Goal: Task Accomplishment & Management: Manage account settings

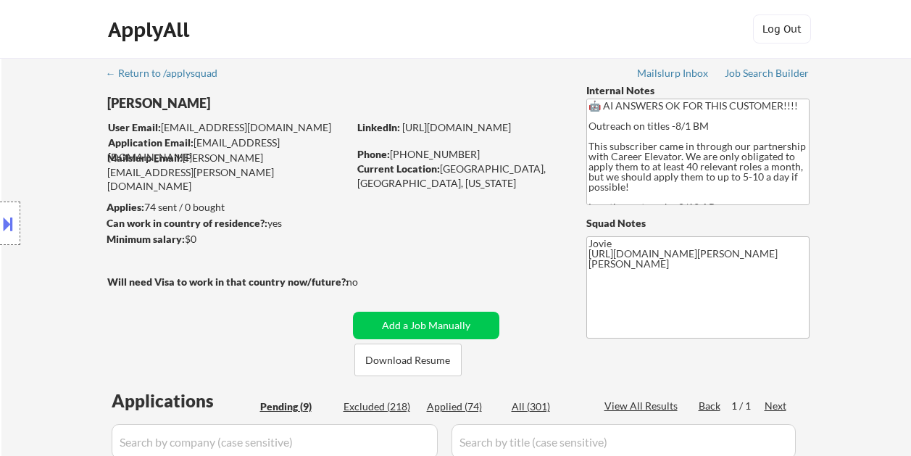
select select ""pending""
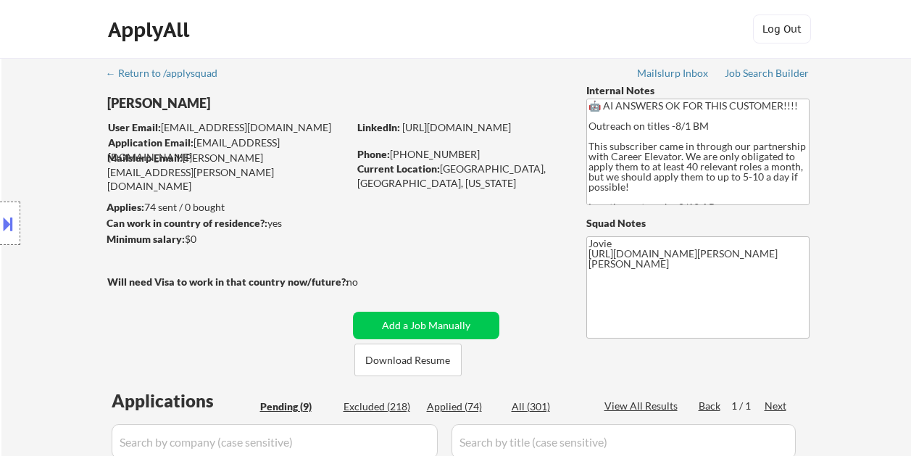
select select ""pending""
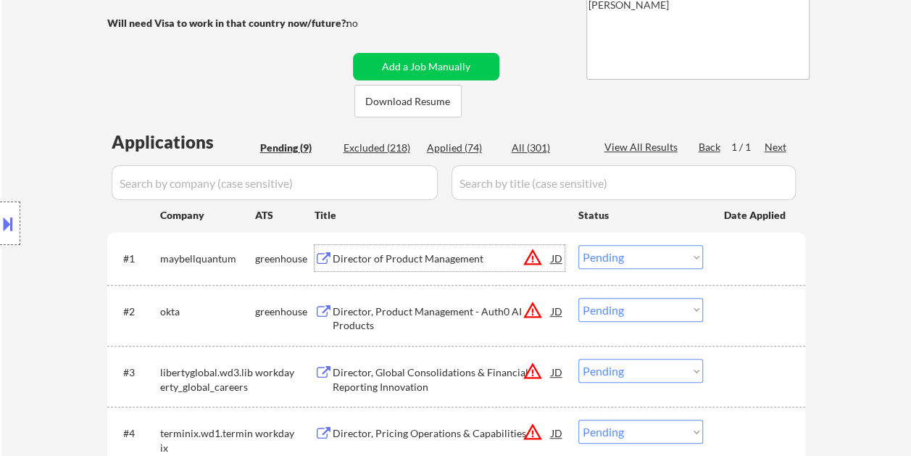
click at [842, 259] on div "← Return to /applysquad Mailslurp Inbox Job Search Builder [PERSON_NAME] User E…" at bounding box center [455, 312] width 909 height 1026
click at [720, 251] on div "#1 maybellquantum greenhouse Director of Product Management JD warning_amber Ch…" at bounding box center [454, 257] width 684 height 39
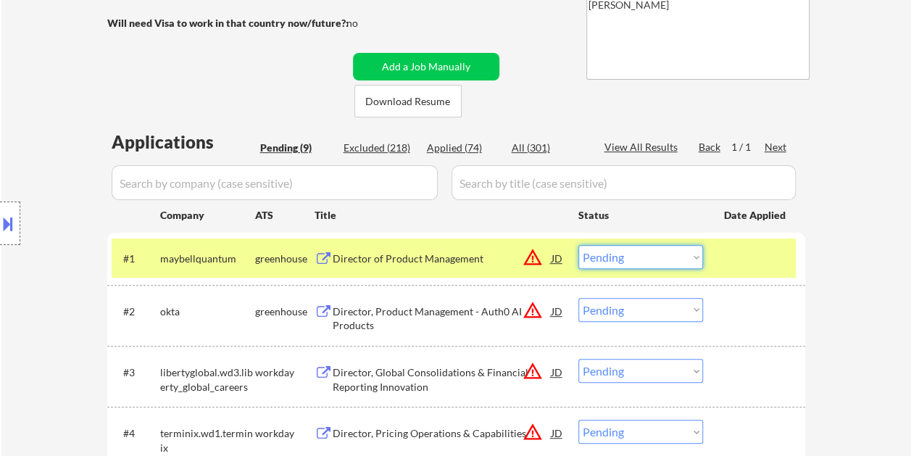
click at [685, 257] on select "Choose an option... Pending Applied Excluded (Questions) Excluded (Expired) Exc…" at bounding box center [640, 257] width 125 height 24
click at [578, 245] on select "Choose an option... Pending Applied Excluded (Questions) Excluded (Expired) Exc…" at bounding box center [640, 257] width 125 height 24
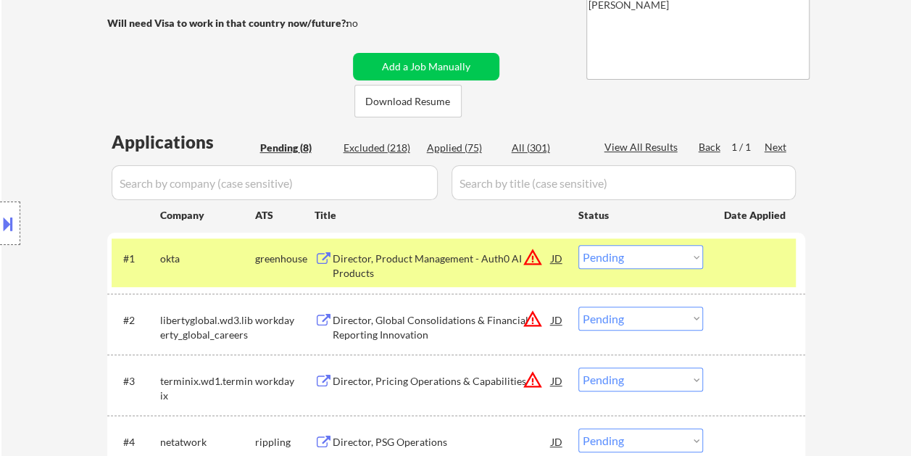
drag, startPoint x: 204, startPoint y: 99, endPoint x: 204, endPoint y: 91, distance: 8.0
click at [204, 98] on div "Location Inclusions:" at bounding box center [129, 223] width 259 height 269
click at [724, 262] on div at bounding box center [756, 258] width 64 height 26
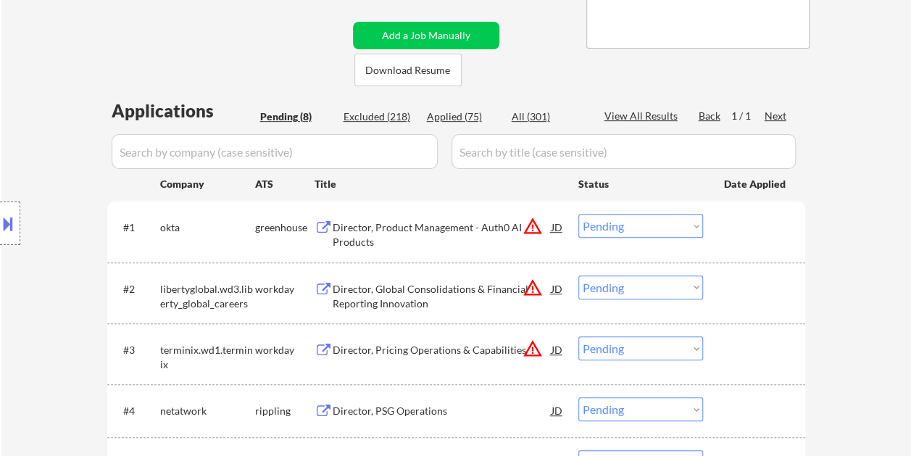
scroll to position [331, 0]
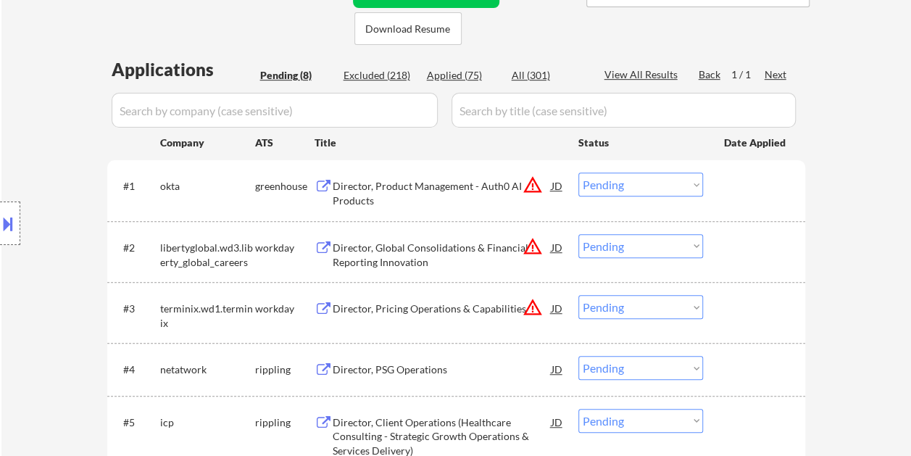
drag, startPoint x: 733, startPoint y: 188, endPoint x: 711, endPoint y: 197, distance: 23.4
click at [734, 188] on div at bounding box center [756, 185] width 64 height 26
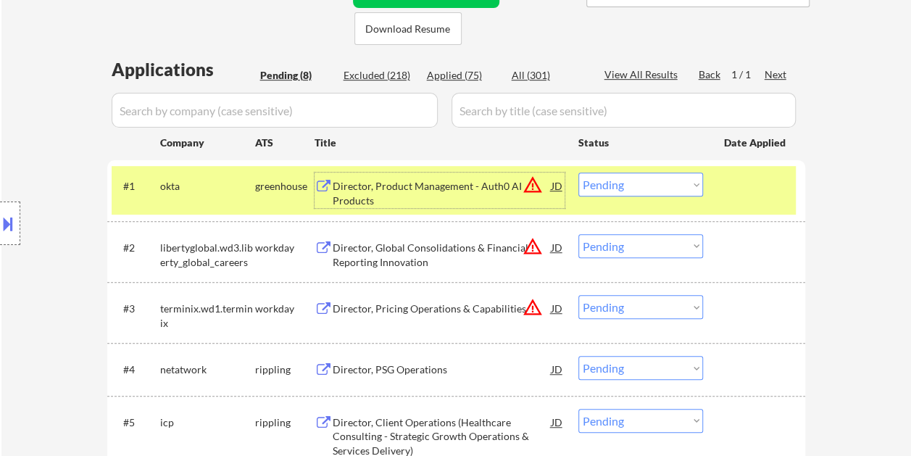
click at [394, 188] on div "Director, Product Management - Auth0 AI Products" at bounding box center [441, 193] width 219 height 28
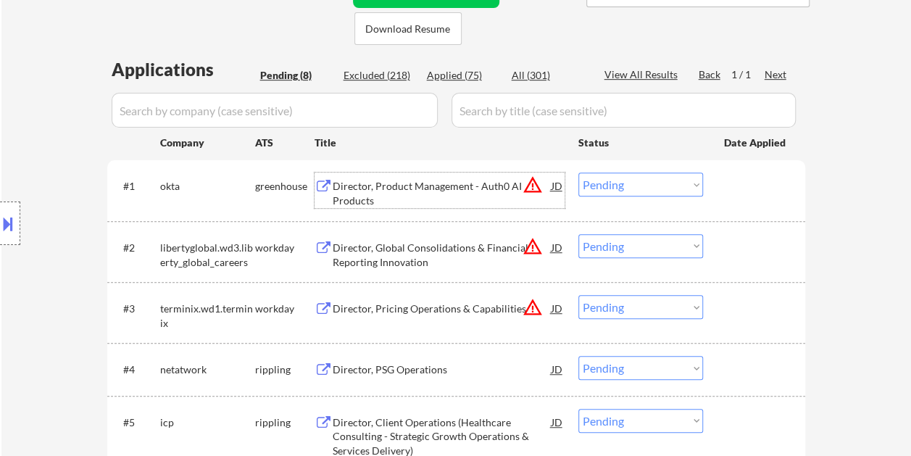
click at [743, 200] on div "#1 [PERSON_NAME] Director, Product Management - Auth0 AI Products JD warning_am…" at bounding box center [454, 190] width 684 height 48
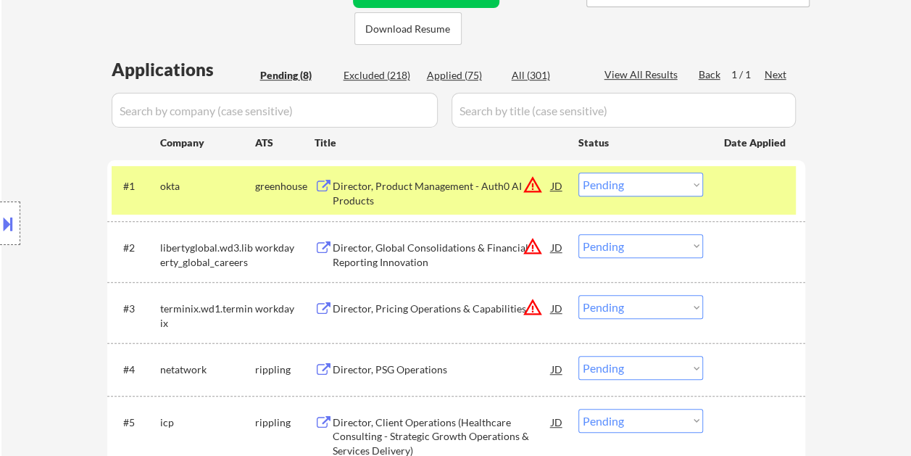
click at [692, 187] on select "Choose an option... Pending Applied Excluded (Questions) Excluded (Expired) Exc…" at bounding box center [640, 184] width 125 height 24
click at [578, 172] on select "Choose an option... Pending Applied Excluded (Questions) Excluded (Expired) Exc…" at bounding box center [640, 184] width 125 height 24
select select ""pending""
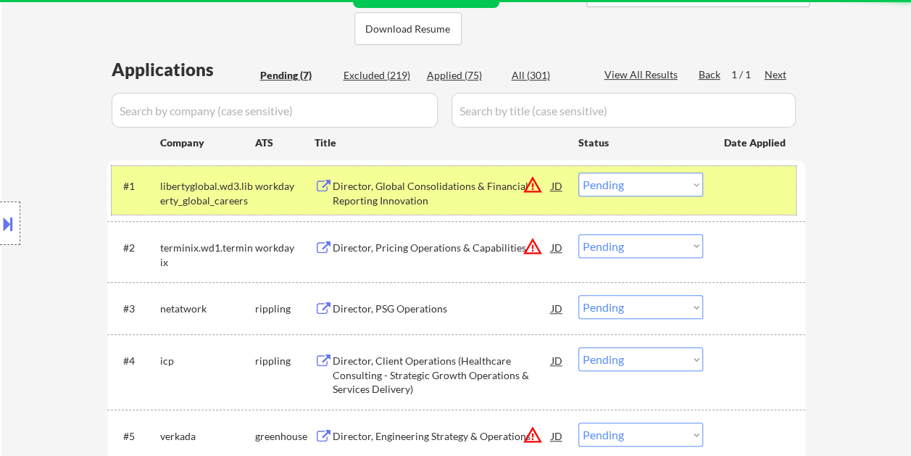
click at [718, 191] on div "#1 libertyglobal.wd3.liberty_global_careers workday Director, Global Consolidat…" at bounding box center [454, 190] width 684 height 48
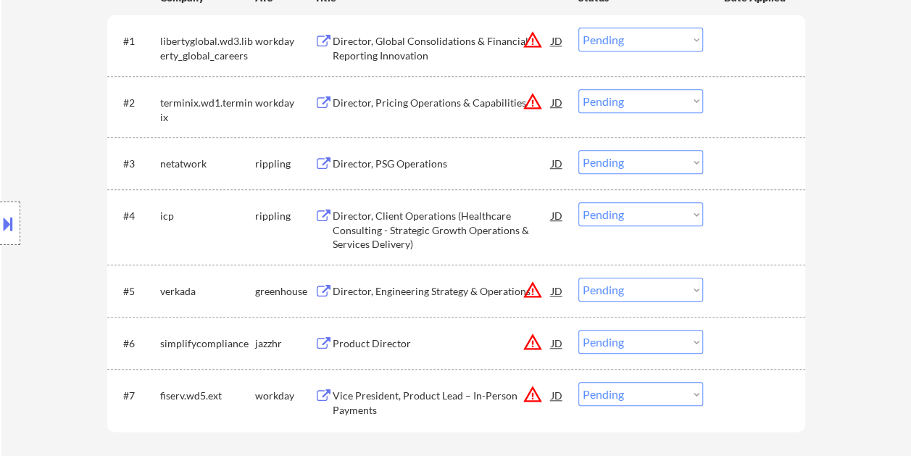
scroll to position [548, 0]
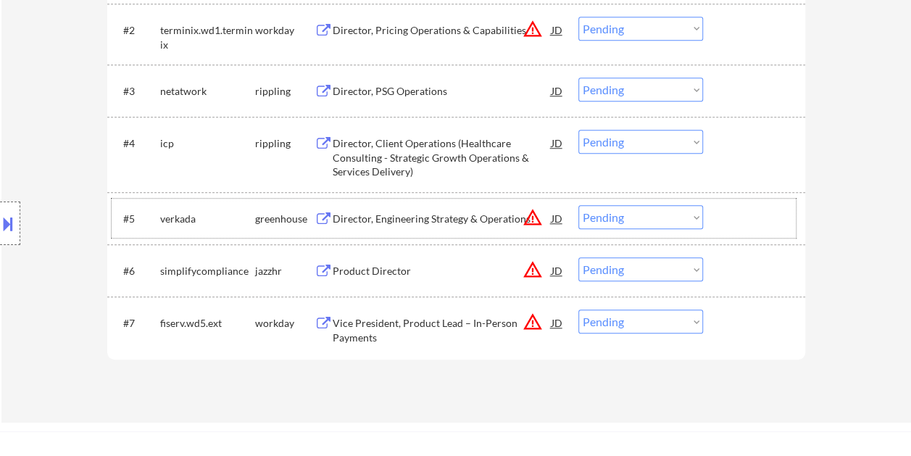
click at [771, 217] on div at bounding box center [756, 218] width 64 height 26
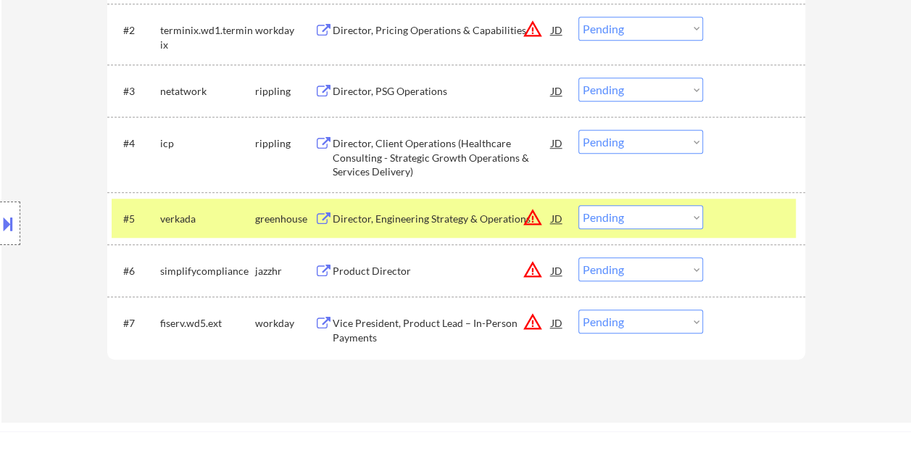
click at [372, 213] on div "Director, Engineering Strategy & Operations" at bounding box center [441, 219] width 219 height 14
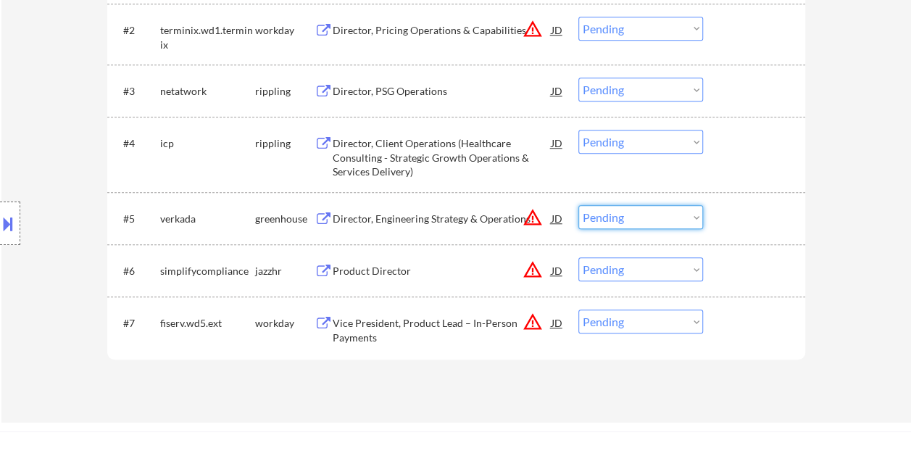
click at [700, 216] on select "Choose an option... Pending Applied Excluded (Questions) Excluded (Expired) Exc…" at bounding box center [640, 217] width 125 height 24
click at [578, 205] on select "Choose an option... Pending Applied Excluded (Questions) Excluded (Expired) Exc…" at bounding box center [640, 217] width 125 height 24
select select ""pending""
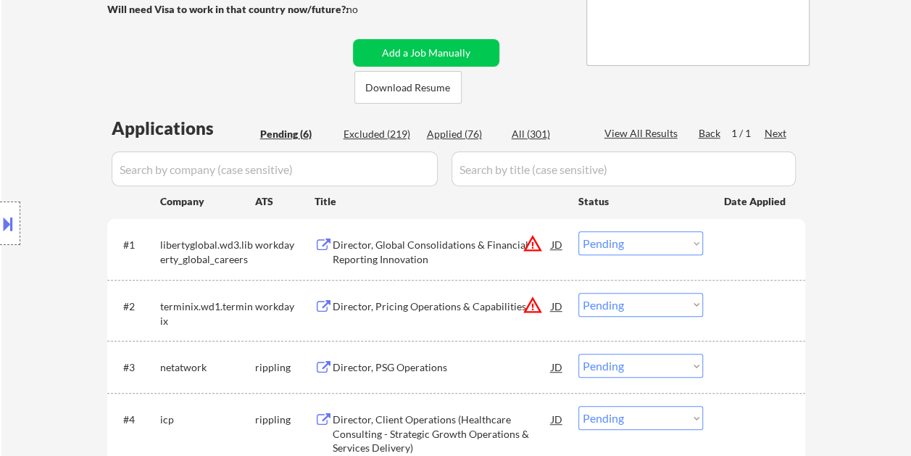
scroll to position [259, 0]
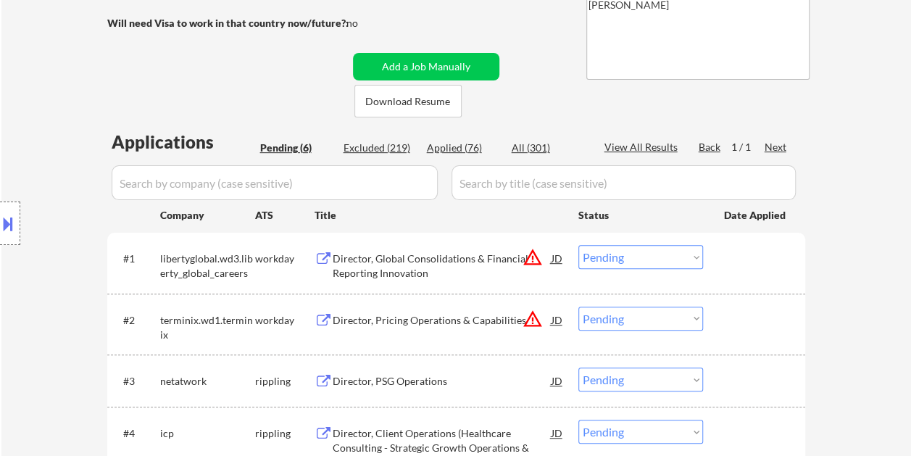
click at [749, 264] on div at bounding box center [756, 258] width 64 height 26
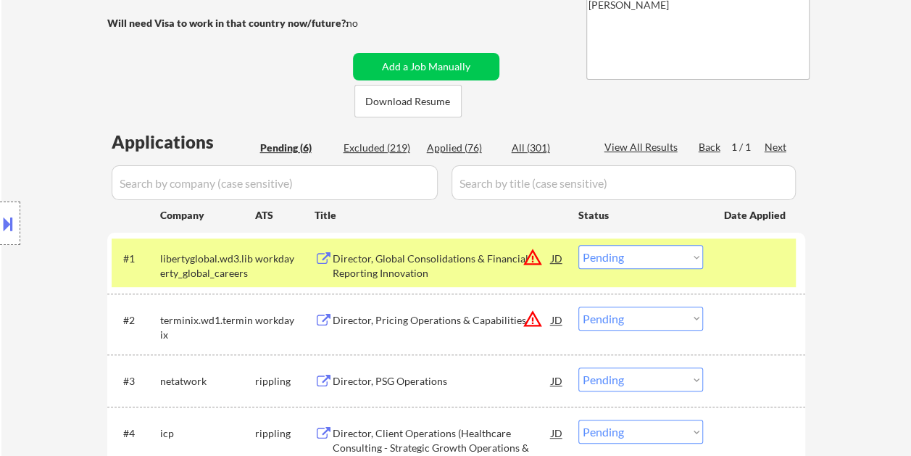
click at [458, 243] on div "#1 libertyglobal.wd3.liberty_global_careers workday Director, Global Consolidat…" at bounding box center [454, 262] width 684 height 48
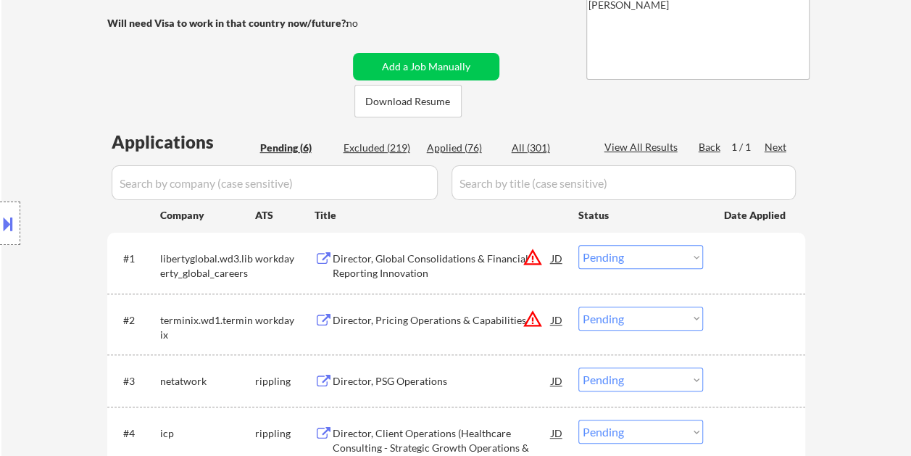
click at [718, 274] on div "#1 libertyglobal.wd3.liberty_global_careers workday Director, Global Consolidat…" at bounding box center [454, 262] width 684 height 48
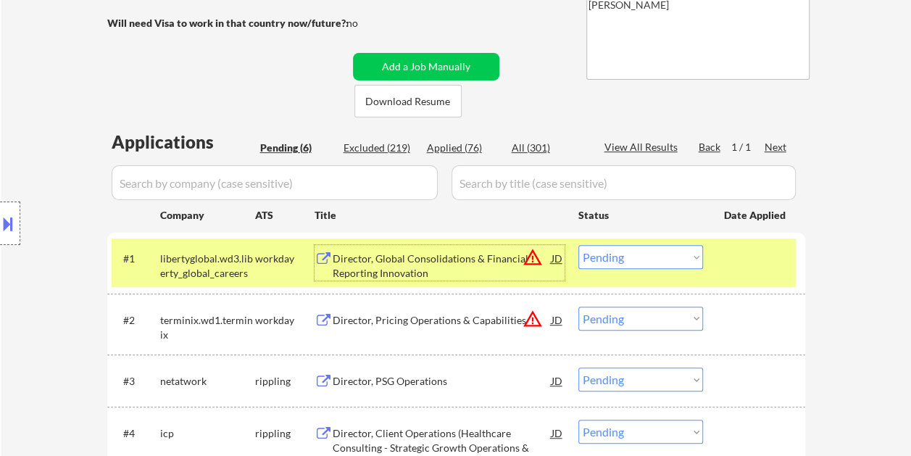
click at [484, 256] on div "Director, Global Consolidations & Financial Reporting Innovation" at bounding box center [441, 265] width 219 height 28
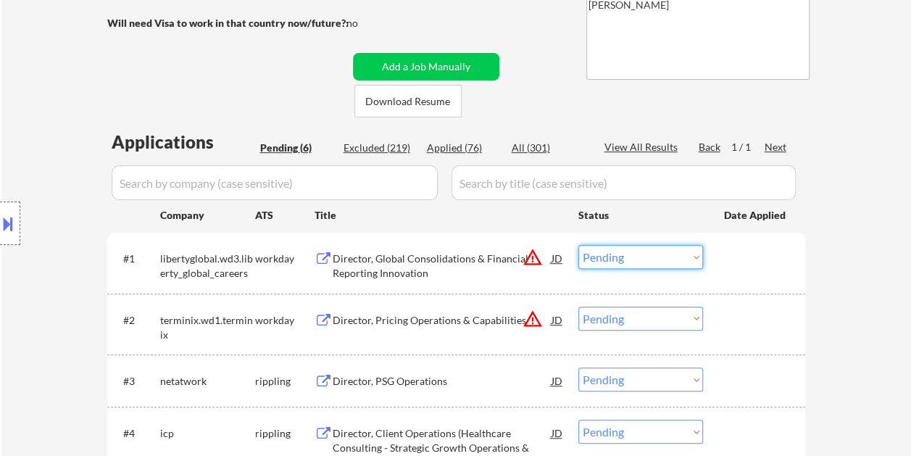
click at [685, 251] on select "Choose an option... Pending Applied Excluded (Questions) Excluded (Expired) Exc…" at bounding box center [640, 257] width 125 height 24
click at [578, 245] on select "Choose an option... Pending Applied Excluded (Questions) Excluded (Expired) Exc…" at bounding box center [640, 257] width 125 height 24
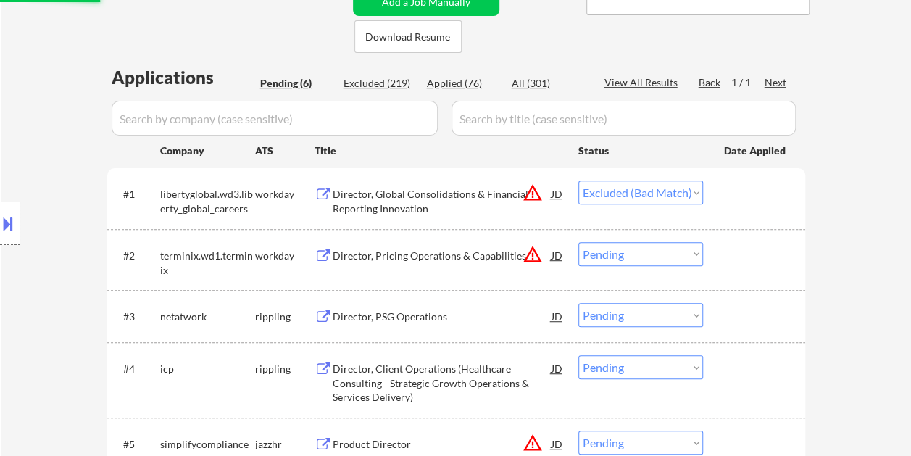
scroll to position [362, 0]
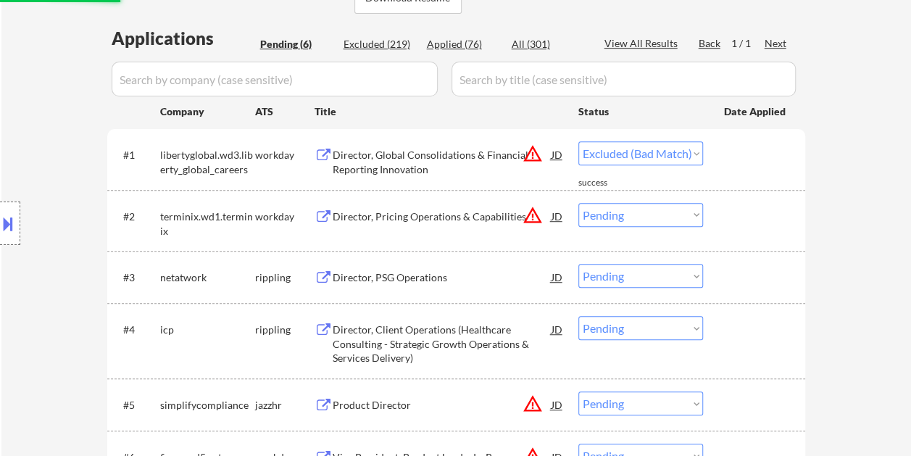
select select ""pending""
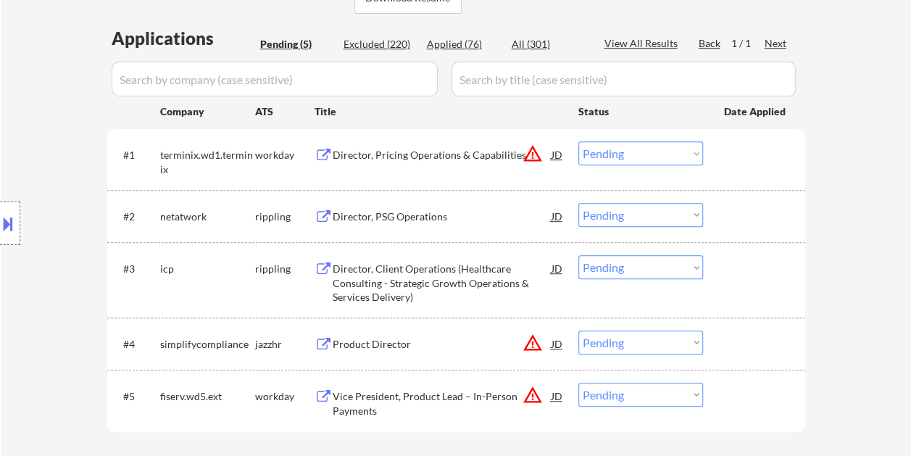
click at [451, 41] on div "Applied (76)" at bounding box center [463, 44] width 72 height 14
select select ""applied""
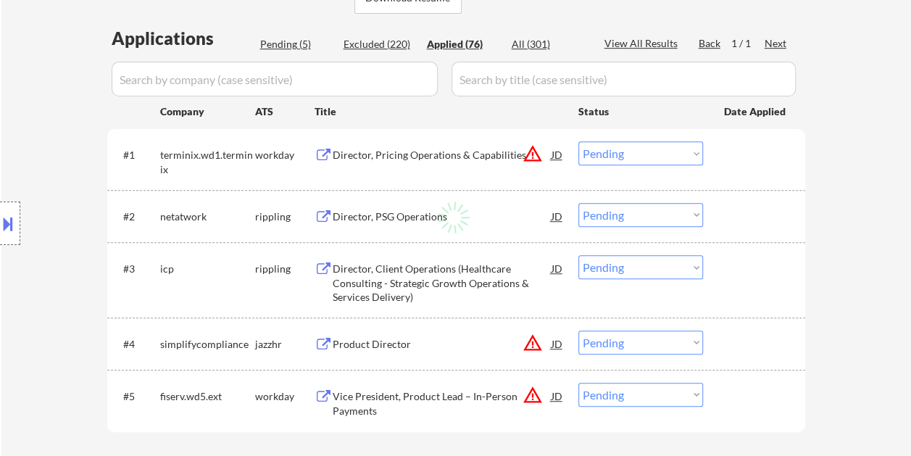
select select ""applied""
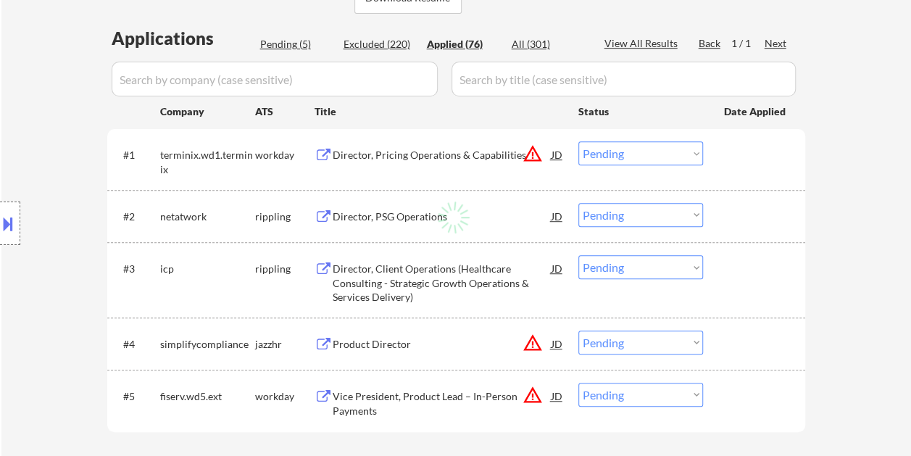
select select ""applied""
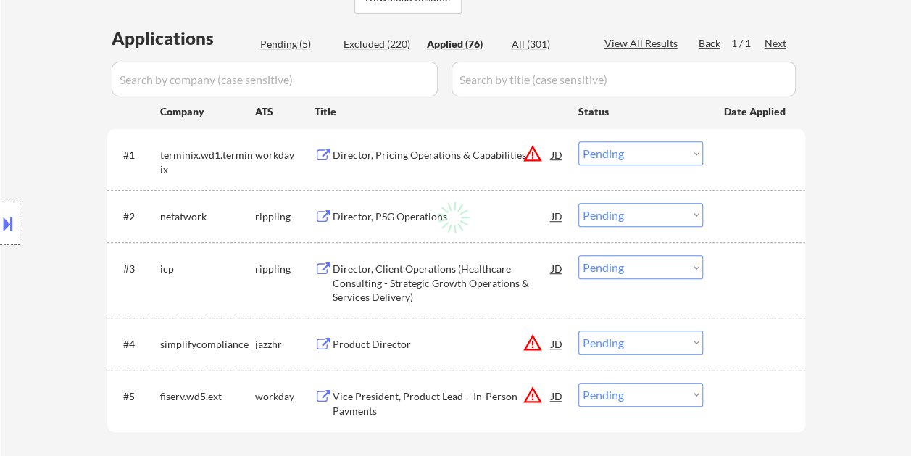
select select ""applied""
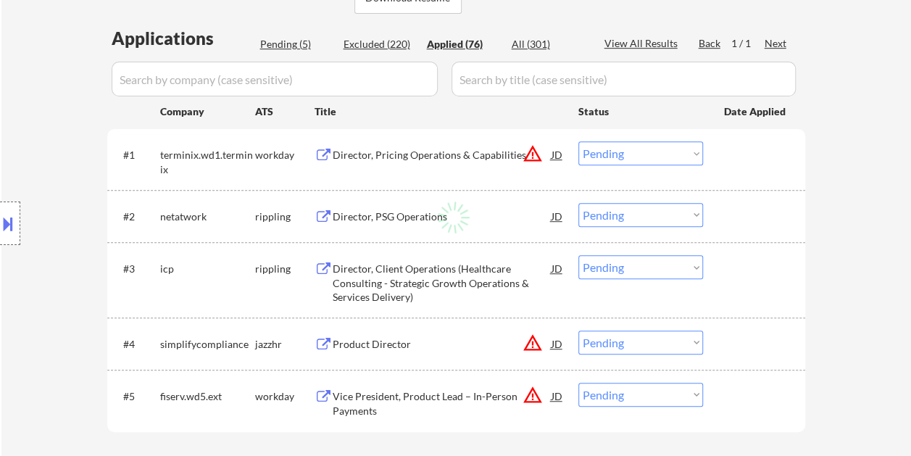
select select ""applied""
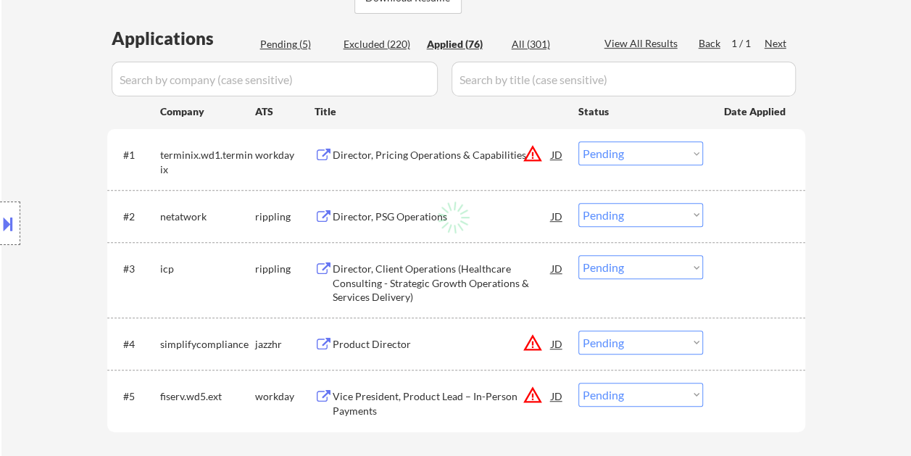
select select ""applied""
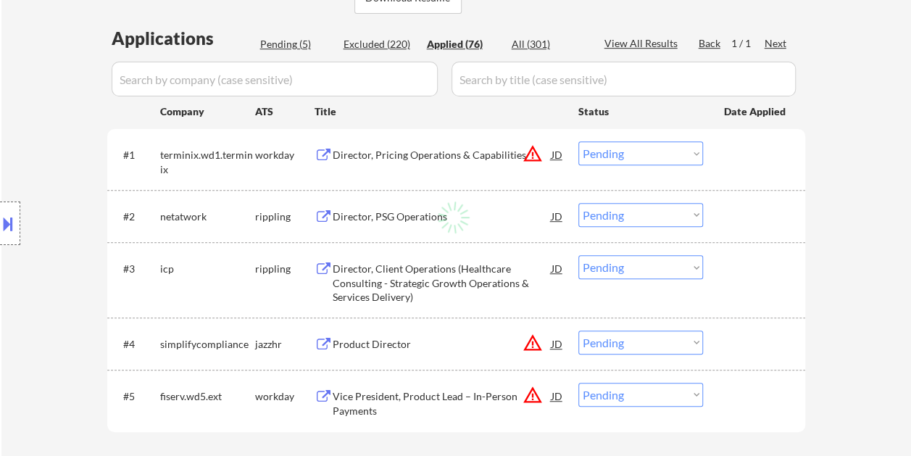
select select ""applied""
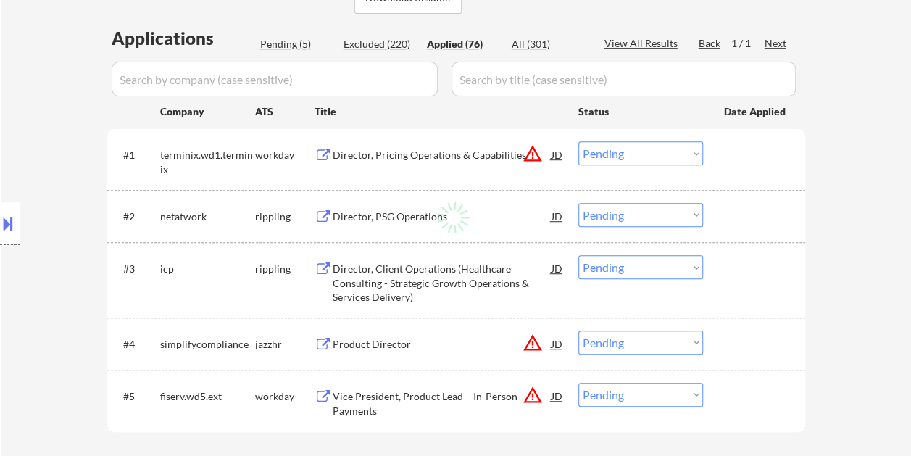
select select ""applied""
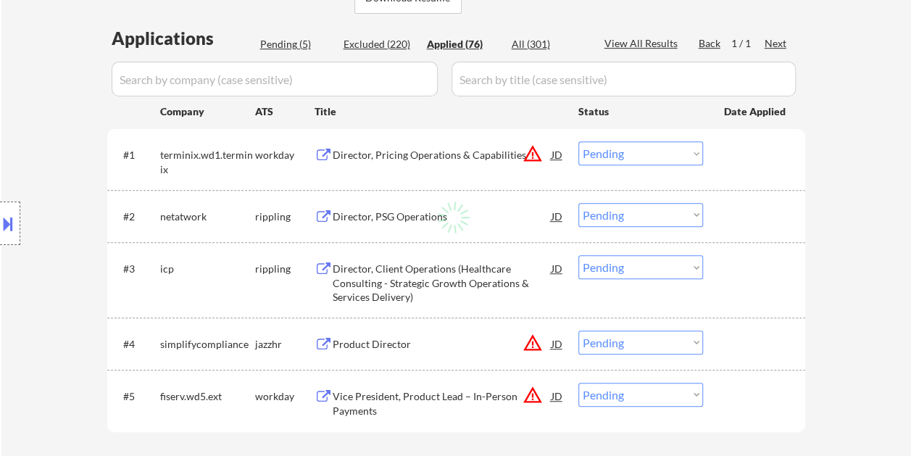
select select ""applied""
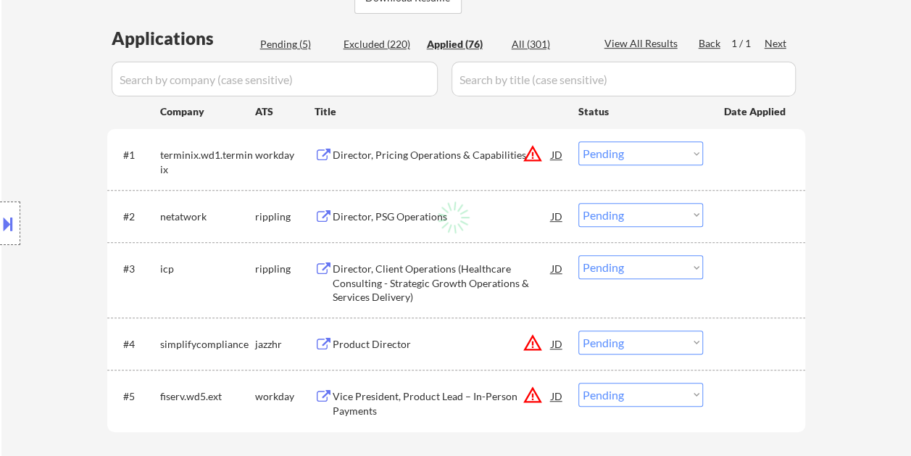
select select ""applied""
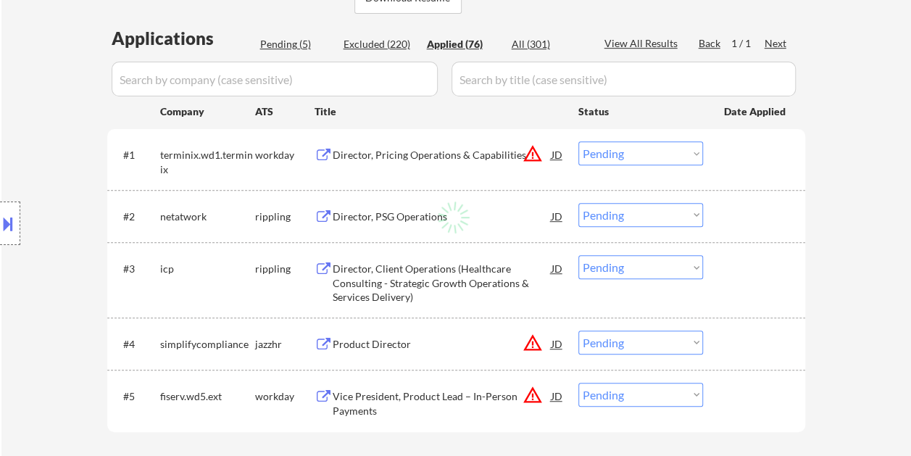
select select ""applied""
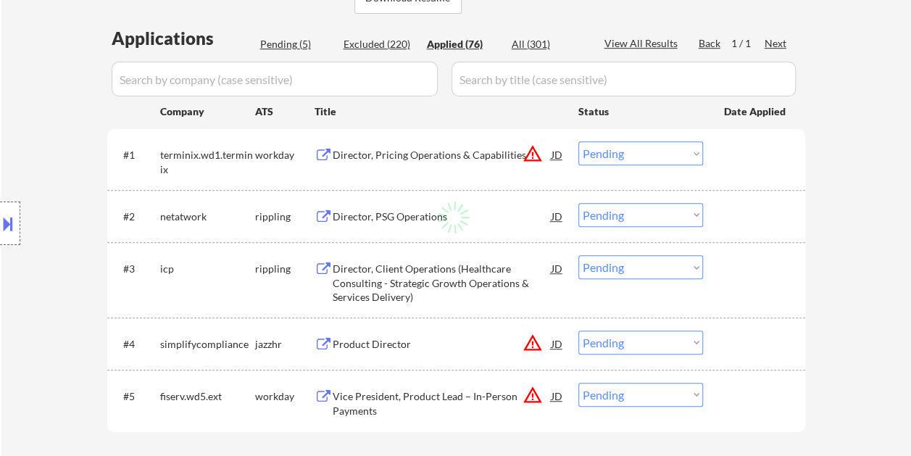
select select ""applied""
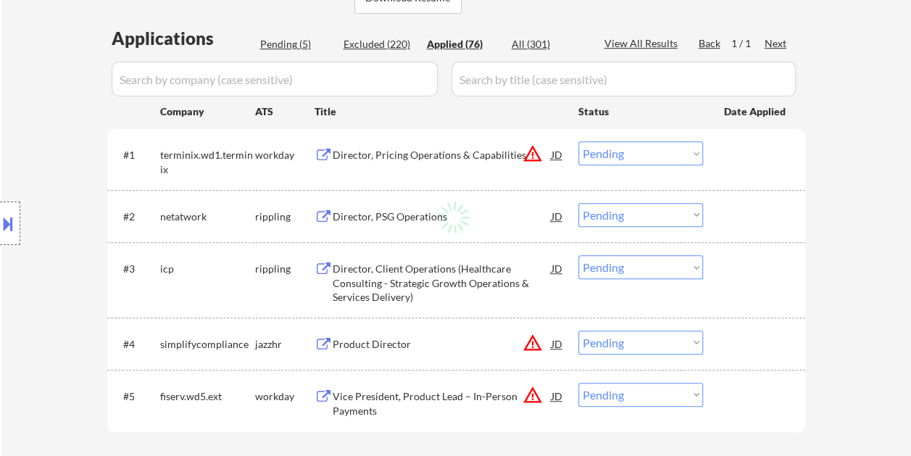
select select ""applied""
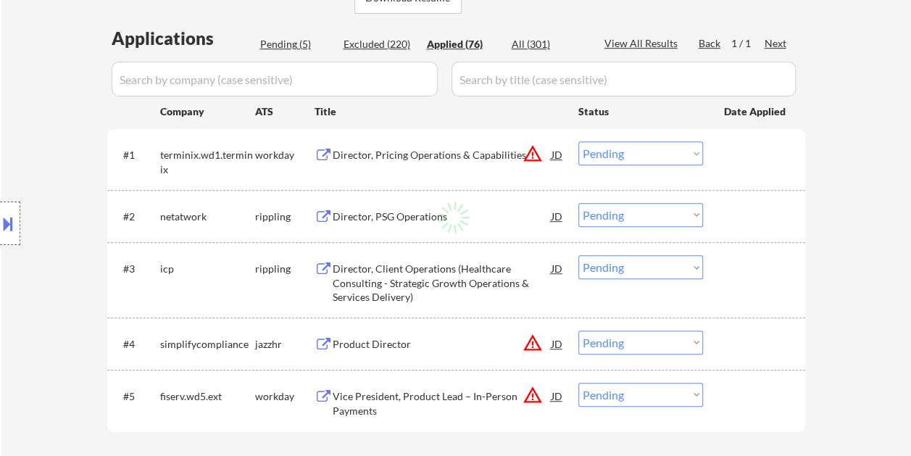
select select ""applied""
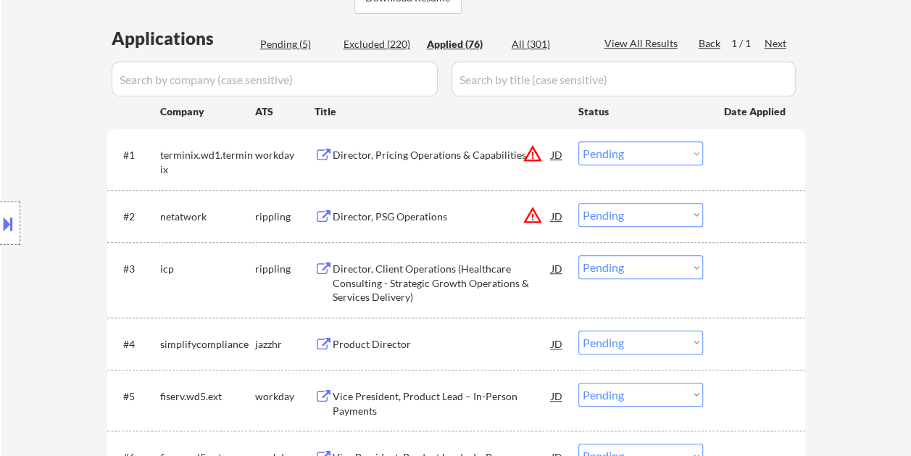
select select ""applied""
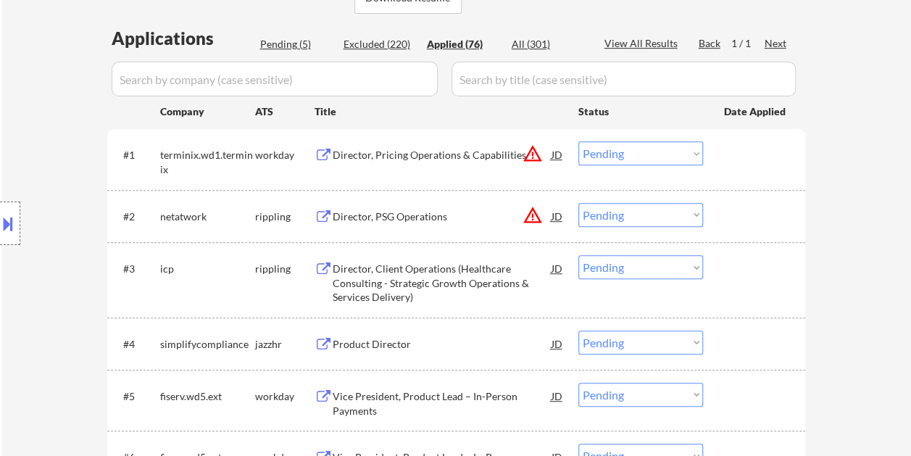
select select ""applied""
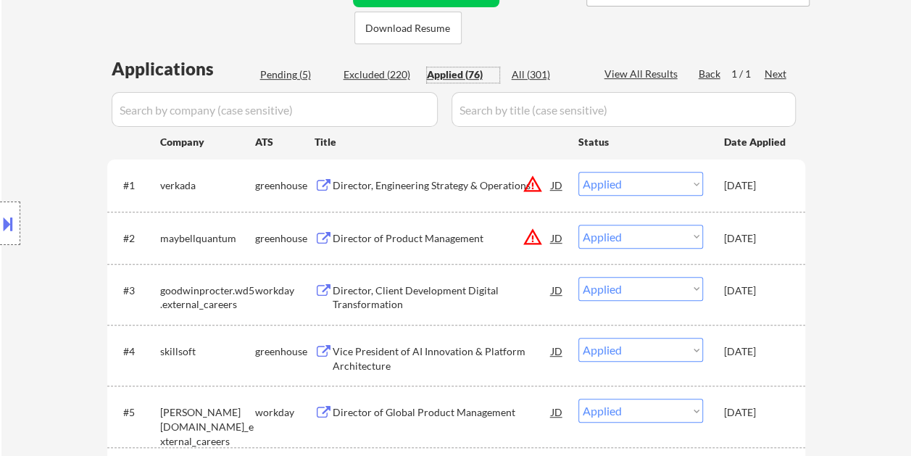
scroll to position [217, 0]
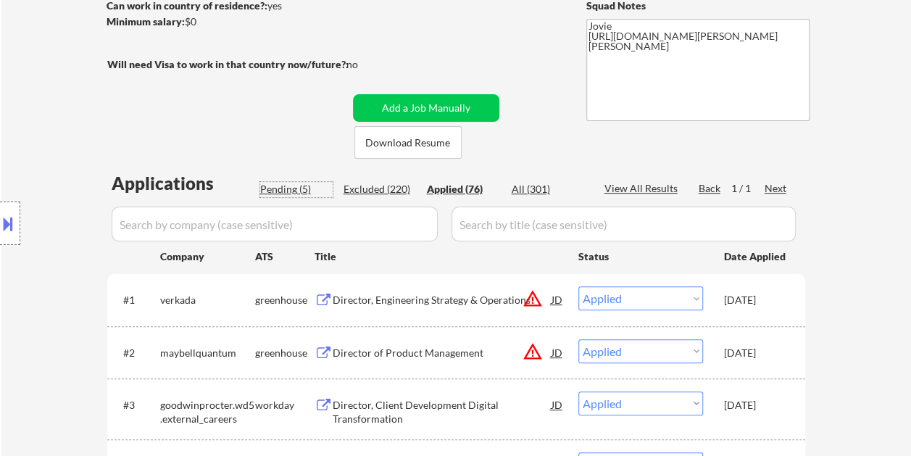
click at [294, 189] on div "Pending (5)" at bounding box center [296, 189] width 72 height 14
select select ""pending""
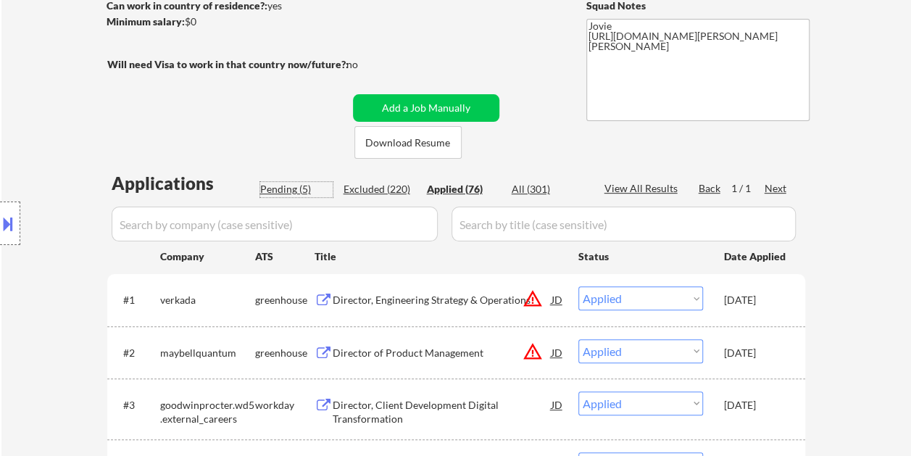
select select ""pending""
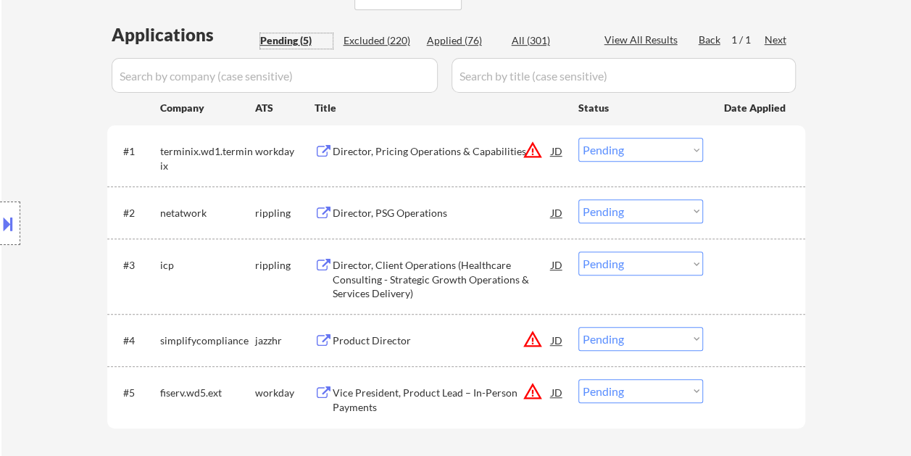
scroll to position [362, 0]
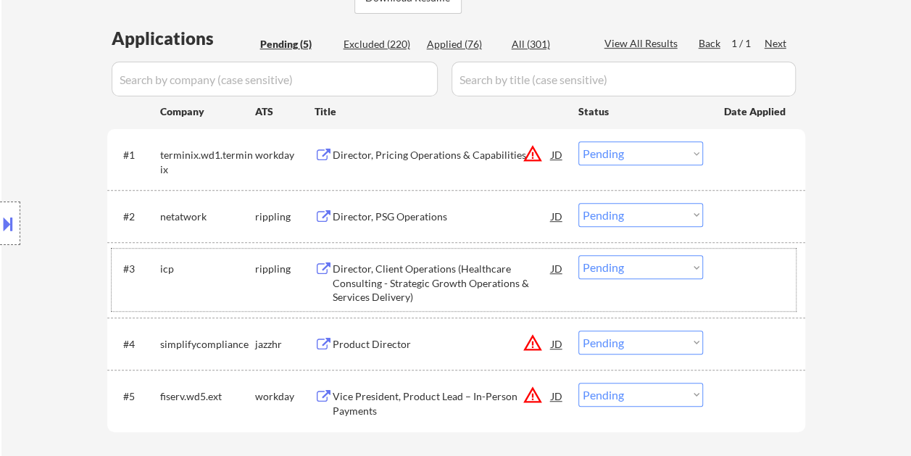
click at [749, 258] on div at bounding box center [756, 268] width 64 height 26
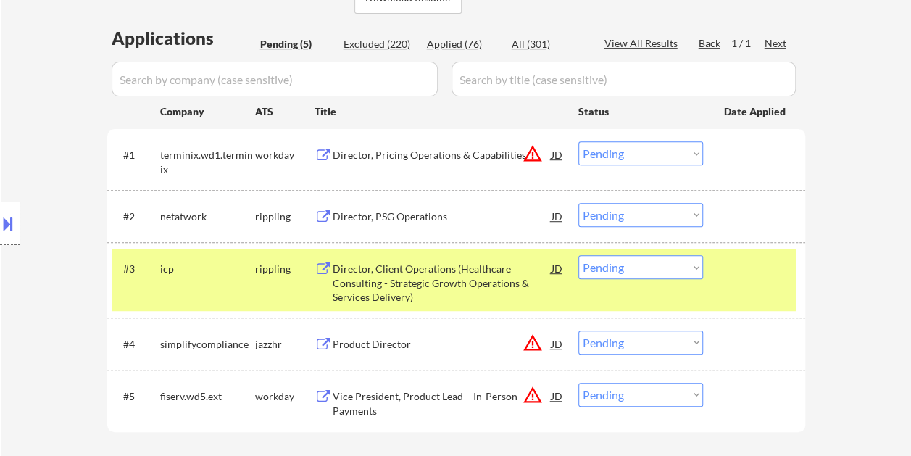
click at [464, 286] on div "Director, Client Operations (Healthcare Consulting - Strategic Growth Operation…" at bounding box center [441, 282] width 219 height 43
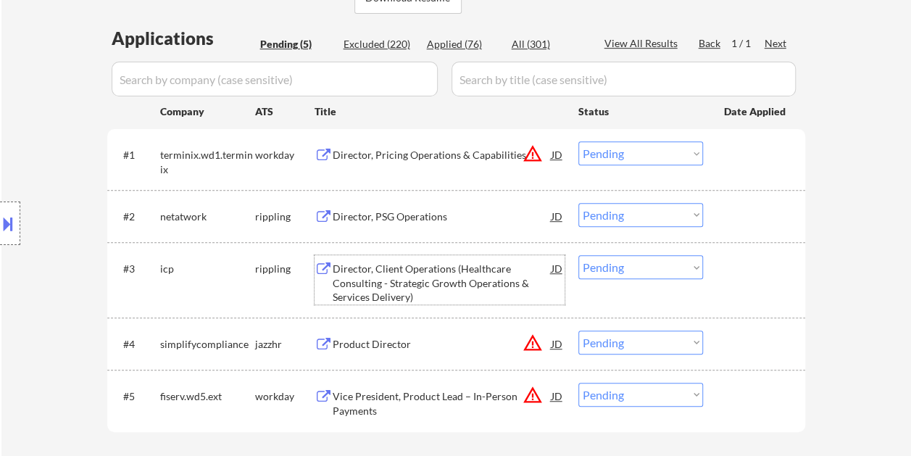
click at [739, 280] on div at bounding box center [756, 268] width 64 height 26
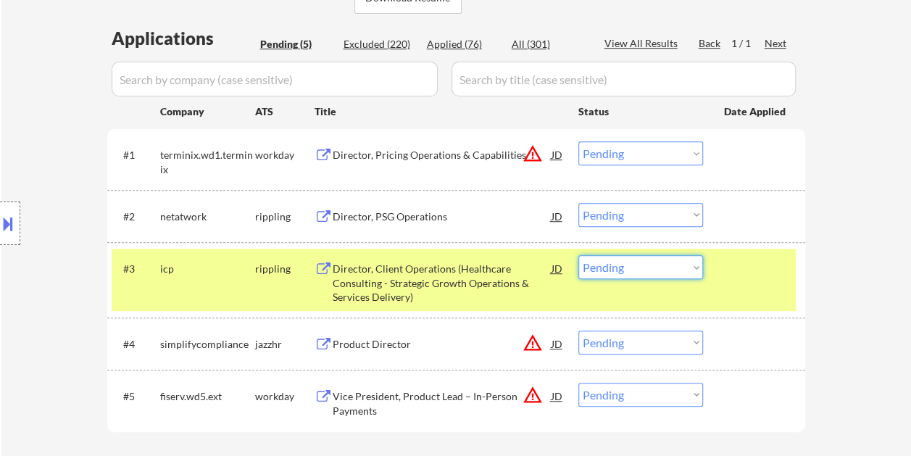
click at [687, 262] on select "Choose an option... Pending Applied Excluded (Questions) Excluded (Expired) Exc…" at bounding box center [640, 267] width 125 height 24
click at [578, 255] on select "Choose an option... Pending Applied Excluded (Questions) Excluded (Expired) Exc…" at bounding box center [640, 267] width 125 height 24
select select ""pending""
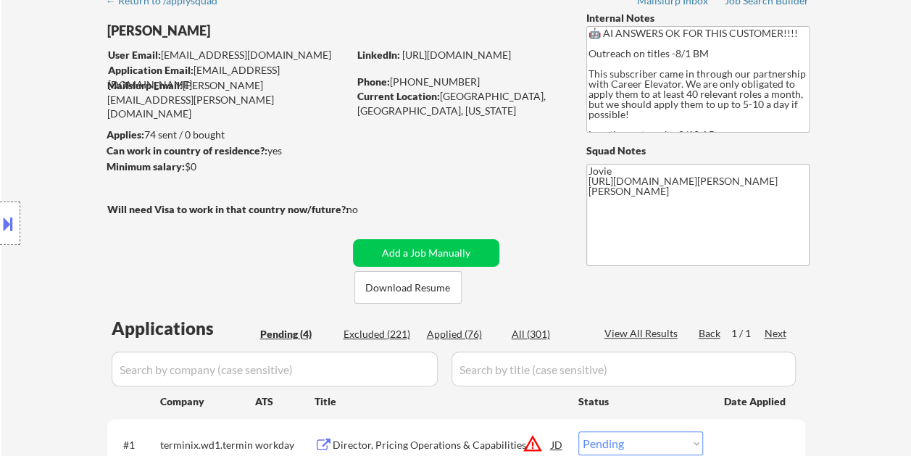
scroll to position [72, 0]
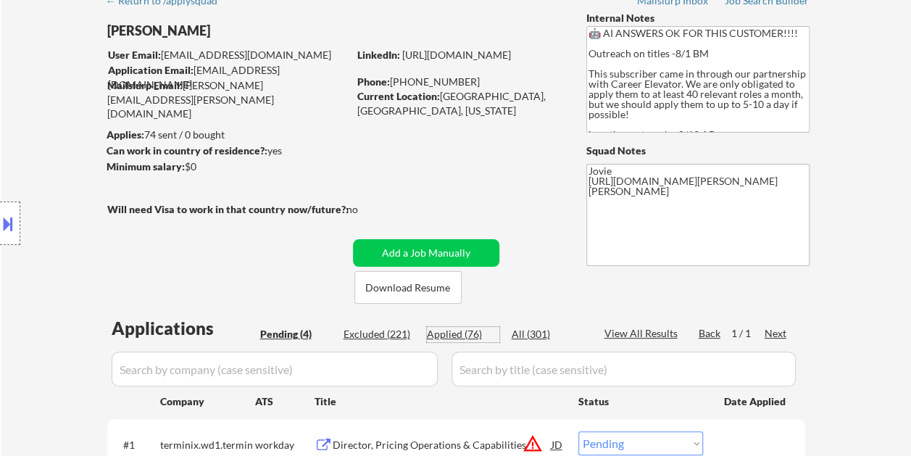
click at [461, 331] on div "Applied (76)" at bounding box center [463, 334] width 72 height 14
select select ""applied""
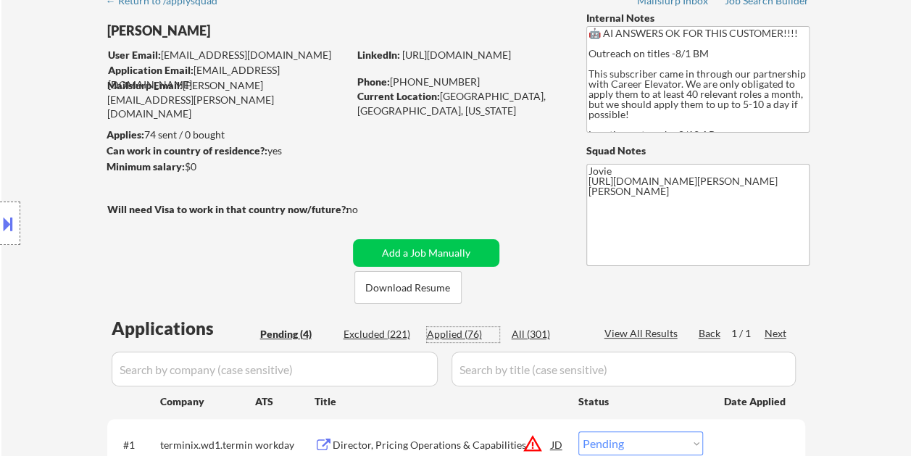
select select ""applied""
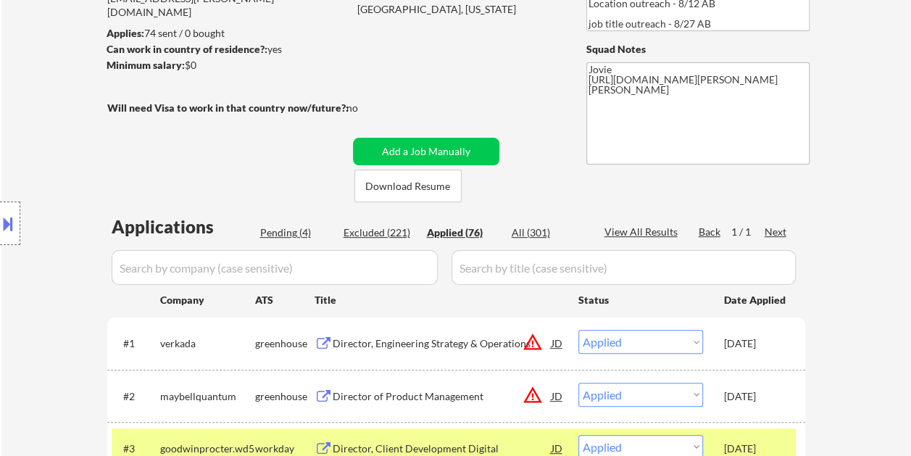
scroll to position [290, 0]
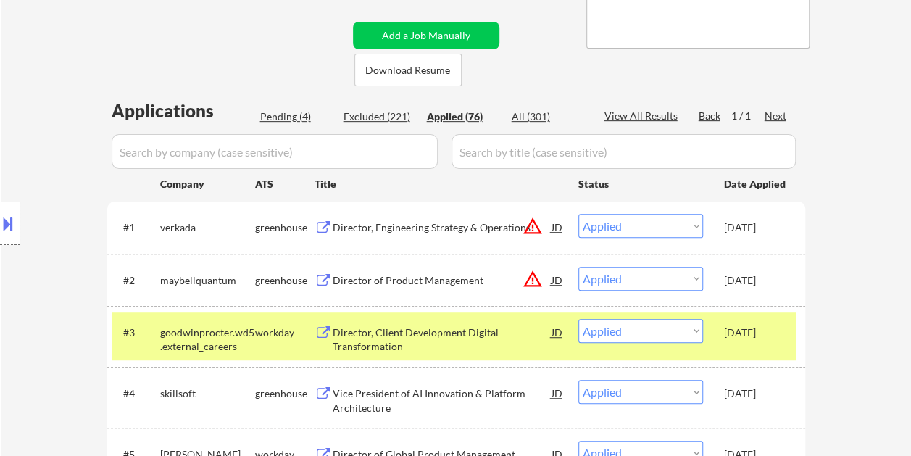
click at [451, 222] on div "Director, Engineering Strategy & Operations" at bounding box center [441, 227] width 219 height 14
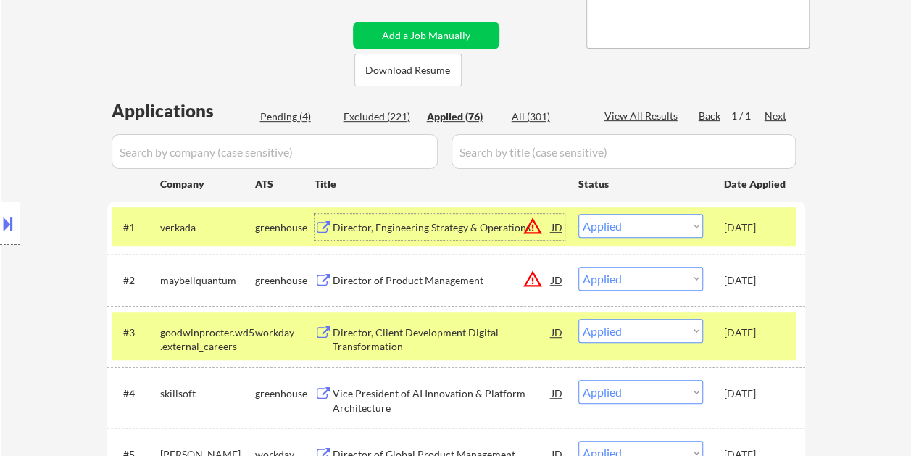
drag, startPoint x: 687, startPoint y: 196, endPoint x: 692, endPoint y: 205, distance: 10.7
click at [688, 195] on div "Status" at bounding box center [640, 183] width 125 height 26
click at [695, 223] on select "Choose an option... Pending Applied Excluded (Questions) Excluded (Expired) Exc…" at bounding box center [640, 226] width 125 height 24
click at [578, 214] on select "Choose an option... Pending Applied Excluded (Questions) Excluded (Expired) Exc…" at bounding box center [640, 226] width 125 height 24
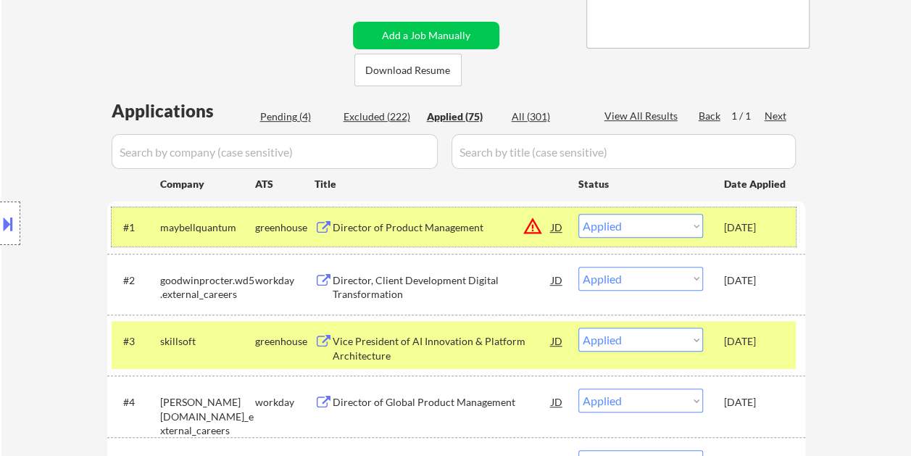
click at [741, 223] on div "[DATE]" at bounding box center [756, 227] width 64 height 14
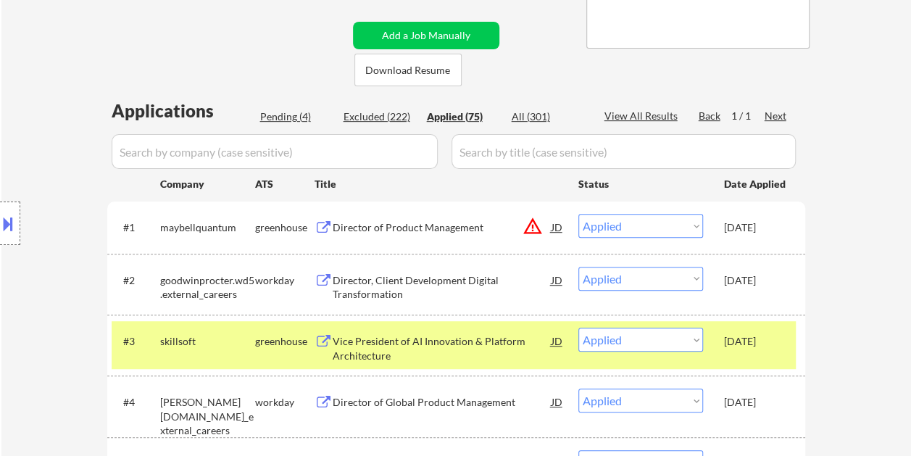
click at [760, 318] on div "#3 skillsoft greenhouse Vice President of AI Innovation & Platform Architecture…" at bounding box center [456, 344] width 698 height 61
click at [758, 345] on div "Sep 11, 2025" at bounding box center [756, 341] width 64 height 14
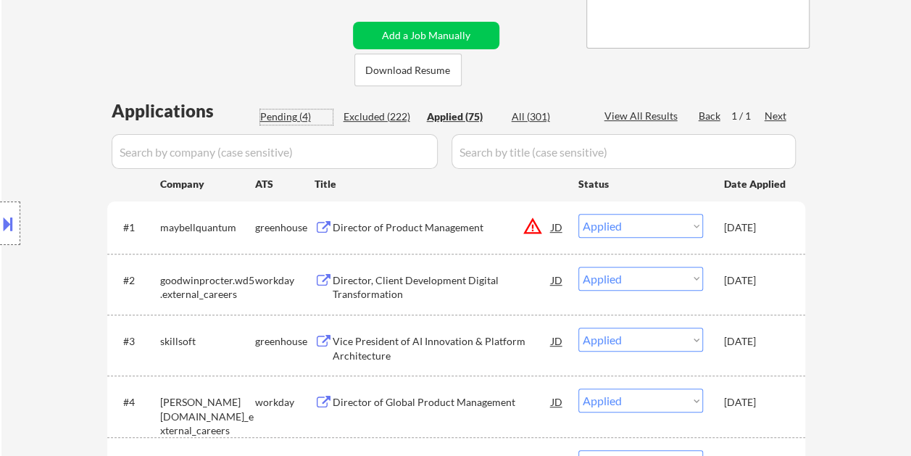
click at [296, 114] on div "Pending (4)" at bounding box center [296, 116] width 72 height 14
select select ""pending""
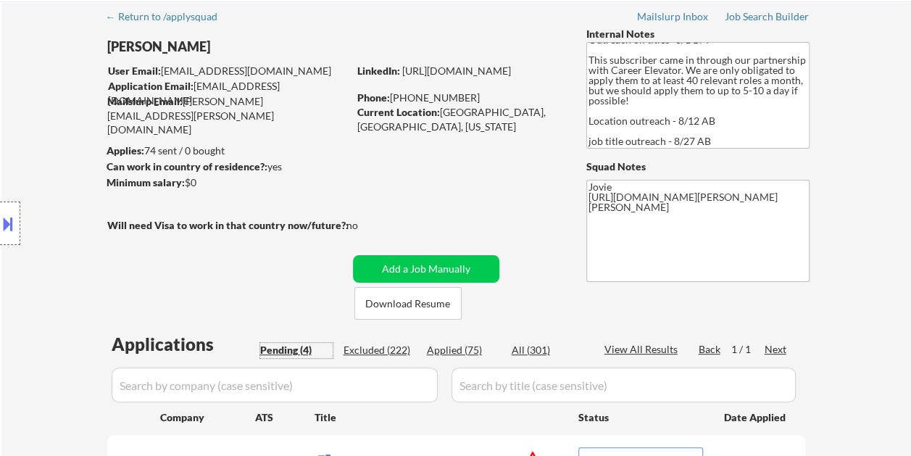
scroll to position [72, 0]
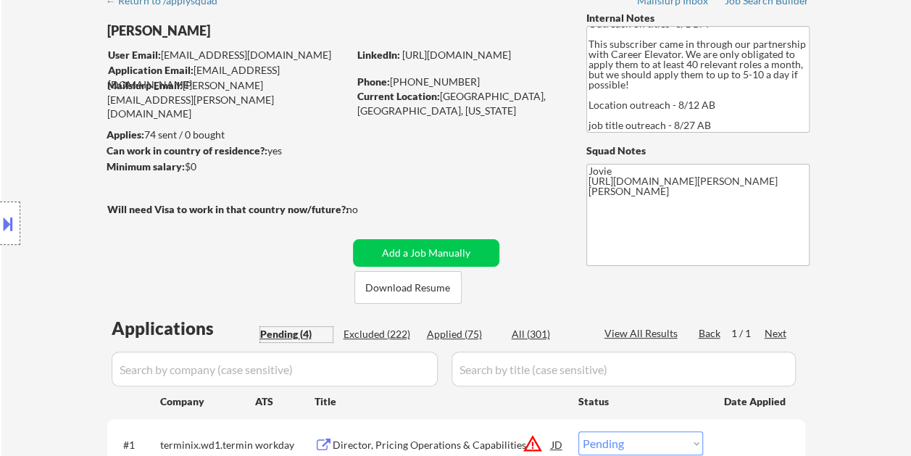
click at [442, 337] on div "Applied (75)" at bounding box center [463, 334] width 72 height 14
select select ""applied""
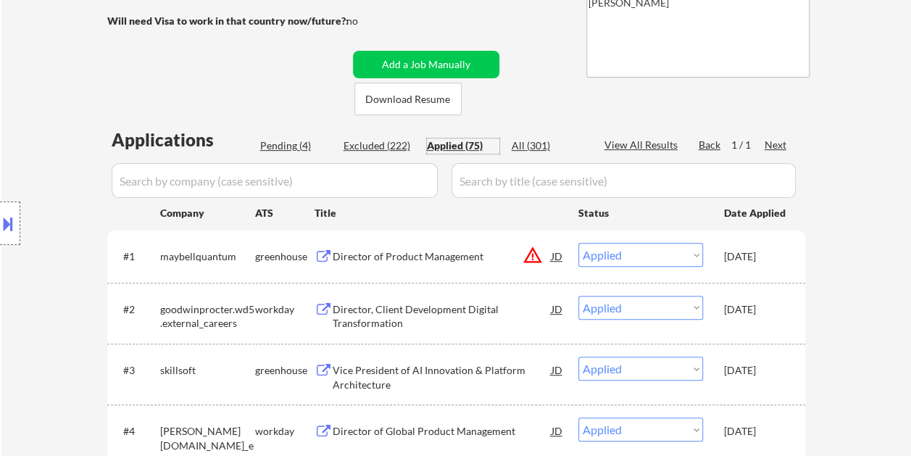
scroll to position [217, 0]
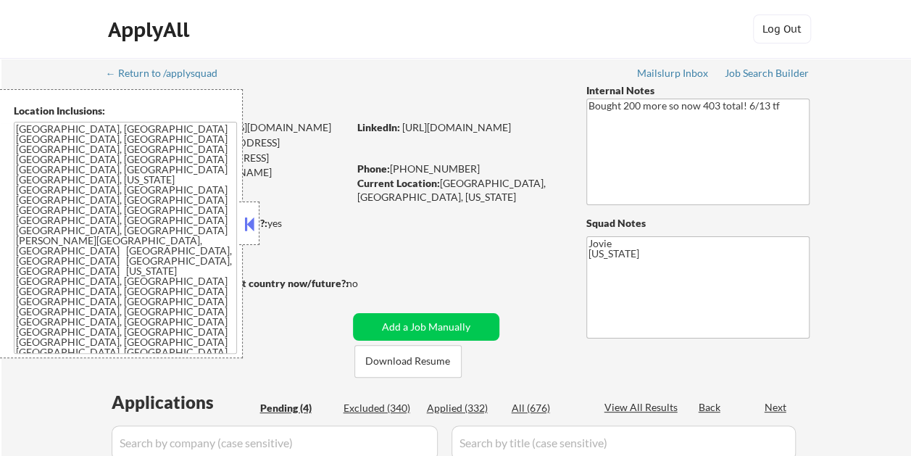
select select ""pending""
drag, startPoint x: 253, startPoint y: 219, endPoint x: 274, endPoint y: 213, distance: 21.8
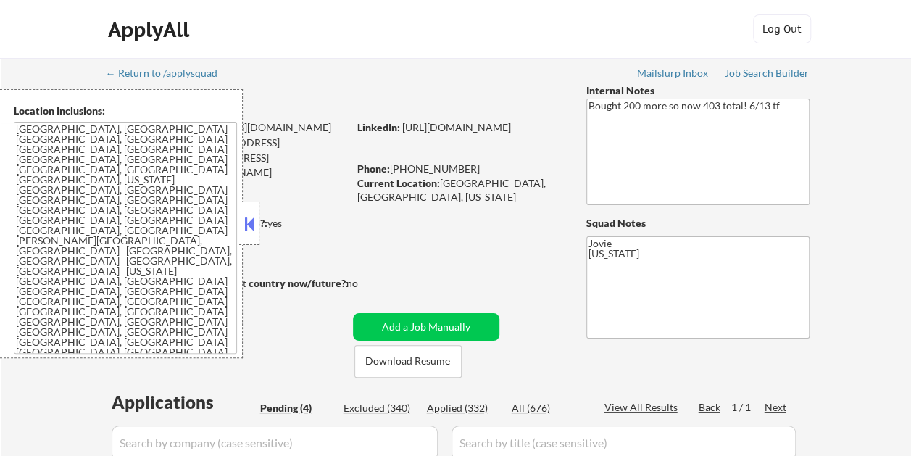
click at [253, 219] on button at bounding box center [249, 224] width 16 height 22
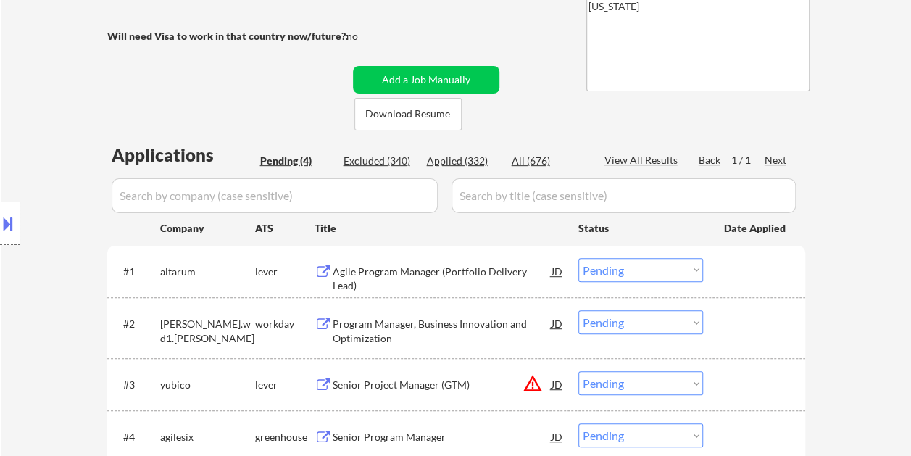
scroll to position [290, 0]
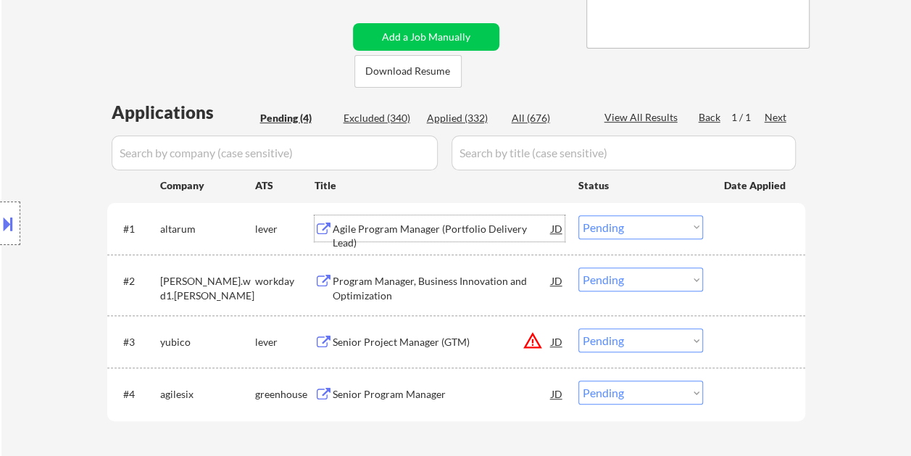
click at [511, 226] on div "Agile Program Manager (Portfolio Delivery Lead)" at bounding box center [441, 236] width 219 height 28
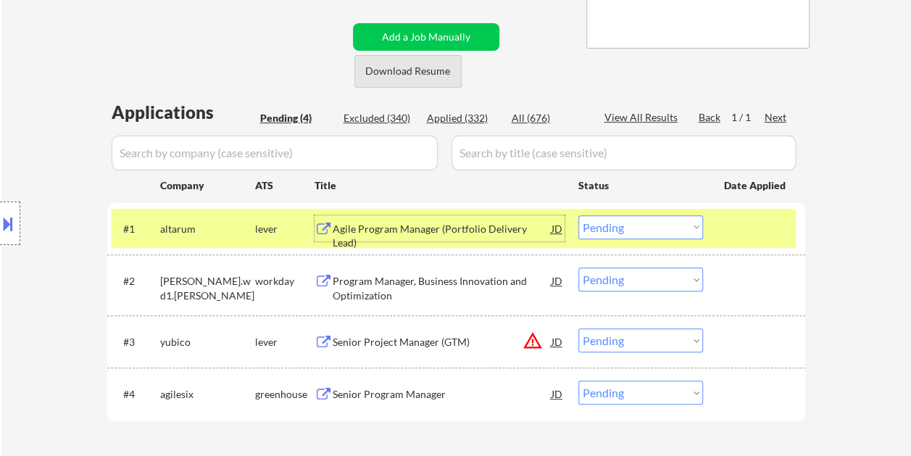
click at [401, 74] on button "Download Resume" at bounding box center [407, 71] width 107 height 33
click at [5, 236] on div at bounding box center [10, 222] width 20 height 43
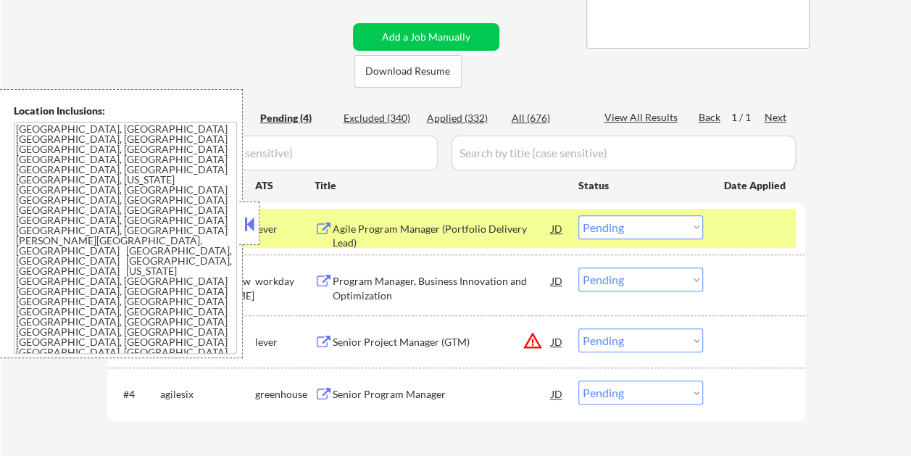
click at [409, 231] on div "Agile Program Manager (Portfolio Delivery Lead)" at bounding box center [441, 236] width 219 height 28
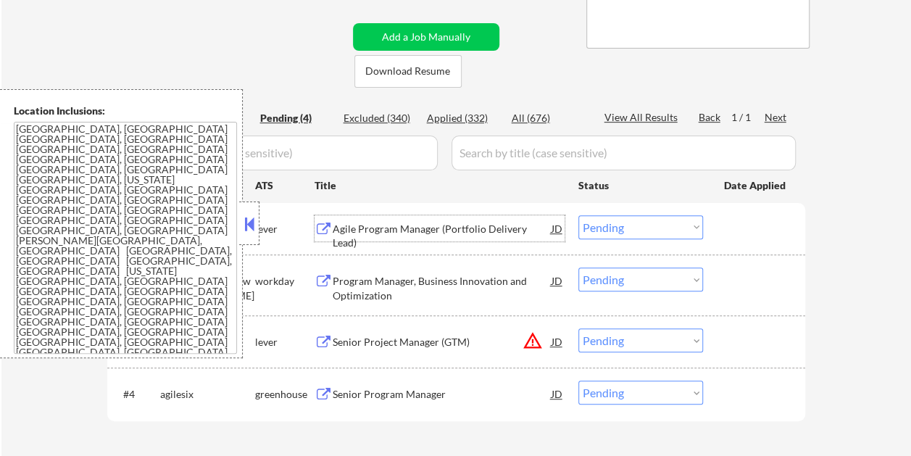
click at [244, 217] on button at bounding box center [249, 224] width 16 height 22
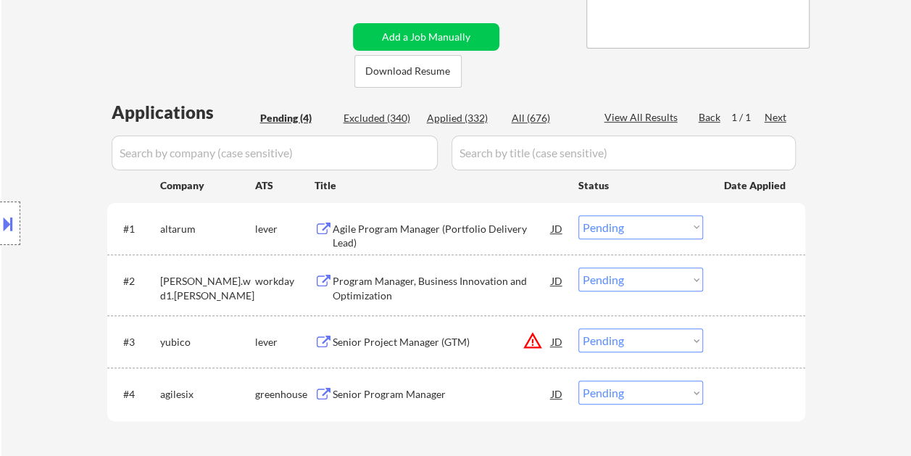
click at [745, 240] on div at bounding box center [756, 228] width 64 height 26
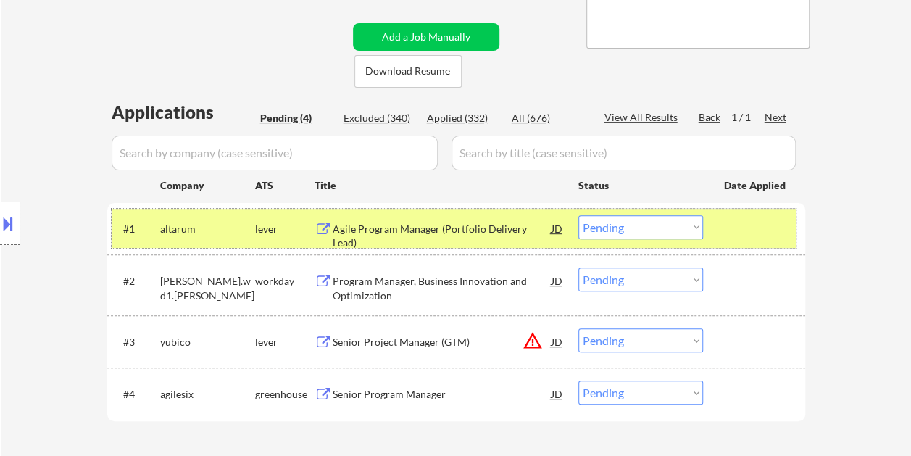
click at [679, 225] on select "Choose an option... Pending Applied Excluded (Questions) Excluded (Expired) Exc…" at bounding box center [640, 227] width 125 height 24
click at [578, 215] on select "Choose an option... Pending Applied Excluded (Questions) Excluded (Expired) Exc…" at bounding box center [640, 227] width 125 height 24
select select ""pending""
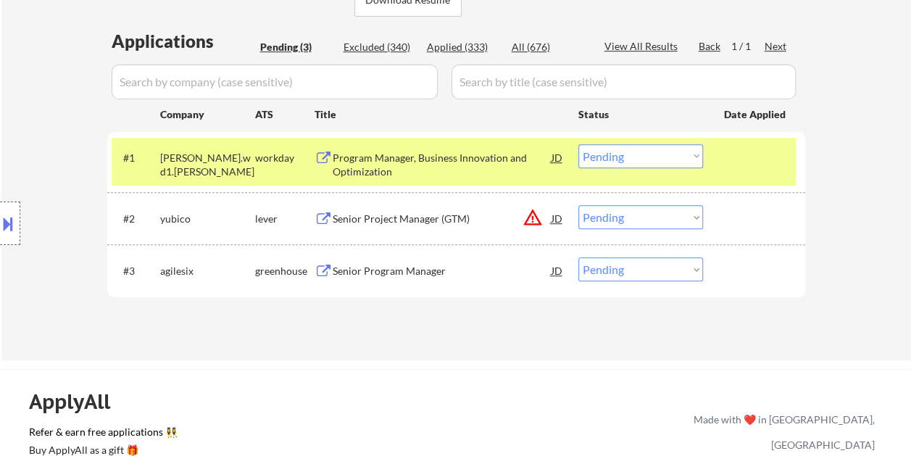
scroll to position [362, 0]
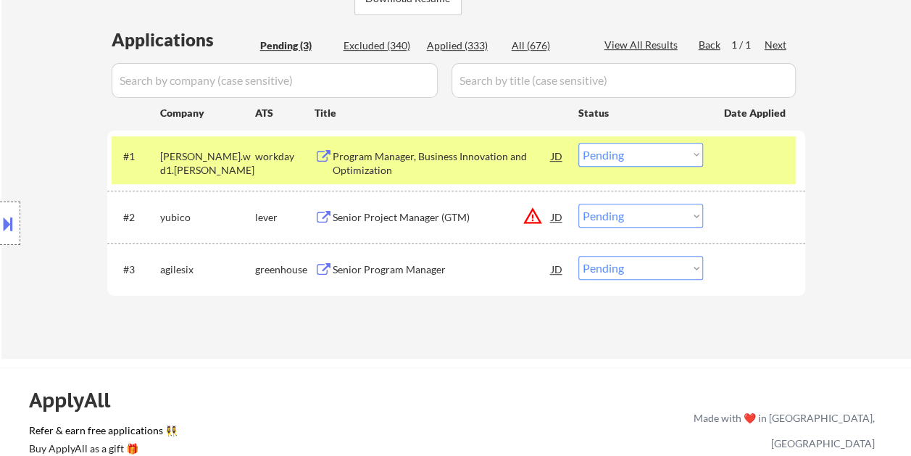
click at [753, 161] on div at bounding box center [756, 156] width 64 height 26
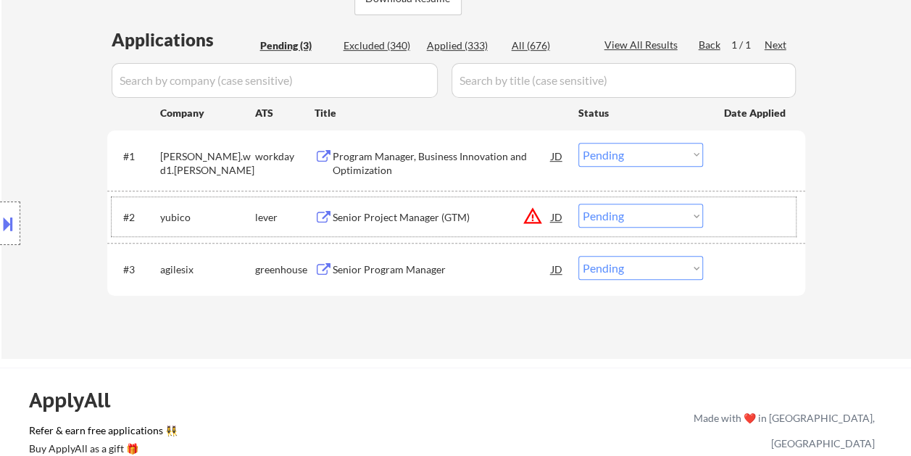
drag, startPoint x: 735, startPoint y: 212, endPoint x: 516, endPoint y: 227, distance: 219.3
click at [734, 213] on div at bounding box center [756, 217] width 64 height 26
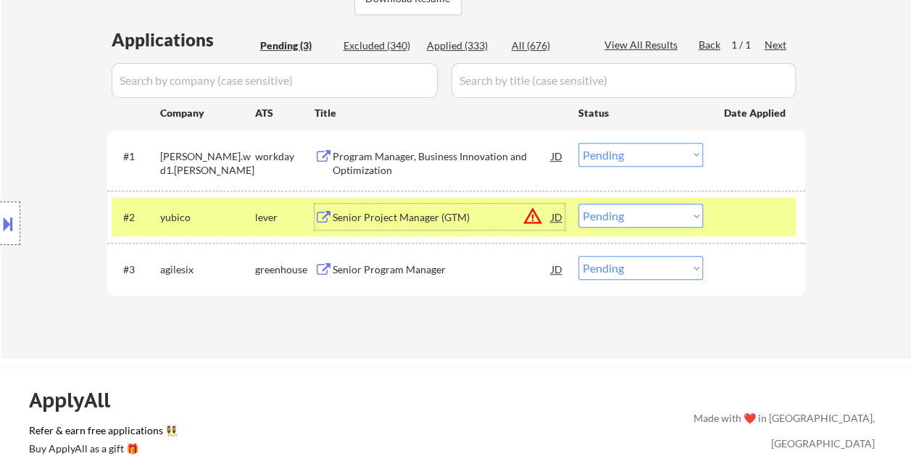
click at [471, 216] on div "Senior Project Manager (GTM)" at bounding box center [441, 217] width 219 height 14
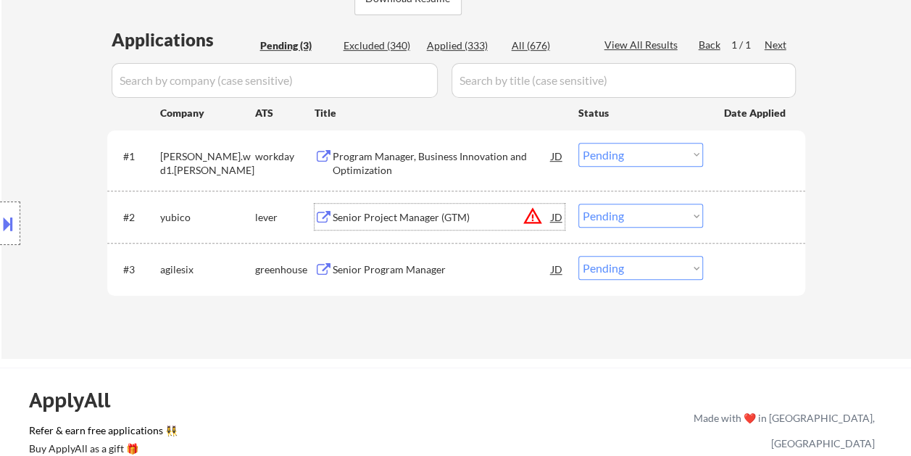
drag, startPoint x: 719, startPoint y: 210, endPoint x: 705, endPoint y: 217, distance: 15.2
click at [719, 211] on div "#2 yubico lever Senior Project Manager (GTM) JD warning_amber Choose an option.…" at bounding box center [454, 216] width 684 height 39
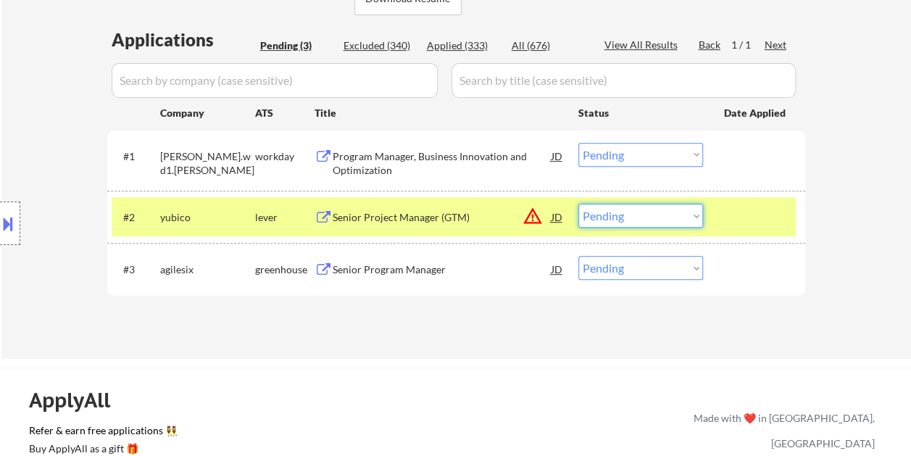
click at [650, 222] on select "Choose an option... Pending Applied Excluded (Questions) Excluded (Expired) Exc…" at bounding box center [640, 216] width 125 height 24
click at [578, 204] on select "Choose an option... Pending Applied Excluded (Questions) Excluded (Expired) Exc…" at bounding box center [640, 216] width 125 height 24
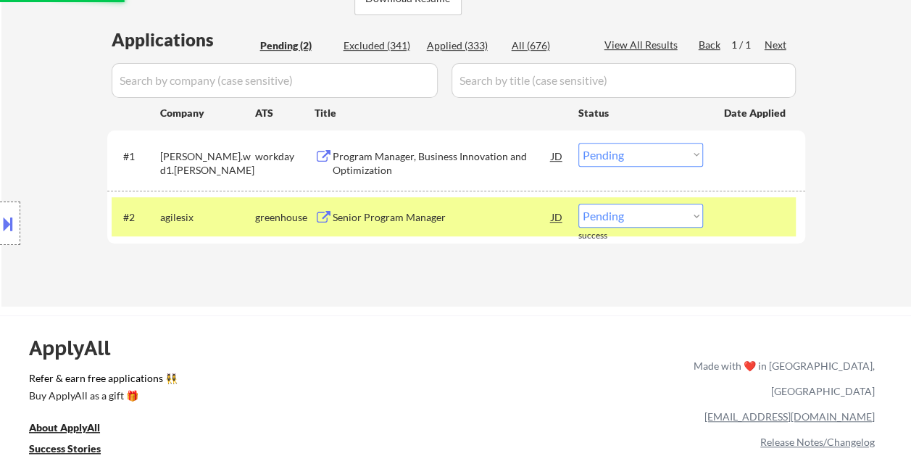
click at [749, 216] on div at bounding box center [756, 217] width 64 height 26
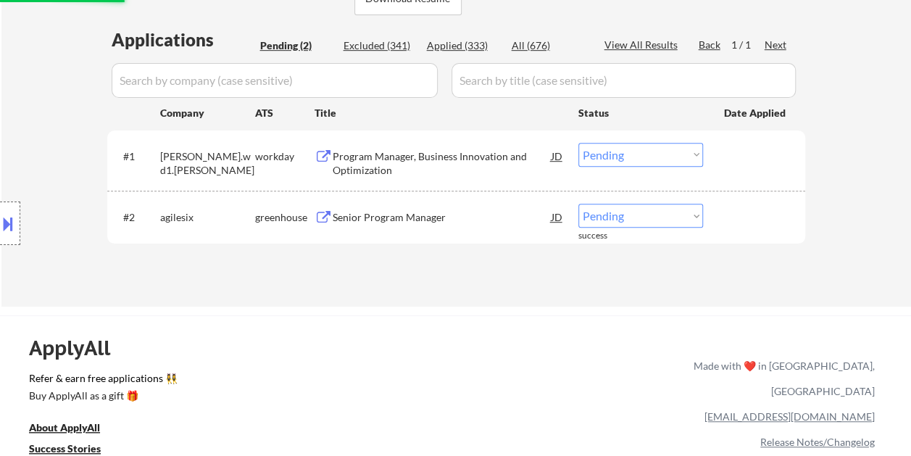
drag, startPoint x: 748, startPoint y: 218, endPoint x: 706, endPoint y: 222, distance: 42.2
click at [748, 219] on div at bounding box center [756, 217] width 64 height 26
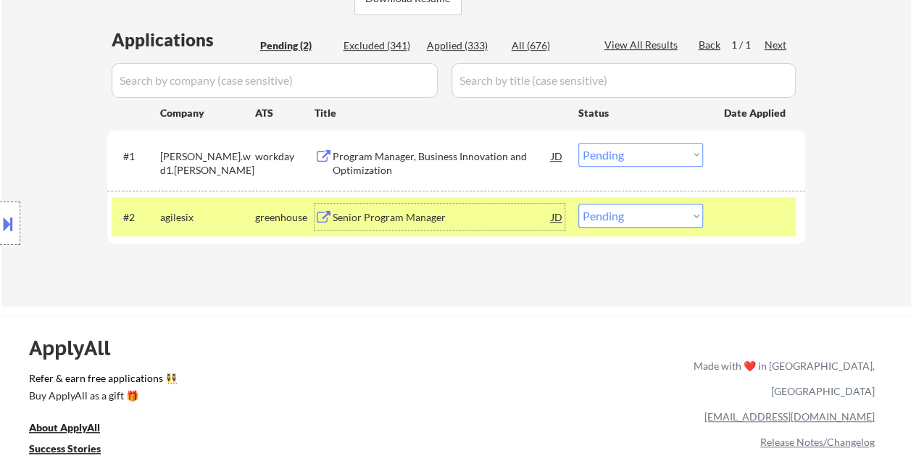
click at [388, 216] on div "Senior Program Manager" at bounding box center [441, 217] width 219 height 14
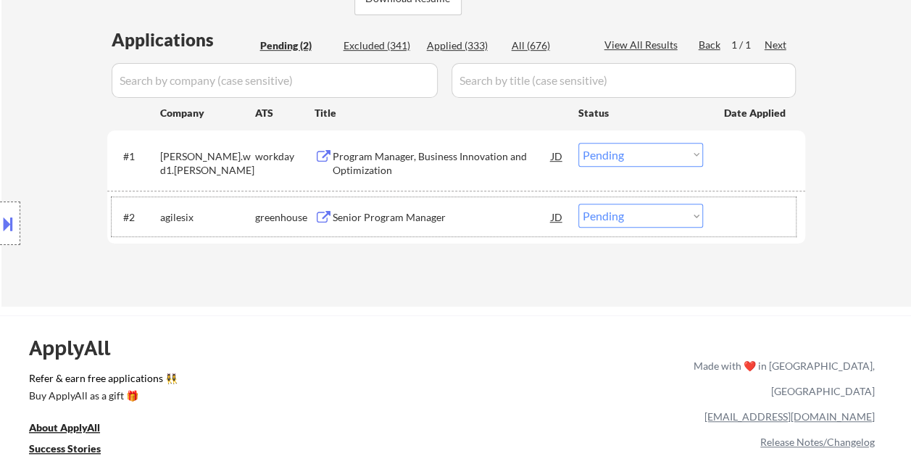
click at [774, 232] on div "#2 agilesix greenhouse Senior Program Manager JD warning_amber Choose an option…" at bounding box center [454, 216] width 684 height 39
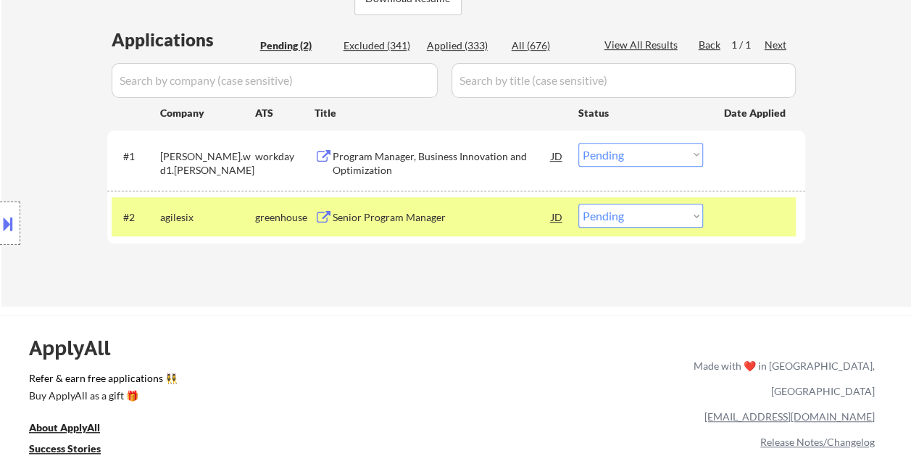
click at [703, 219] on div "#2 agilesix greenhouse Senior Program Manager JD warning_amber Choose an option…" at bounding box center [454, 216] width 684 height 39
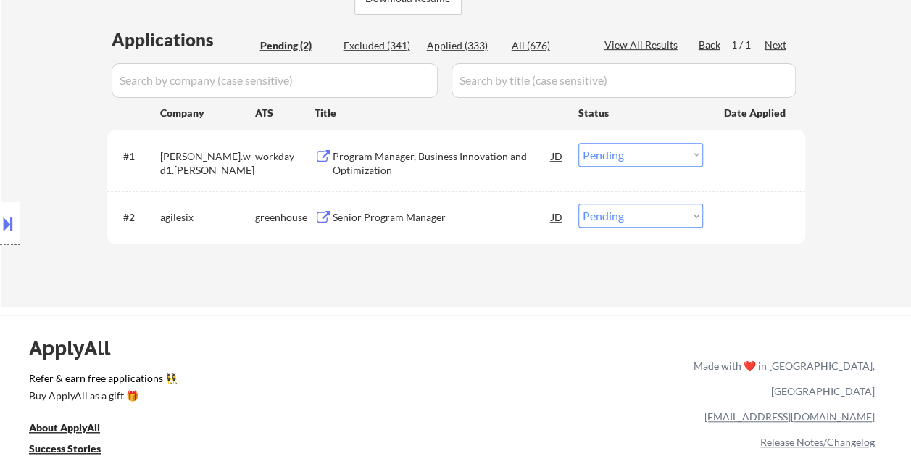
click at [742, 225] on div at bounding box center [756, 217] width 64 height 26
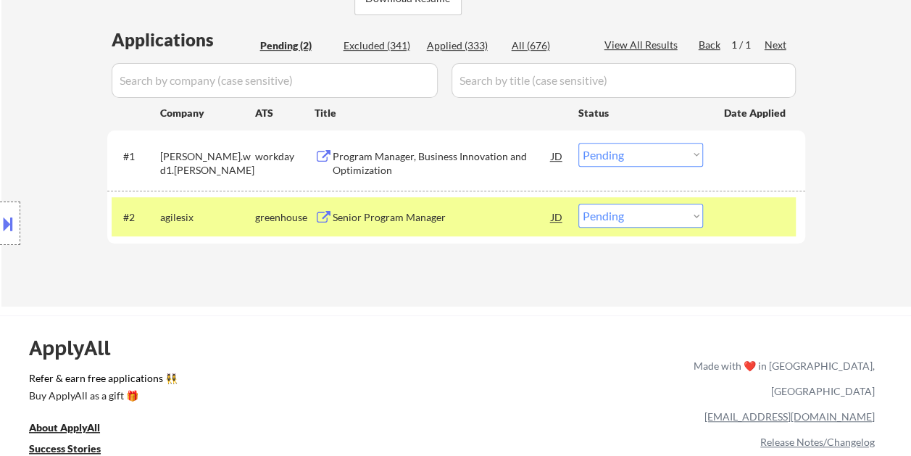
click at [684, 211] on select "Choose an option... Pending Applied Excluded (Questions) Excluded (Expired) Exc…" at bounding box center [640, 216] width 125 height 24
select select ""excluded""
click at [578, 204] on select "Choose an option... Pending Applied Excluded (Questions) Excluded (Expired) Exc…" at bounding box center [640, 216] width 125 height 24
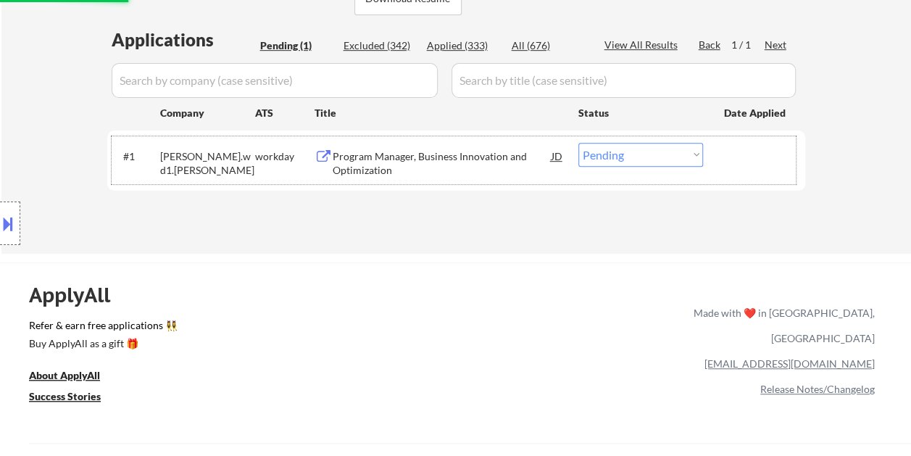
click at [740, 159] on div at bounding box center [756, 156] width 64 height 26
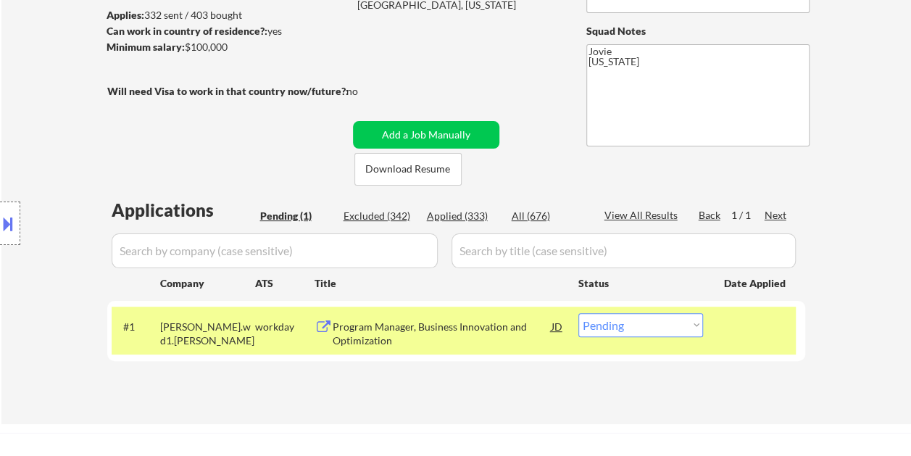
scroll to position [217, 0]
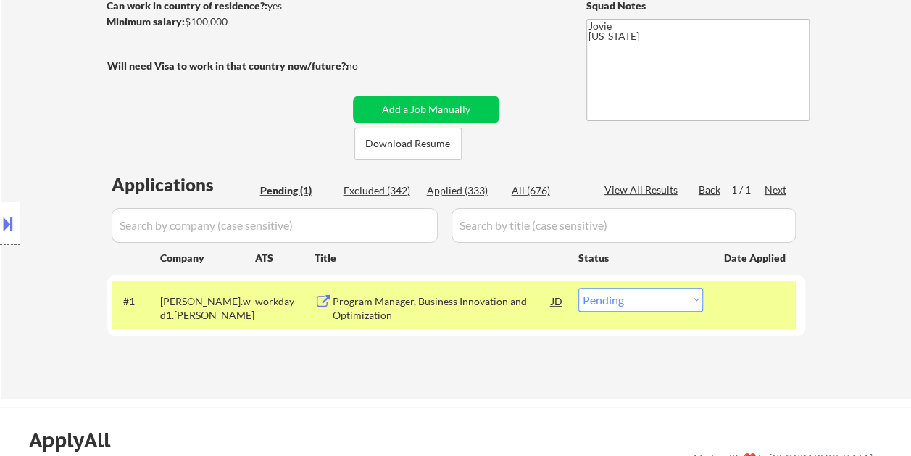
click at [439, 298] on div "Program Manager, Business Innovation and Optimization" at bounding box center [441, 308] width 219 height 28
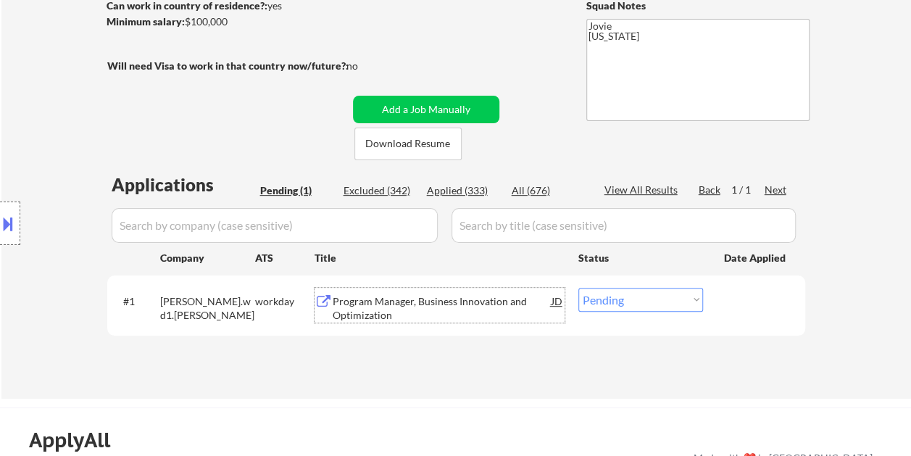
click at [672, 301] on select "Choose an option... Pending Applied Excluded (Questions) Excluded (Expired) Exc…" at bounding box center [640, 300] width 125 height 24
select select ""applied""
click at [578, 288] on select "Choose an option... Pending Applied Excluded (Questions) Excluded (Expired) Exc…" at bounding box center [640, 300] width 125 height 24
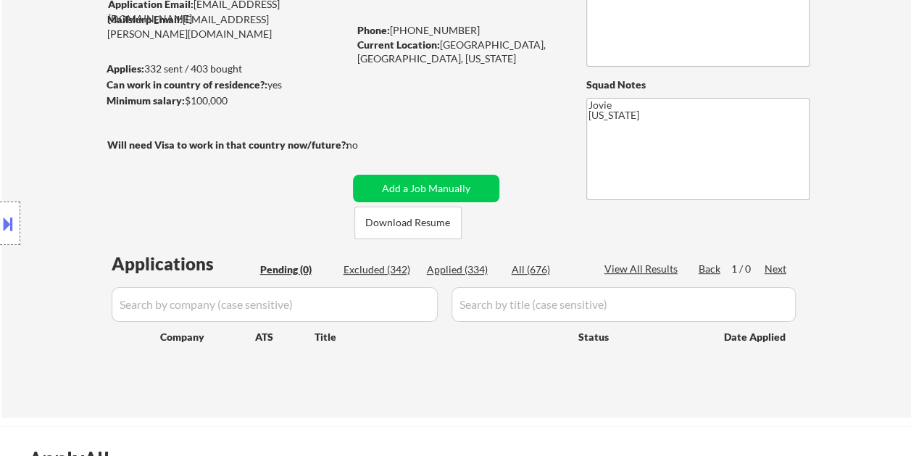
scroll to position [72, 0]
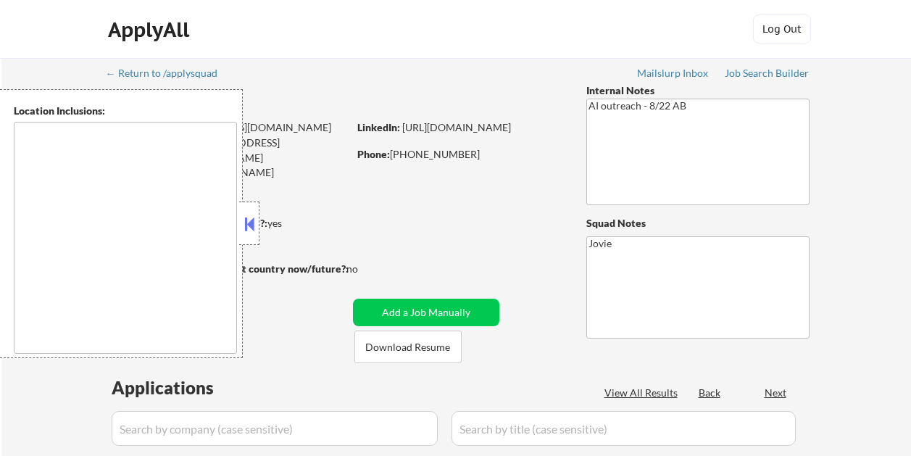
select select ""pending""
click at [253, 233] on button at bounding box center [249, 224] width 16 height 22
type textarea "Glendale, CA Burbank, CA Pasadena, CA West Hollywood, CA Beverly Hills, CA Sant…"
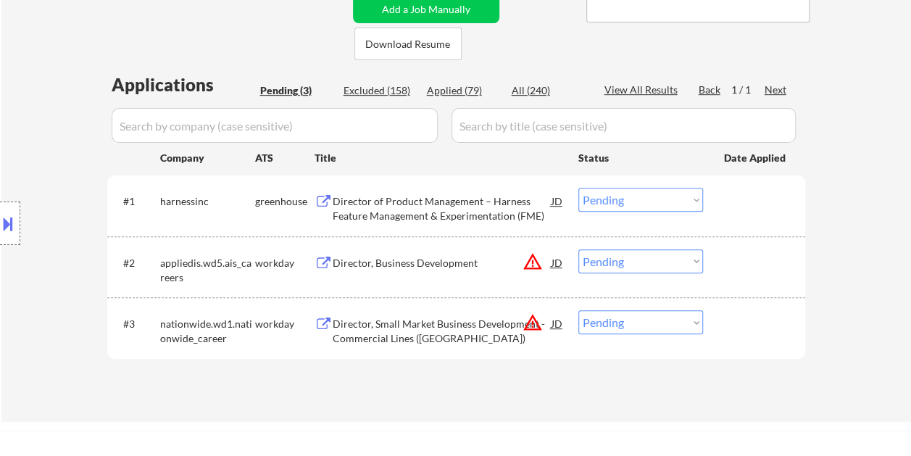
scroll to position [362, 0]
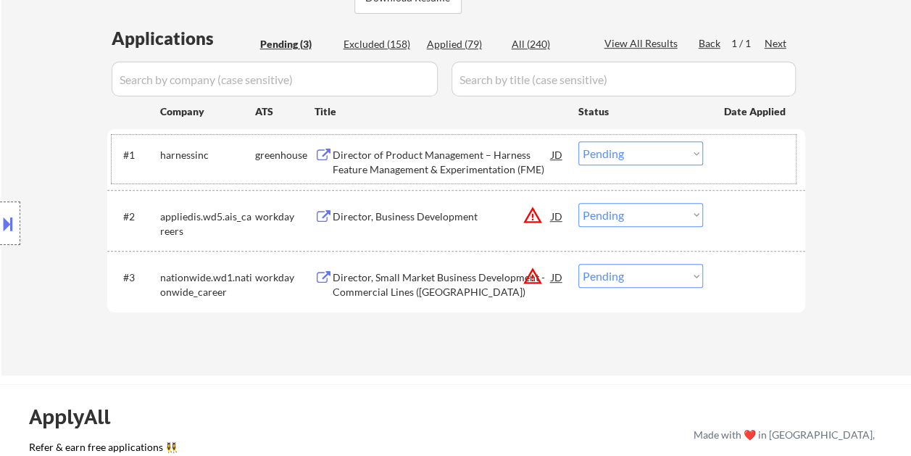
click at [726, 159] on div at bounding box center [756, 154] width 64 height 26
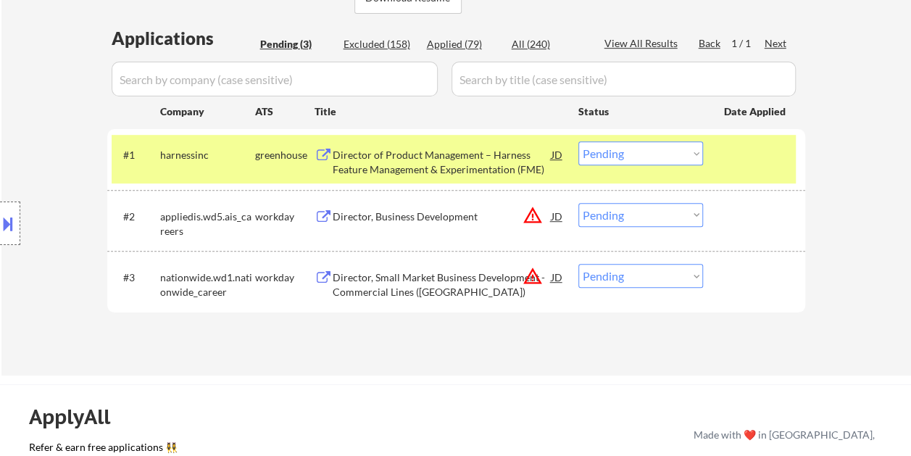
click at [501, 152] on div "Director of Product Management – Harness Feature Management & Experimentation (…" at bounding box center [441, 162] width 219 height 28
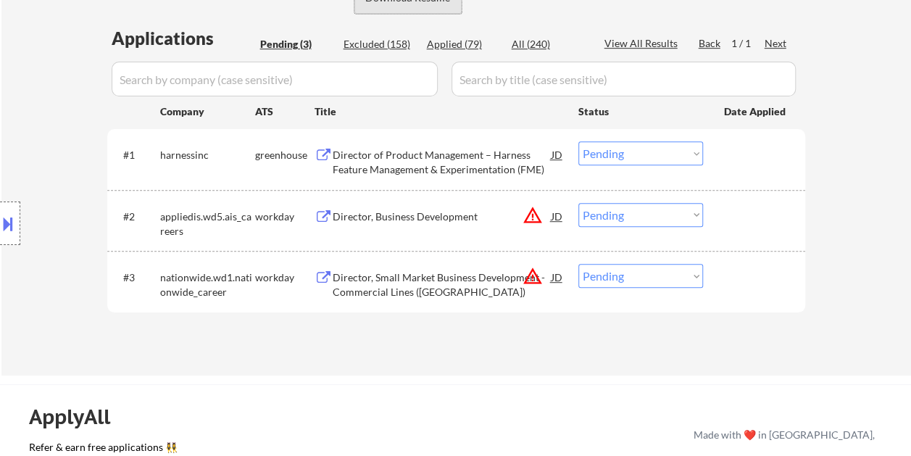
drag, startPoint x: 736, startPoint y: 160, endPoint x: 698, endPoint y: 154, distance: 38.2
click at [734, 160] on div at bounding box center [756, 154] width 64 height 26
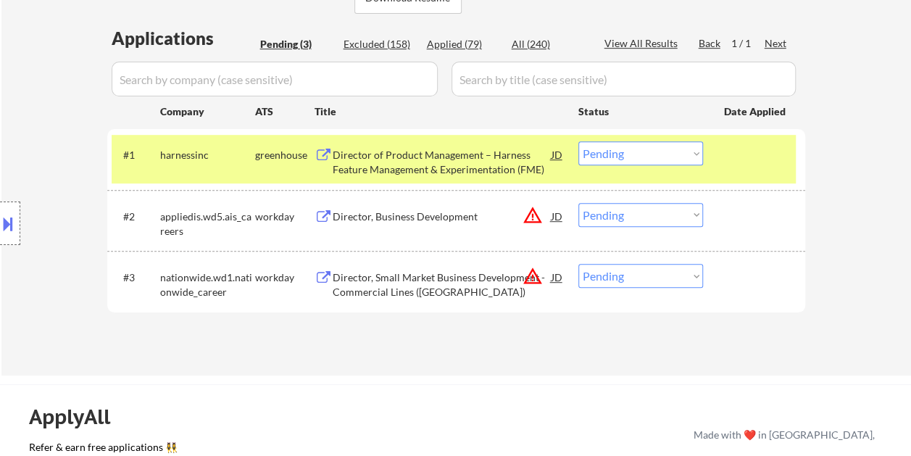
click at [696, 152] on select "Choose an option... Pending Applied Excluded (Questions) Excluded (Expired) Exc…" at bounding box center [640, 153] width 125 height 24
click at [578, 141] on select "Choose an option... Pending Applied Excluded (Questions) Excluded (Expired) Exc…" at bounding box center [640, 153] width 125 height 24
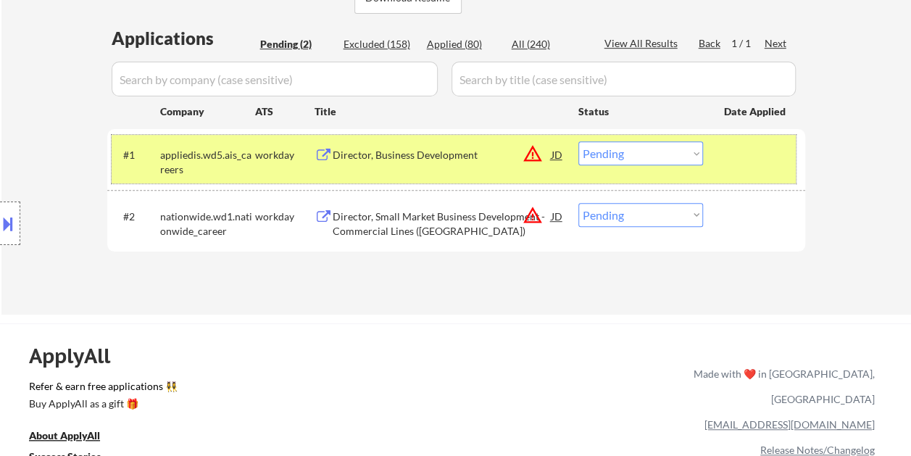
click at [733, 150] on div at bounding box center [756, 154] width 64 height 26
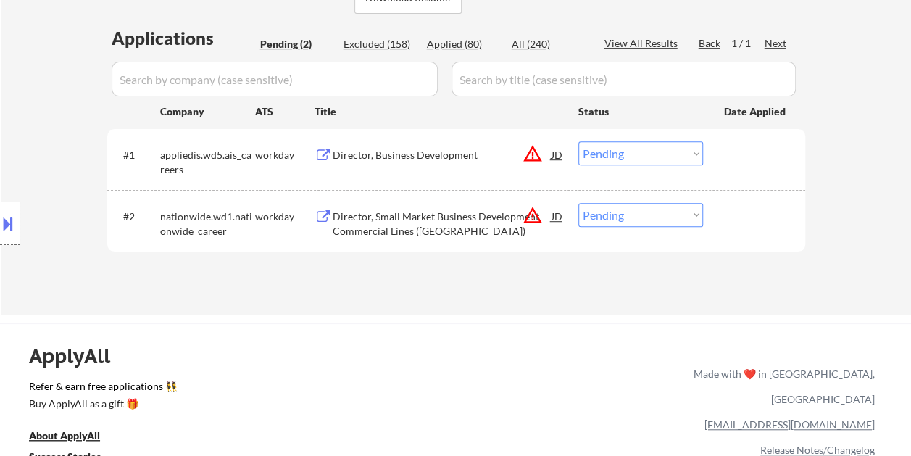
click at [749, 156] on div at bounding box center [756, 154] width 64 height 26
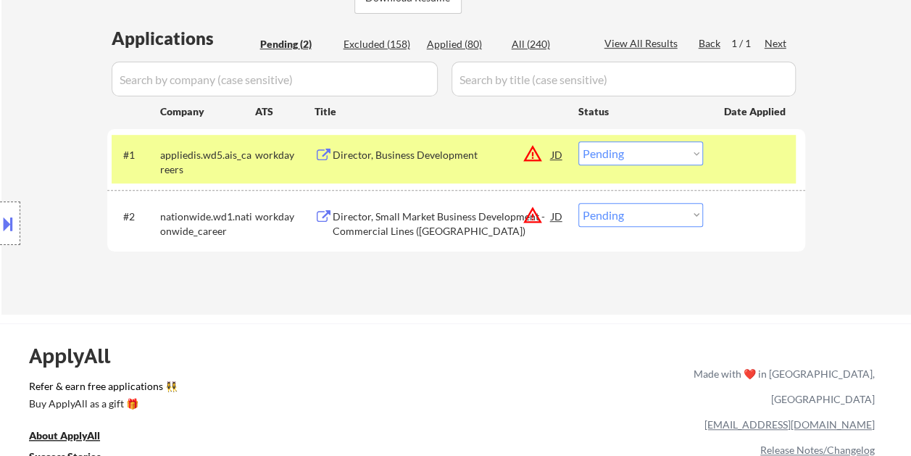
click at [412, 160] on div "Director, Business Development" at bounding box center [441, 155] width 219 height 14
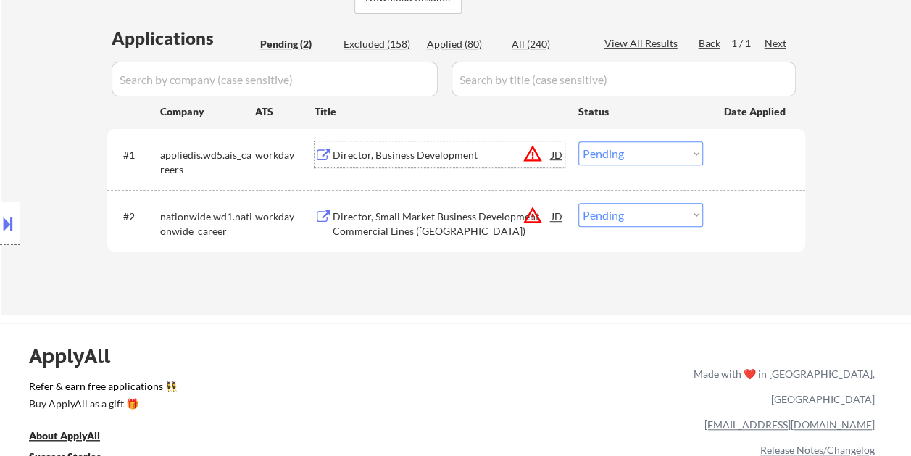
click at [729, 151] on div at bounding box center [756, 154] width 64 height 26
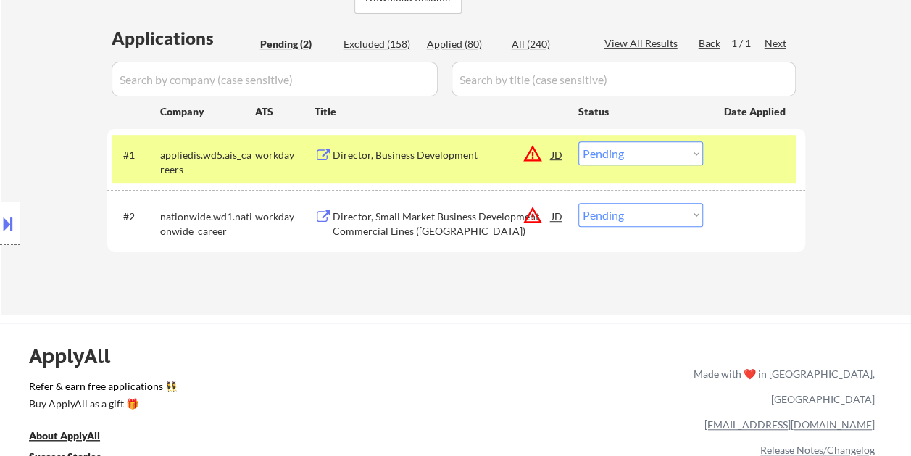
click at [692, 159] on select "Choose an option... Pending Applied Excluded (Questions) Excluded (Expired) Exc…" at bounding box center [640, 153] width 125 height 24
click at [578, 141] on select "Choose an option... Pending Applied Excluded (Questions) Excluded (Expired) Exc…" at bounding box center [640, 153] width 125 height 24
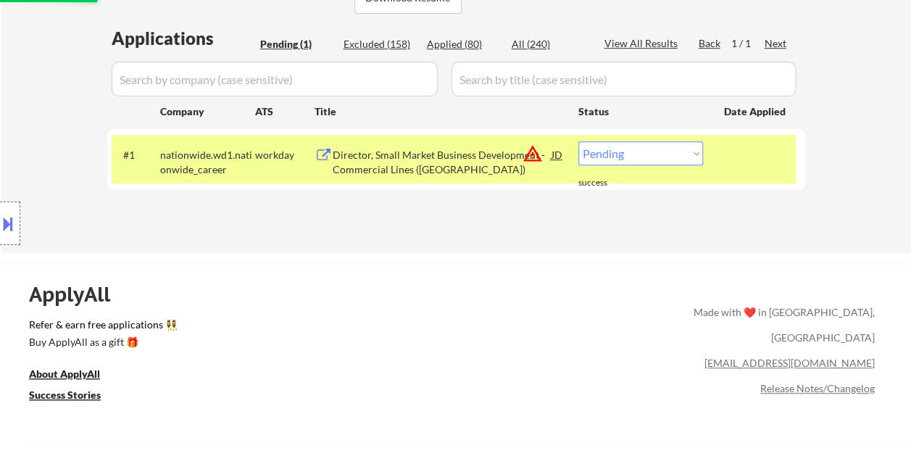
click at [724, 152] on div at bounding box center [756, 154] width 64 height 26
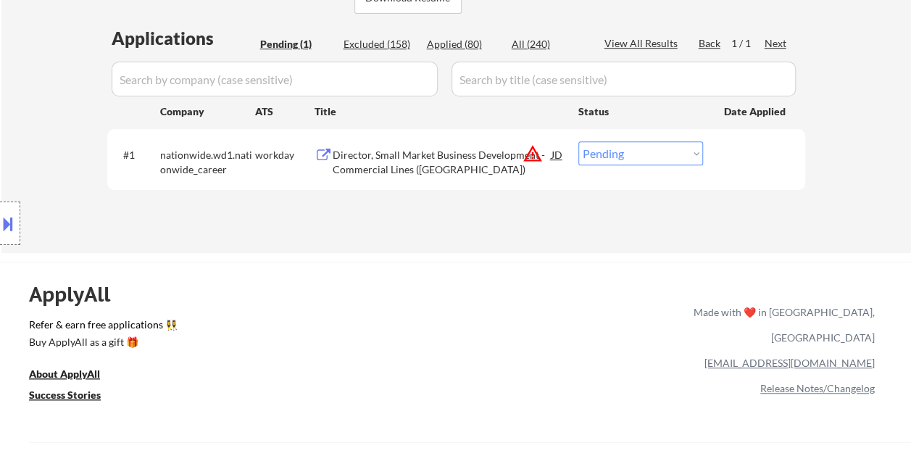
click at [737, 148] on div at bounding box center [756, 154] width 64 height 26
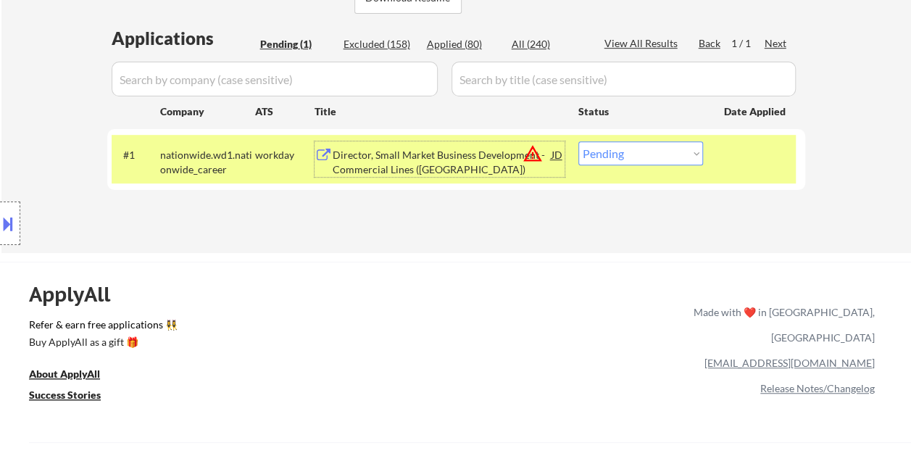
click at [440, 163] on div "Director, Small Market Business Development - Commercial Lines (Southern Region)" at bounding box center [441, 162] width 219 height 28
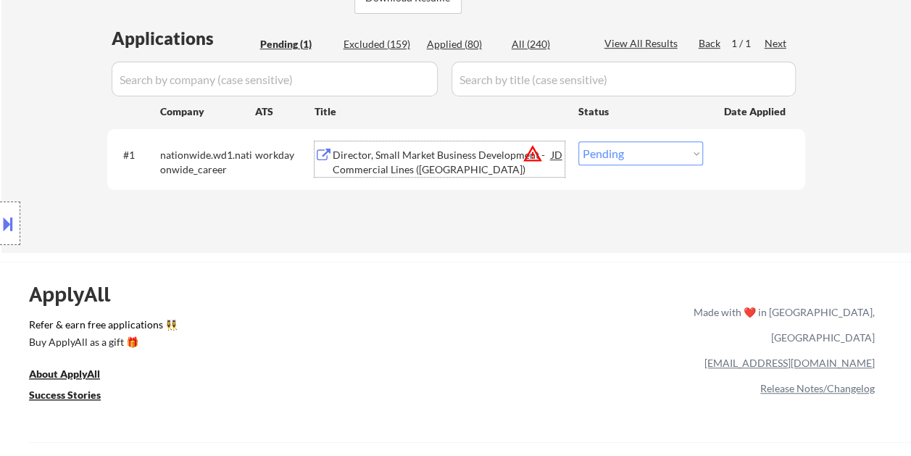
drag, startPoint x: 727, startPoint y: 159, endPoint x: 719, endPoint y: 158, distance: 8.0
click at [725, 158] on div at bounding box center [756, 154] width 64 height 26
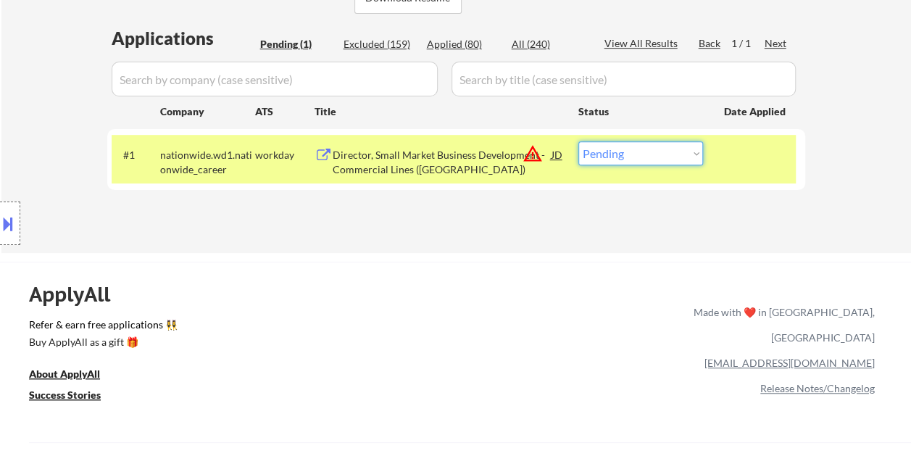
drag, startPoint x: 682, startPoint y: 156, endPoint x: 681, endPoint y: 165, distance: 8.7
click at [682, 156] on select "Choose an option... Pending Applied Excluded (Questions) Excluded (Expired) Exc…" at bounding box center [640, 153] width 125 height 24
select select ""excluded__bad_match_""
click at [578, 141] on select "Choose an option... Pending Applied Excluded (Questions) Excluded (Expired) Exc…" at bounding box center [640, 153] width 125 height 24
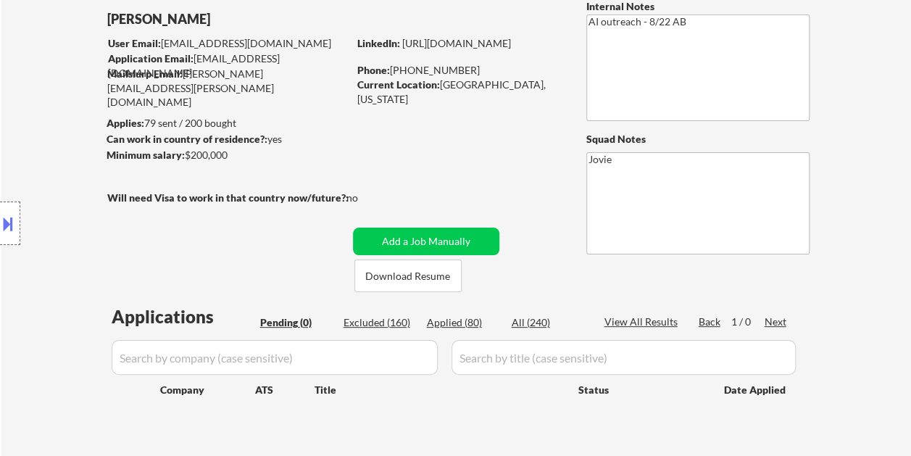
scroll to position [72, 0]
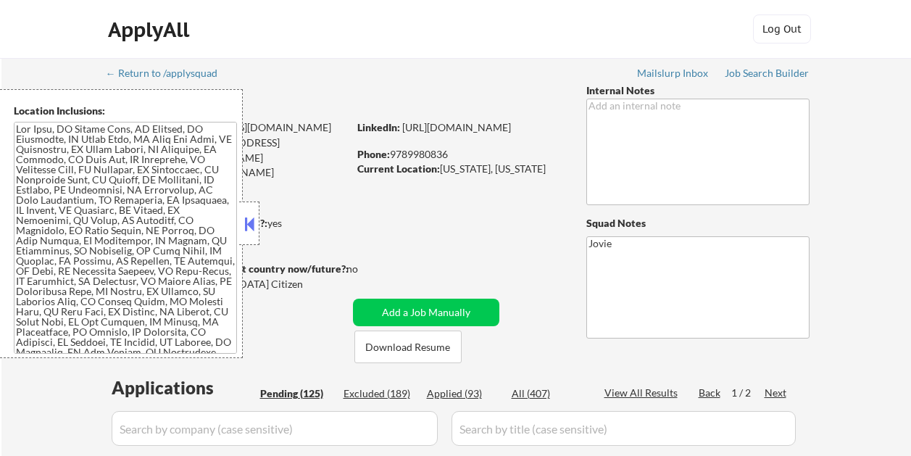
select select ""pending""
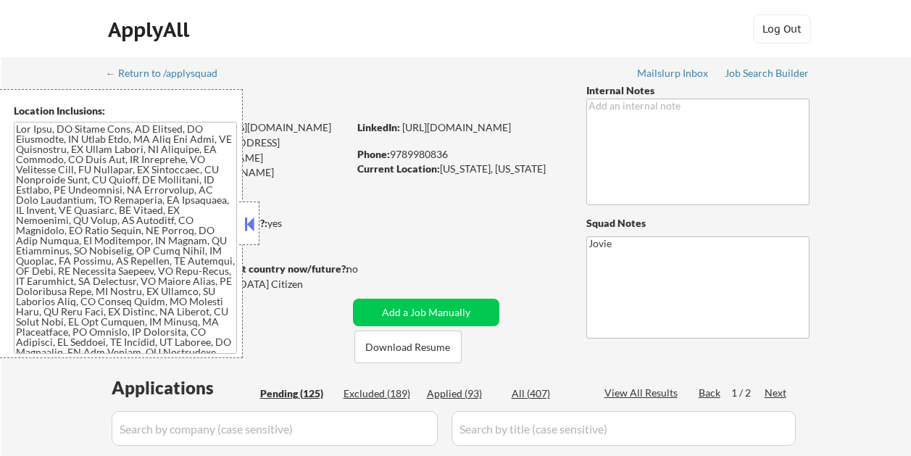
select select ""pending""
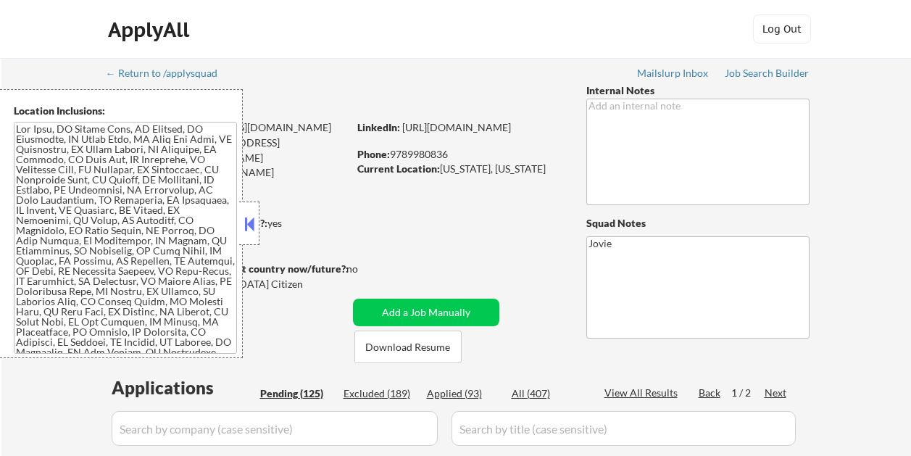
select select ""pending""
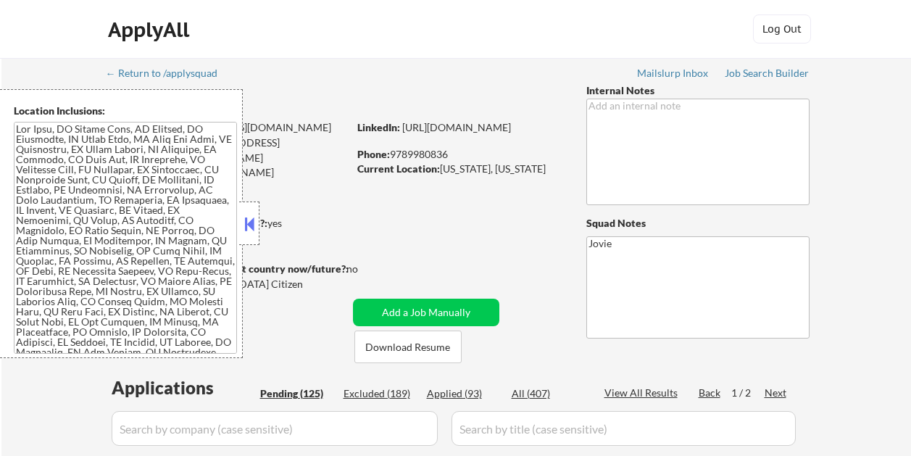
select select ""pending""
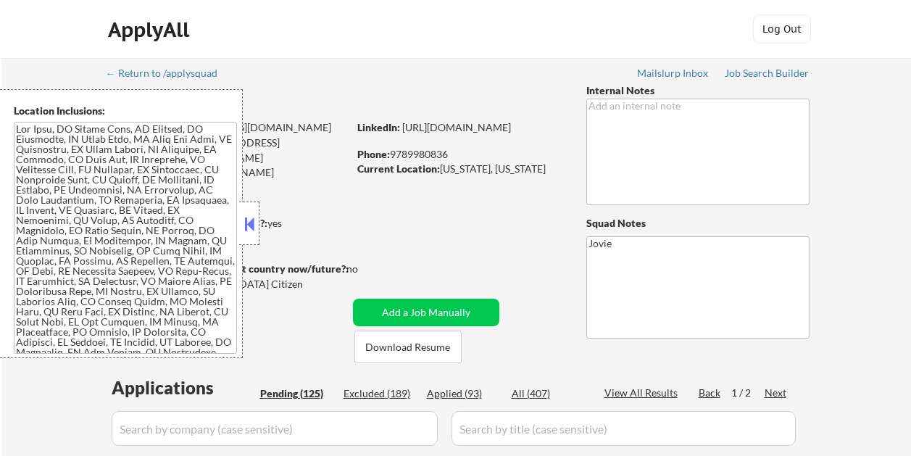
select select ""pending""
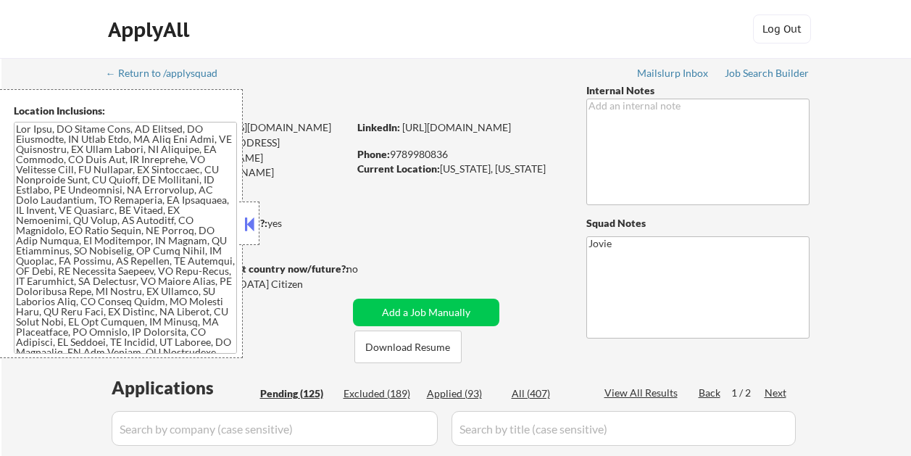
select select ""pending""
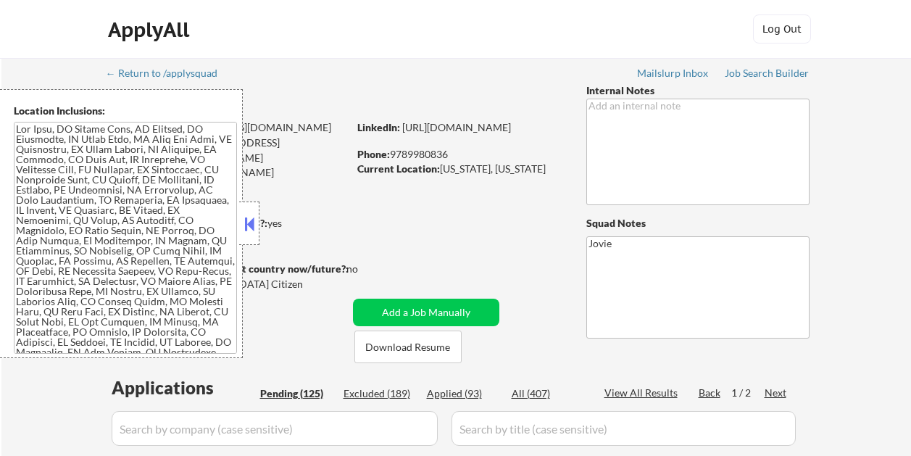
select select ""pending""
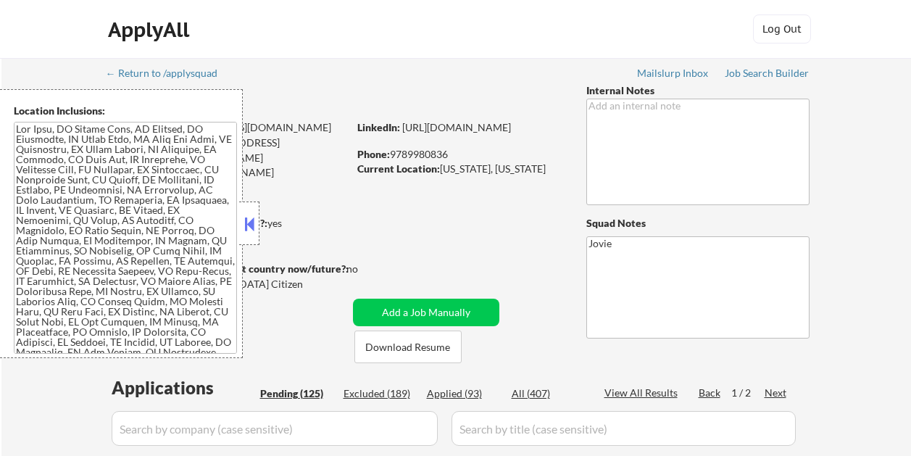
select select ""pending""
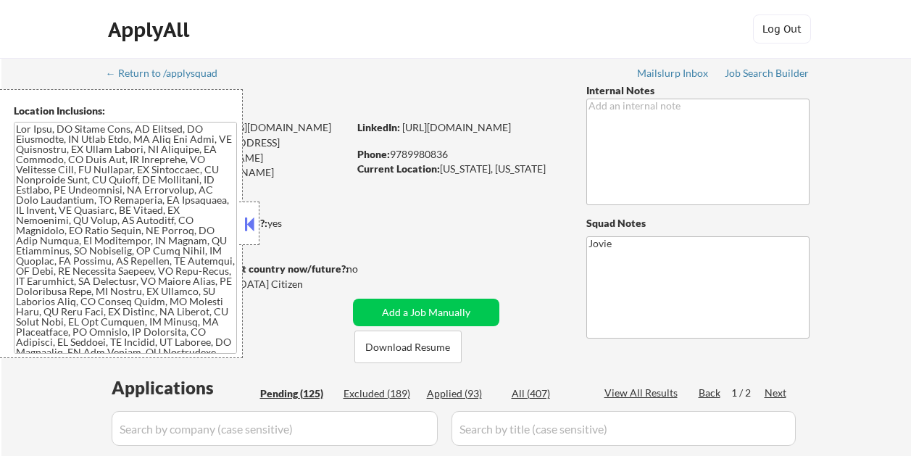
select select ""pending""
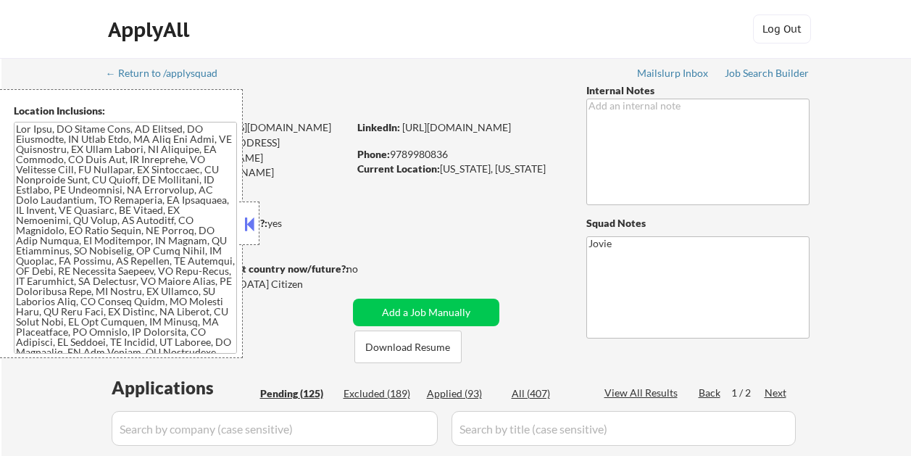
select select ""pending""
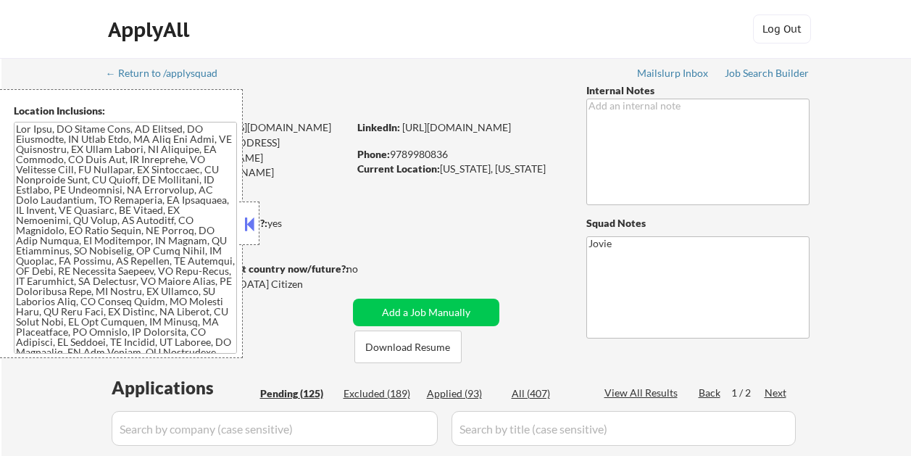
select select ""pending""
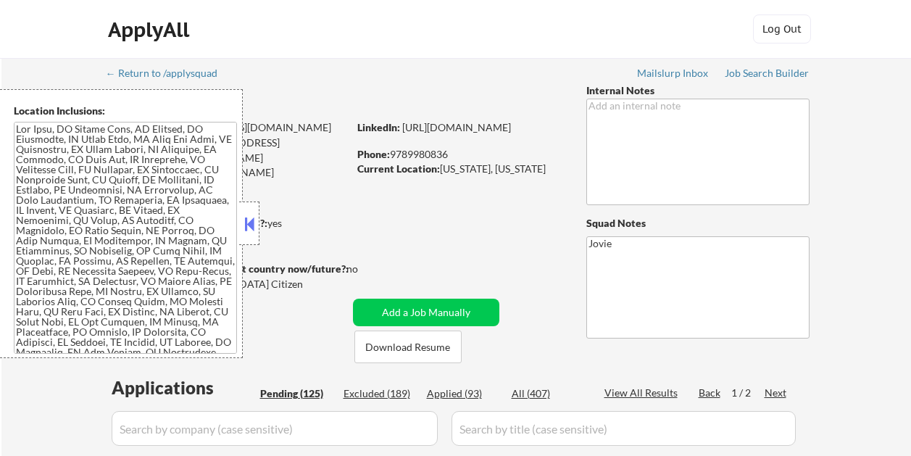
select select ""pending""
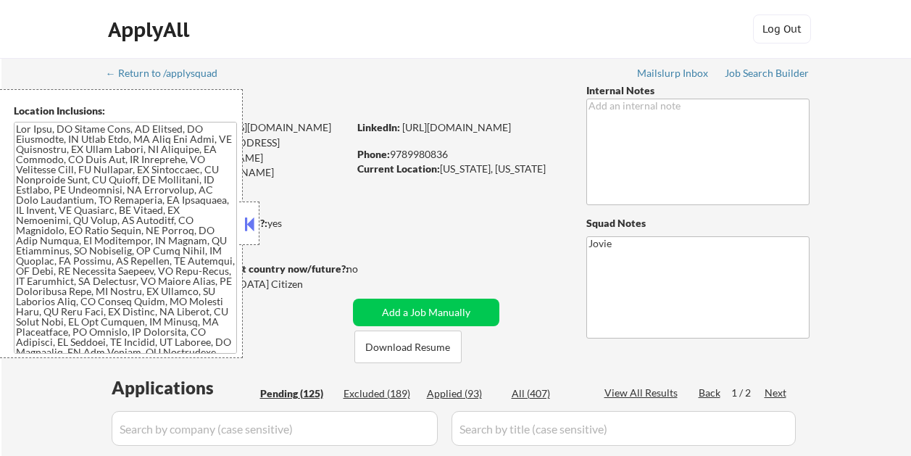
select select ""pending""
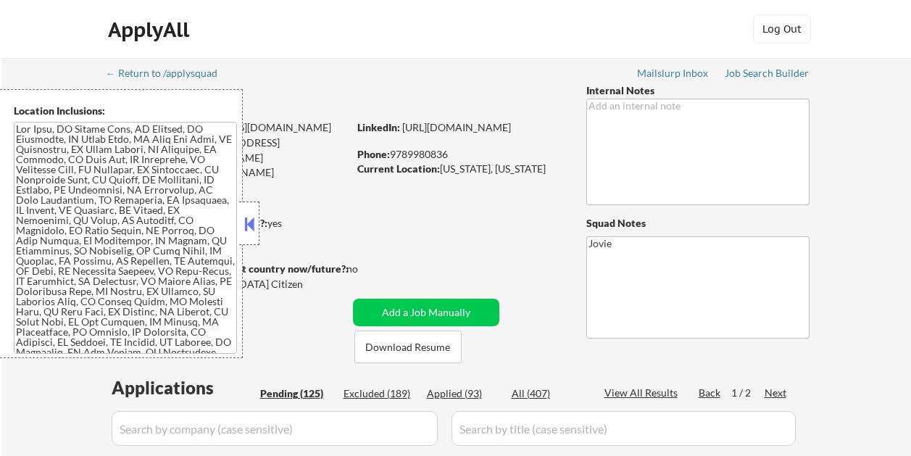
select select ""pending""
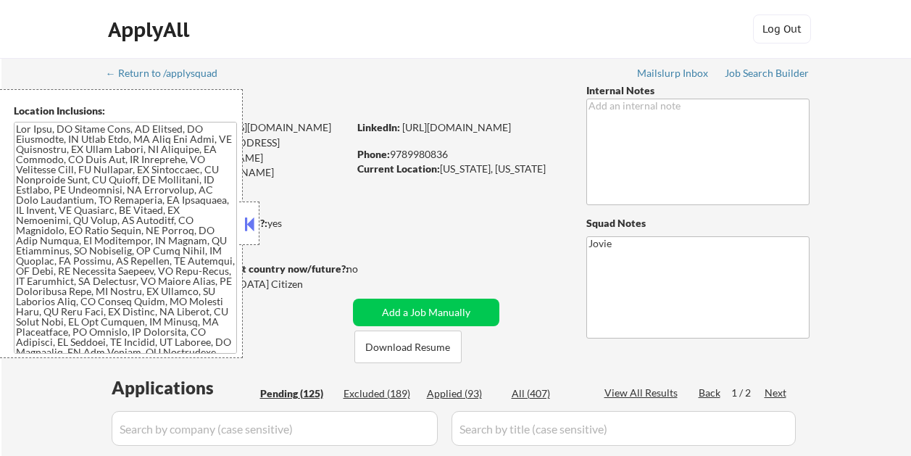
select select ""pending""
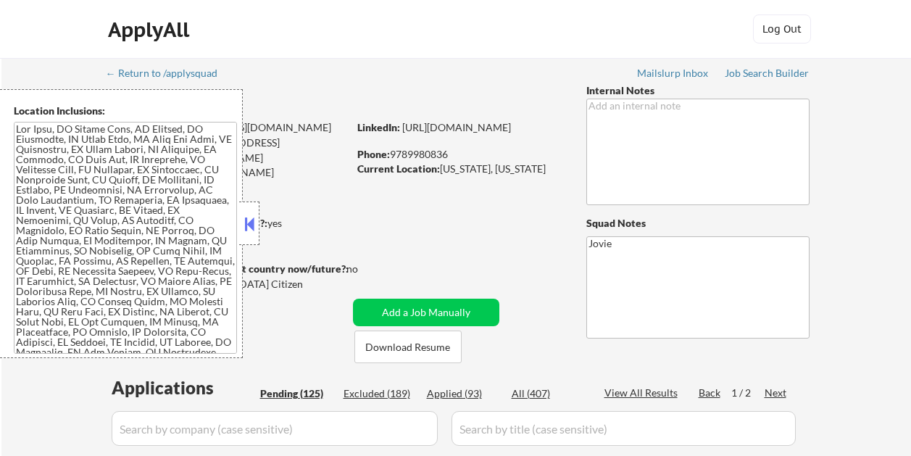
select select ""pending""
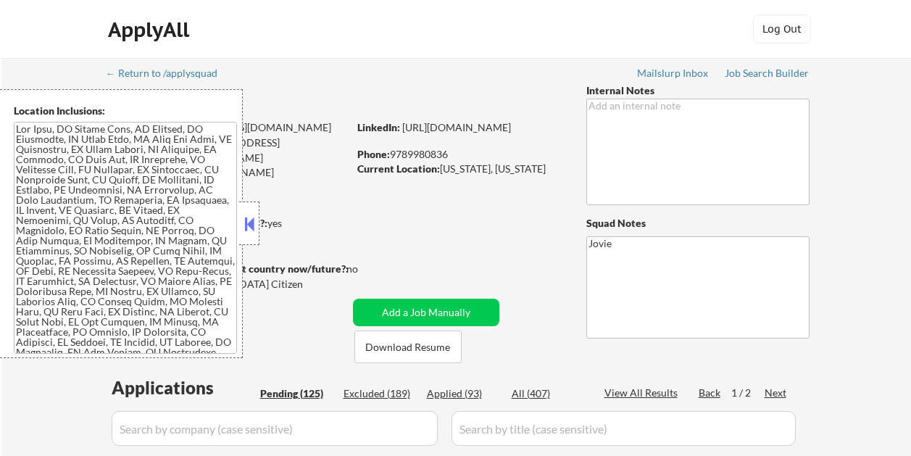
select select ""pending""
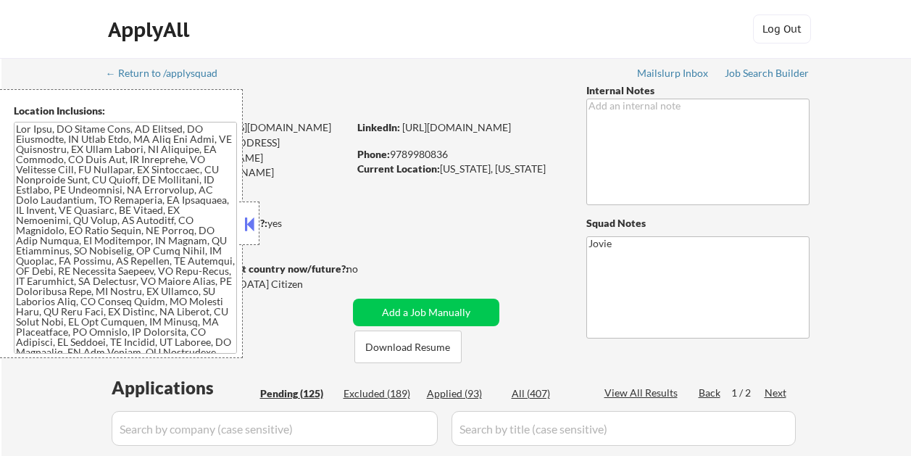
select select ""pending""
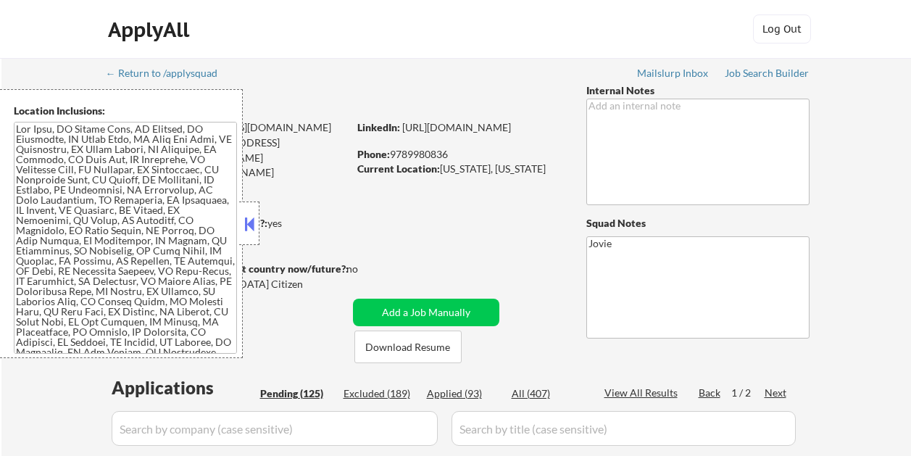
select select ""pending""
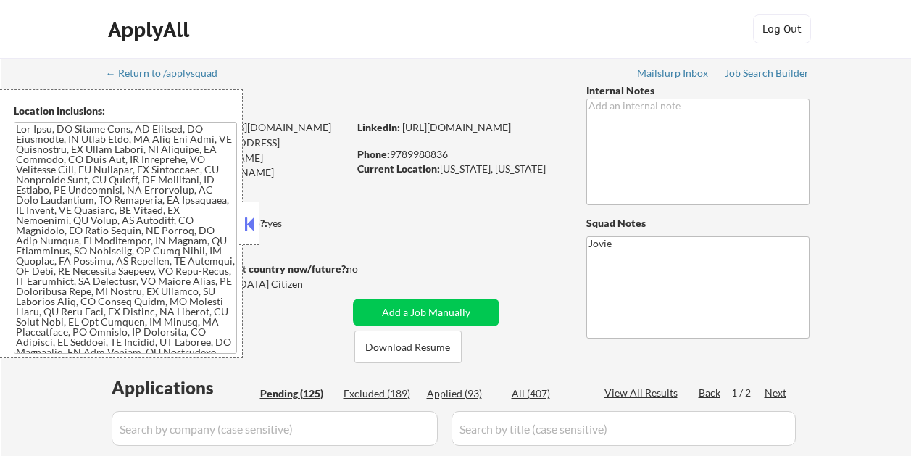
select select ""pending""
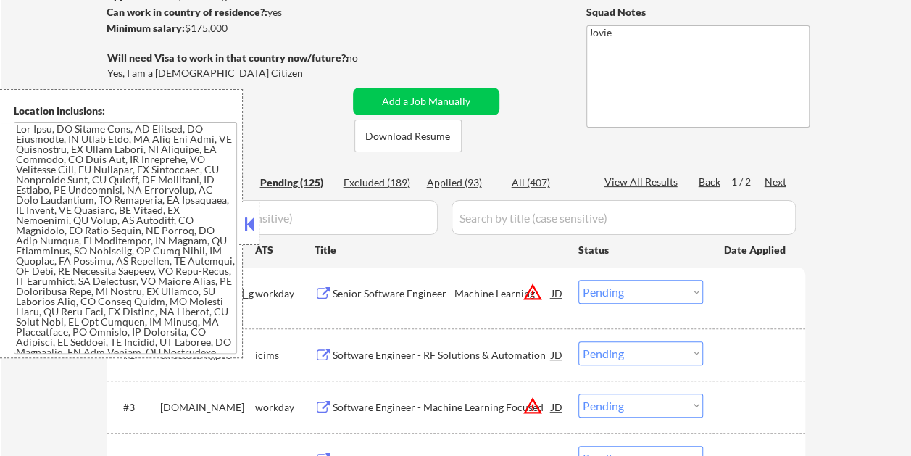
scroll to position [217, 0]
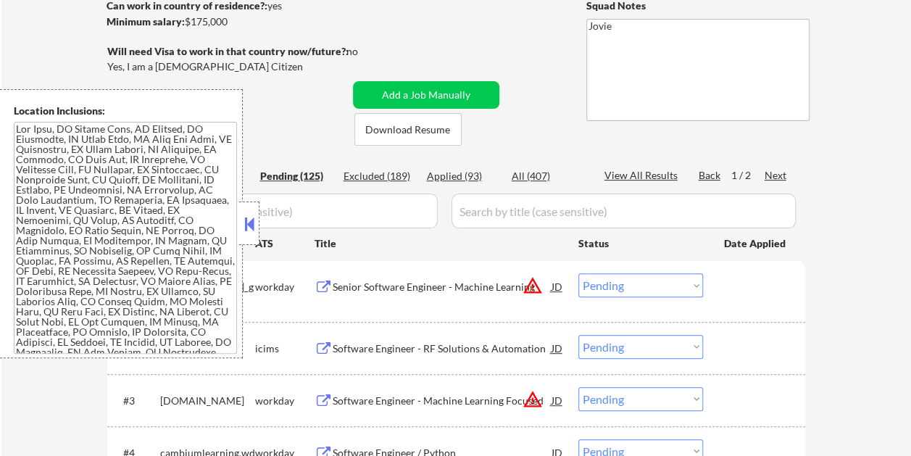
click at [252, 230] on button at bounding box center [249, 224] width 16 height 22
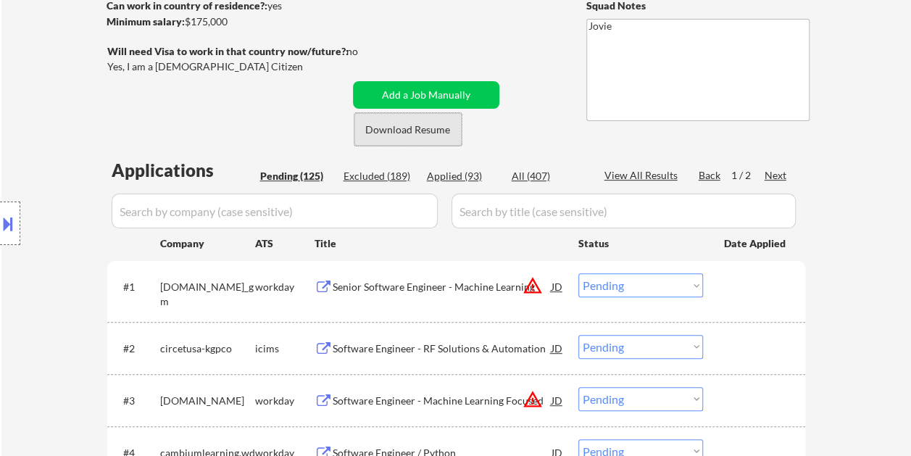
click at [397, 125] on button "Download Resume" at bounding box center [407, 129] width 107 height 33
drag, startPoint x: 522, startPoint y: 52, endPoint x: 529, endPoint y: 28, distance: 25.0
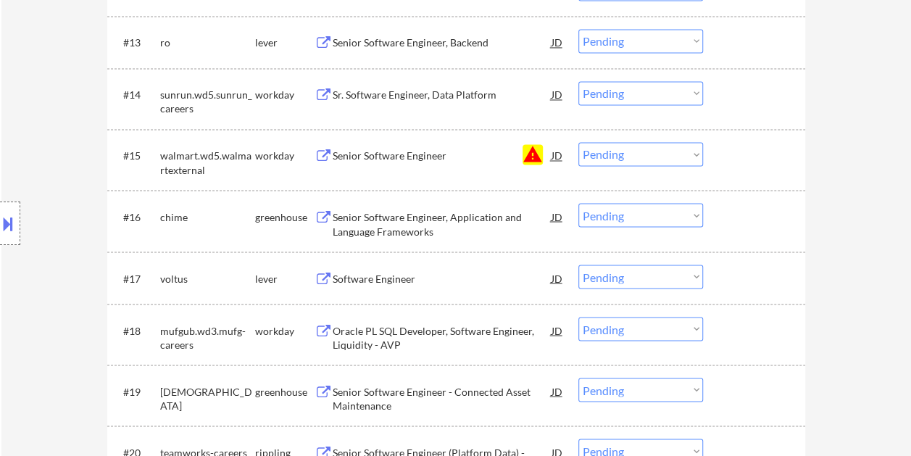
scroll to position [1014, 0]
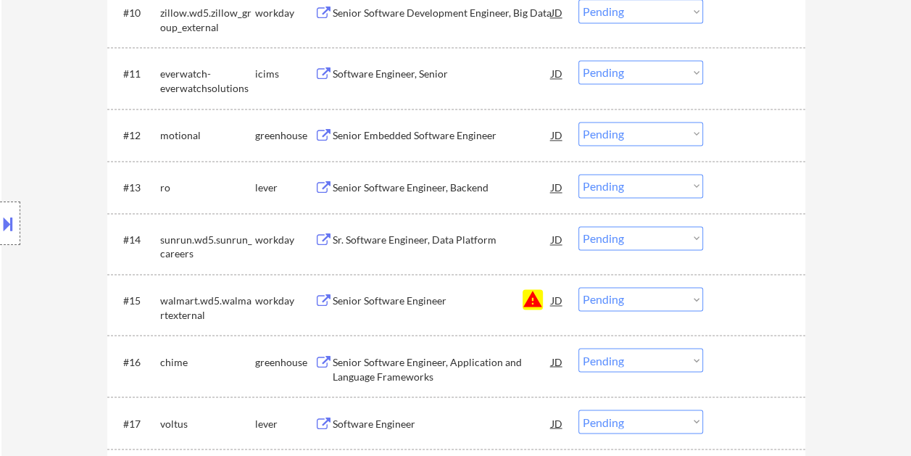
drag, startPoint x: 735, startPoint y: 171, endPoint x: 635, endPoint y: 187, distance: 101.9
click at [735, 171] on div "#13 ro lever Senior Software Engineer, Backend JD Choose an option... Pending A…" at bounding box center [454, 186] width 684 height 39
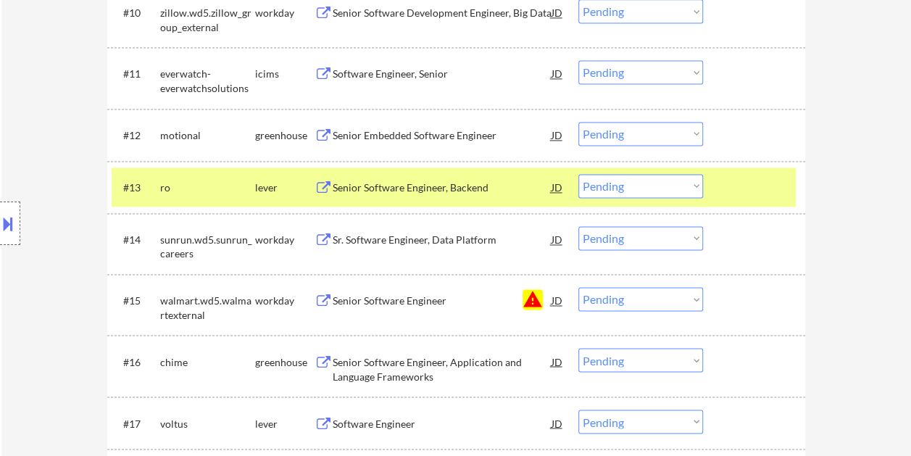
click at [519, 186] on div "Senior Software Engineer, Backend" at bounding box center [441, 187] width 219 height 14
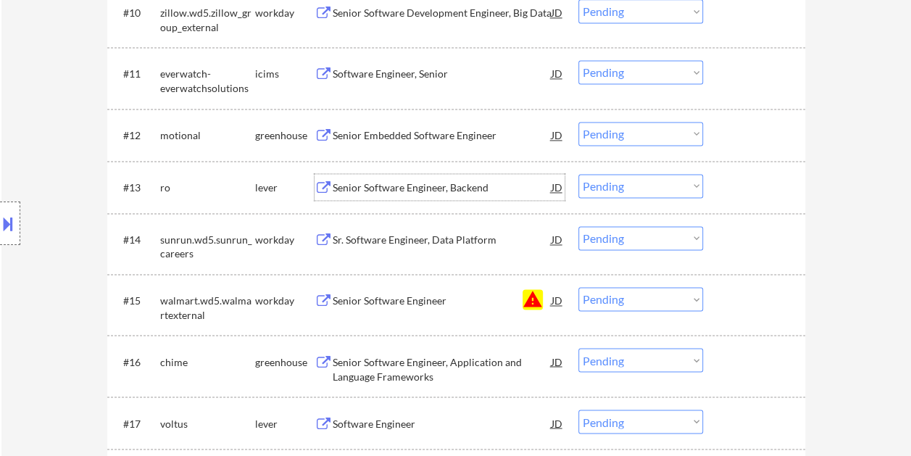
click at [650, 188] on select "Choose an option... Pending Applied Excluded (Questions) Excluded (Expired) Exc…" at bounding box center [640, 186] width 125 height 24
click at [578, 174] on select "Choose an option... Pending Applied Excluded (Questions) Excluded (Expired) Exc…" at bounding box center [640, 186] width 125 height 24
select select ""pending""
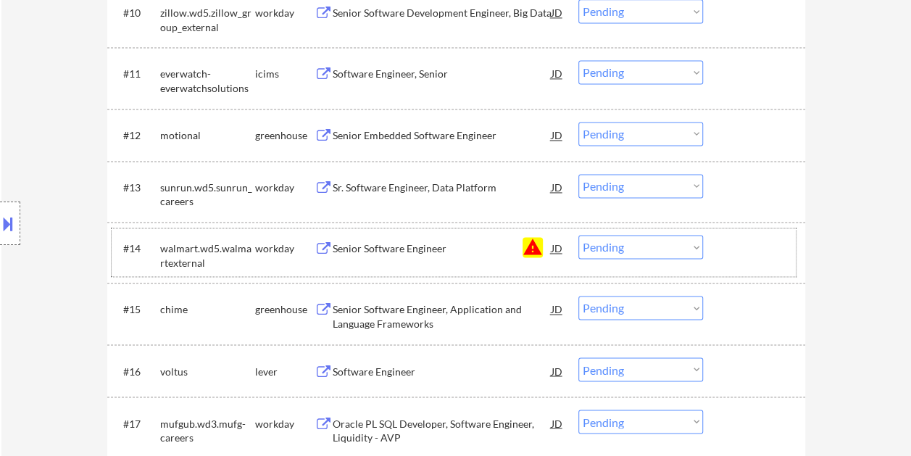
click at [724, 257] on div at bounding box center [756, 248] width 64 height 26
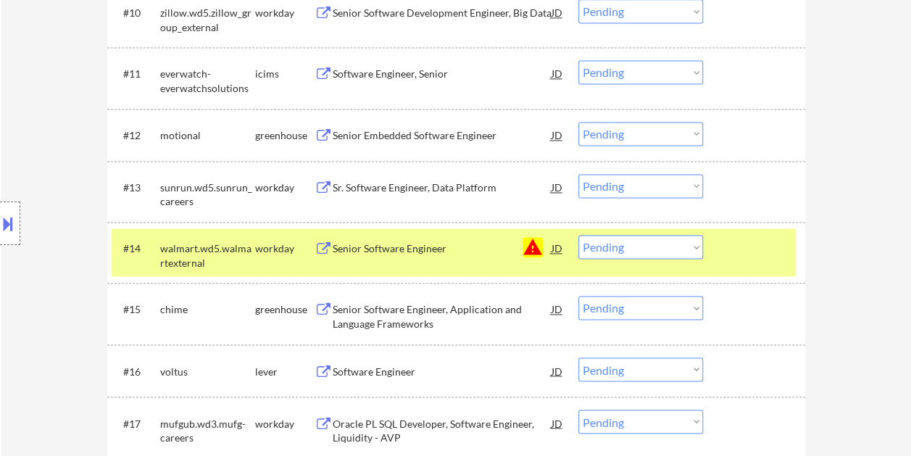
scroll to position [1087, 0]
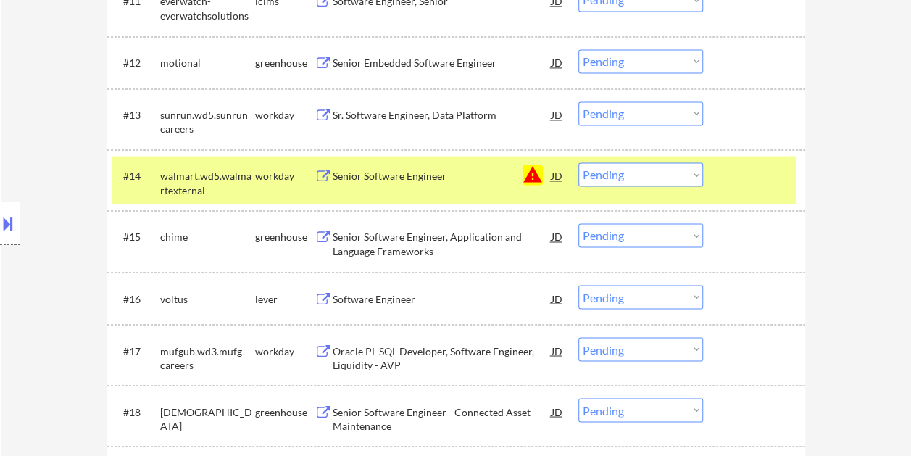
click at [720, 238] on div "#15 chime greenhouse Senior Software Engineer, Application and Language Framewo…" at bounding box center [454, 241] width 684 height 48
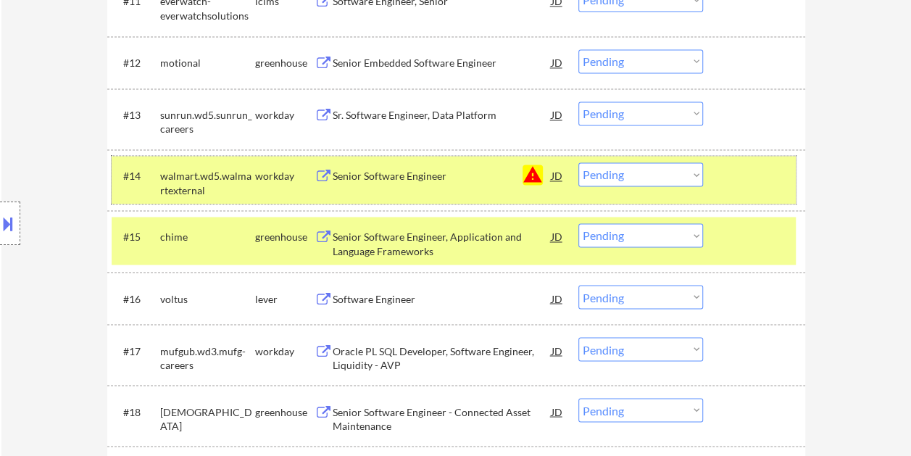
click at [736, 174] on div at bounding box center [756, 175] width 64 height 26
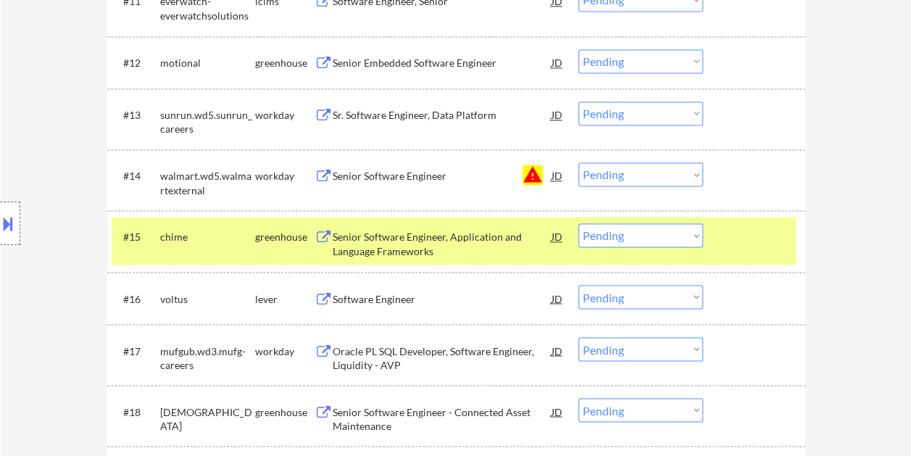
click at [349, 246] on div "Senior Software Engineer, Application and Language Frameworks" at bounding box center [441, 244] width 219 height 28
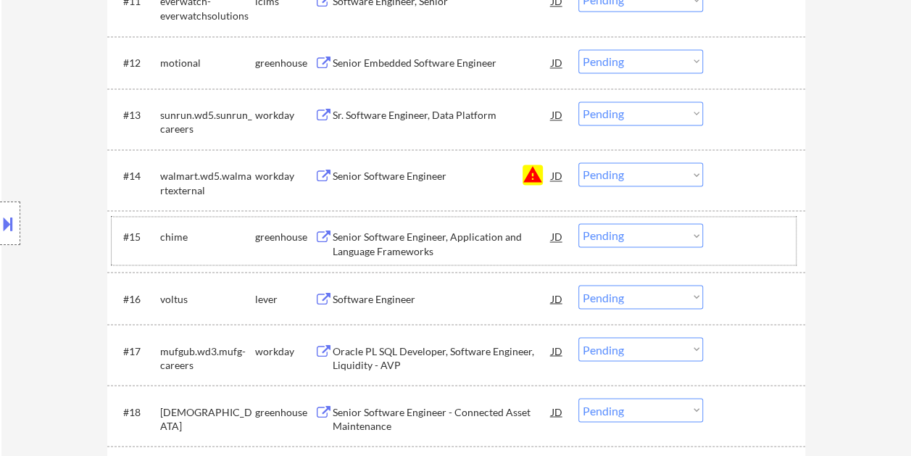
click at [709, 228] on div "#15 chime greenhouse Senior Software Engineer, Application and Language Framewo…" at bounding box center [454, 241] width 684 height 48
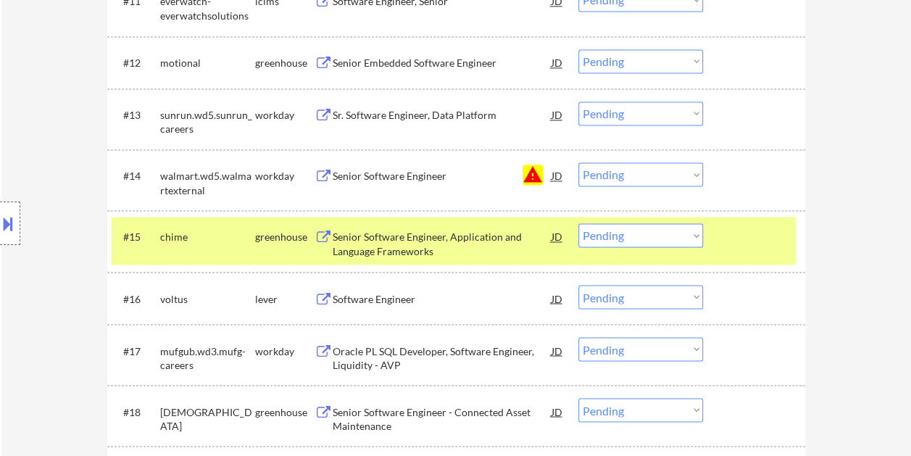
click at [694, 233] on select "Choose an option... Pending Applied Excluded (Questions) Excluded (Expired) Exc…" at bounding box center [640, 235] width 125 height 24
click at [578, 223] on select "Choose an option... Pending Applied Excluded (Questions) Excluded (Expired) Exc…" at bounding box center [640, 235] width 125 height 24
click at [754, 237] on div at bounding box center [756, 236] width 64 height 26
select select ""pending""
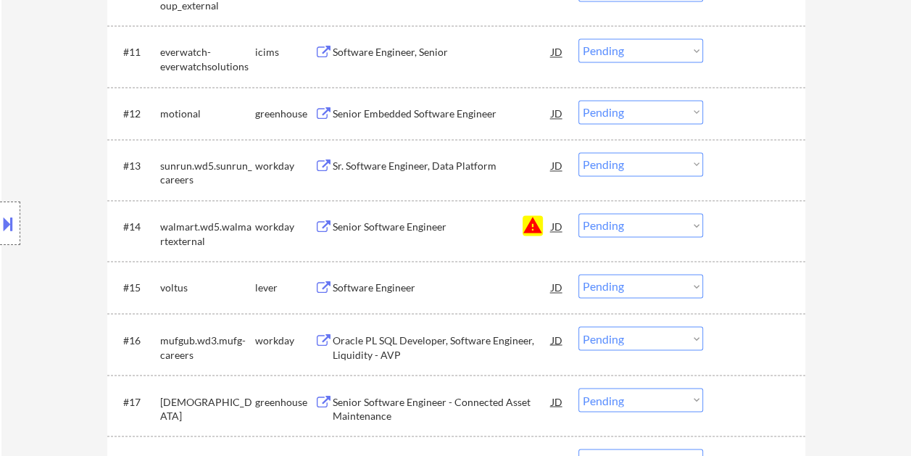
scroll to position [1039, 0]
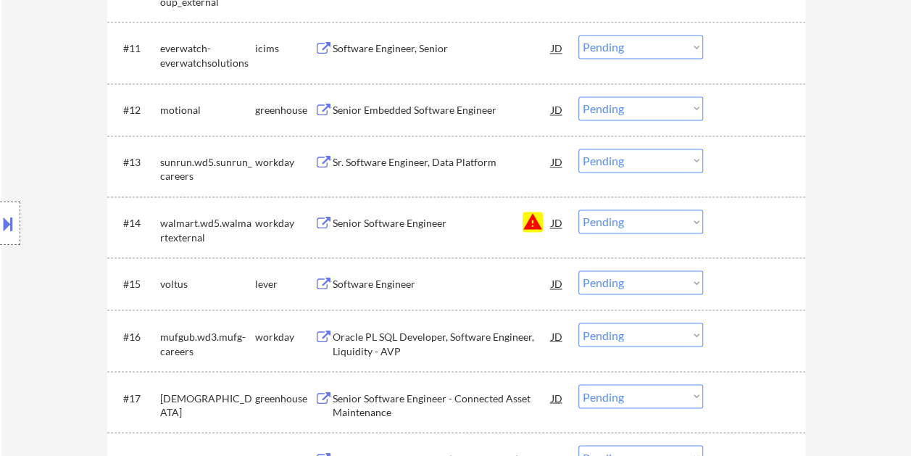
click at [740, 114] on div at bounding box center [756, 109] width 64 height 26
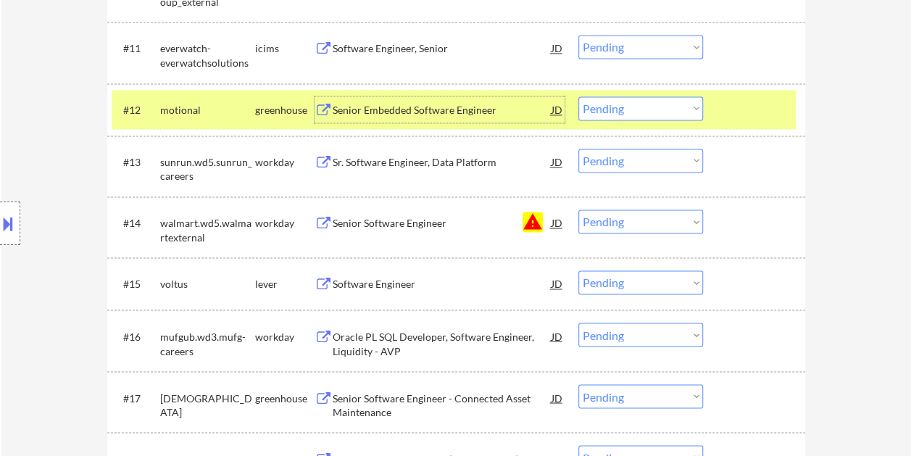
click at [482, 106] on div "Senior Embedded Software Engineer" at bounding box center [441, 110] width 219 height 14
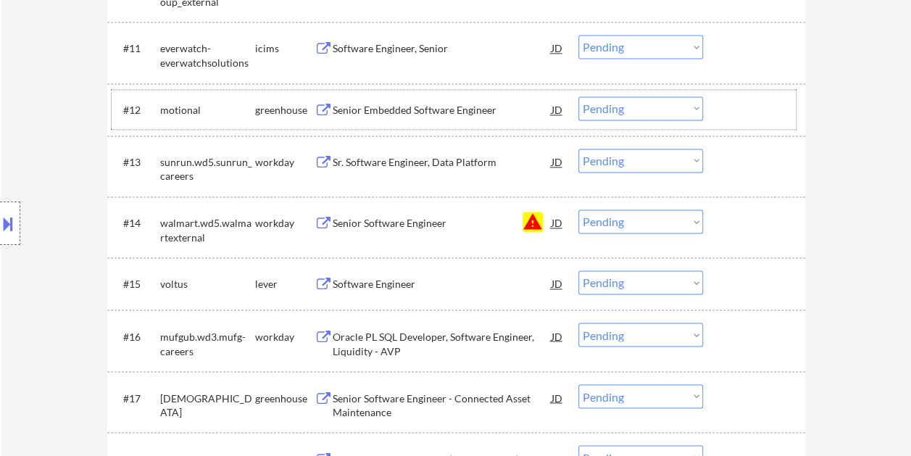
drag, startPoint x: 766, startPoint y: 96, endPoint x: 737, endPoint y: 106, distance: 31.4
click at [761, 99] on div at bounding box center [756, 109] width 64 height 26
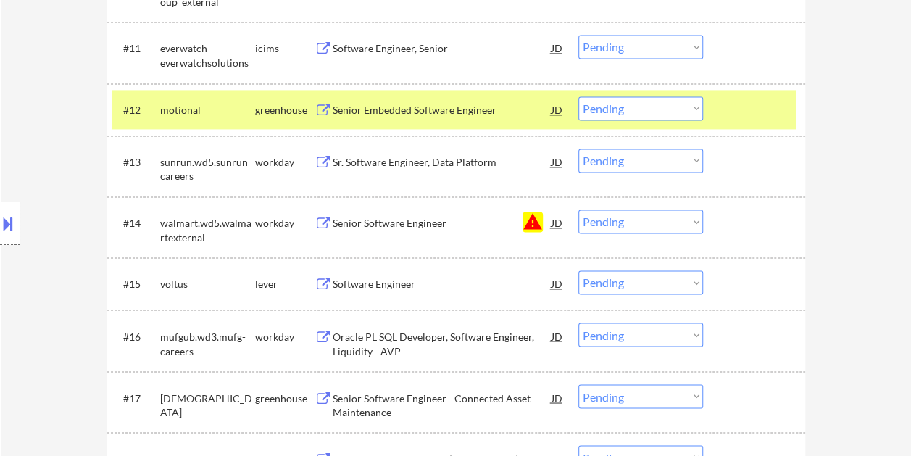
click at [684, 109] on select "Choose an option... Pending Applied Excluded (Questions) Excluded (Expired) Exc…" at bounding box center [640, 108] width 125 height 24
click at [578, 96] on select "Choose an option... Pending Applied Excluded (Questions) Excluded (Expired) Exc…" at bounding box center [640, 108] width 125 height 24
select select ""pending""
click at [734, 285] on div at bounding box center [756, 283] width 64 height 26
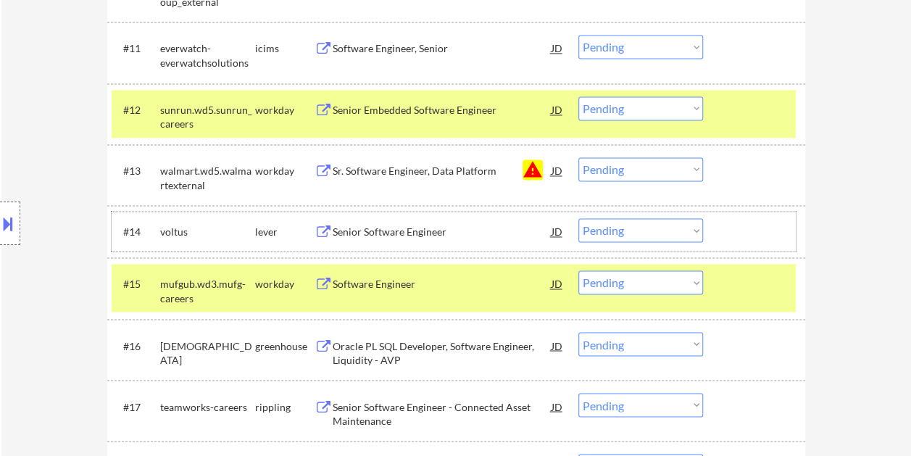
click at [734, 235] on div at bounding box center [756, 231] width 64 height 26
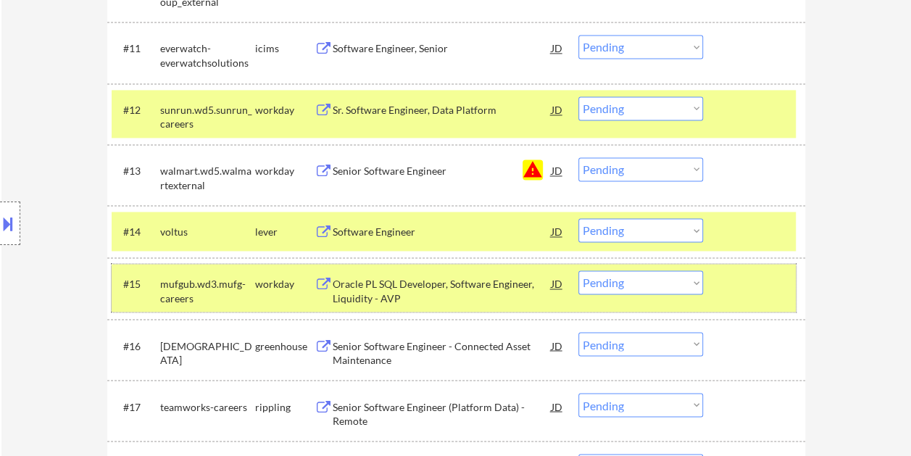
click at [750, 300] on div "#15 mufgub.wd3.mufg-careers workday Oracle PL SQL Developer, Software Engineer,…" at bounding box center [454, 288] width 684 height 48
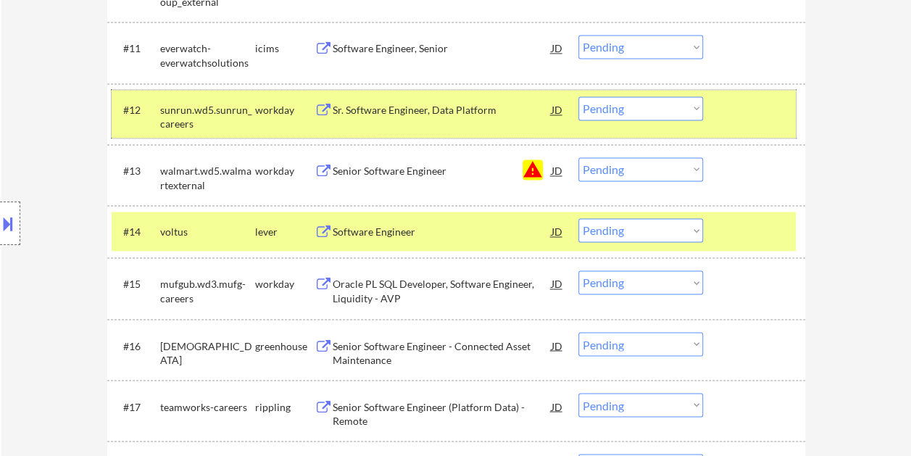
click at [764, 117] on div at bounding box center [756, 109] width 64 height 26
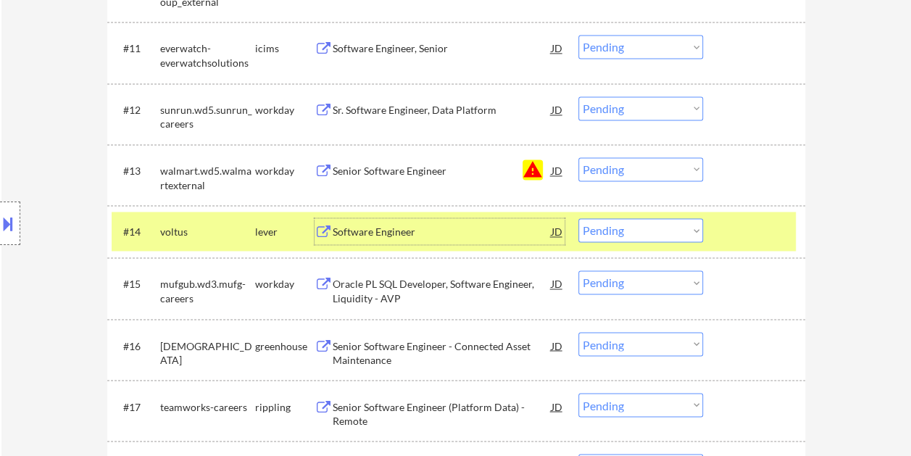
click at [461, 230] on div "Software Engineer" at bounding box center [441, 232] width 219 height 14
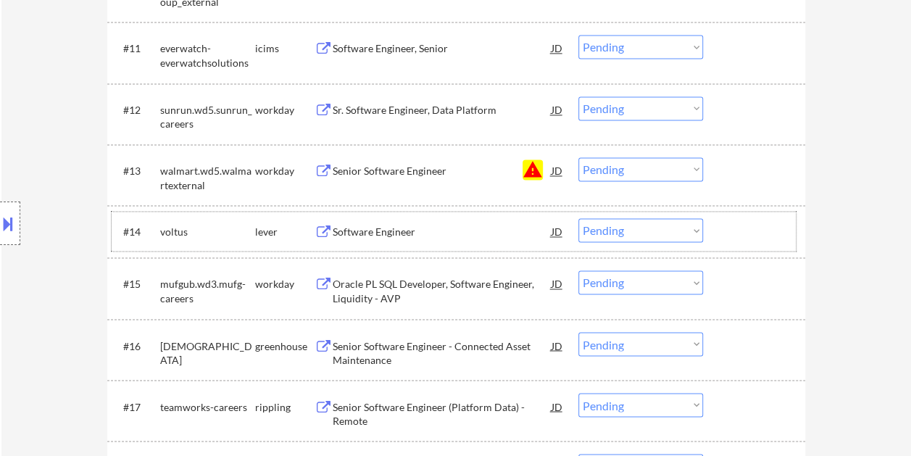
click at [738, 225] on div at bounding box center [756, 231] width 64 height 26
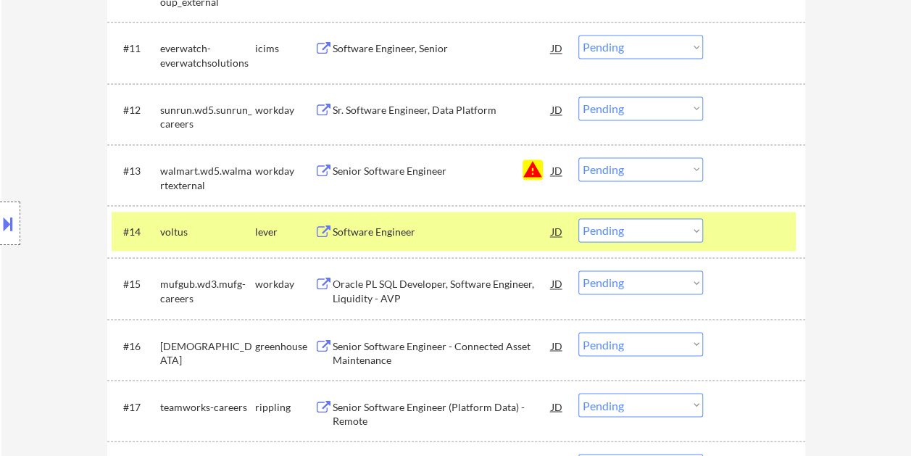
click at [688, 226] on select "Choose an option... Pending Applied Excluded (Questions) Excluded (Expired) Exc…" at bounding box center [640, 230] width 125 height 24
click at [578, 218] on select "Choose an option... Pending Applied Excluded (Questions) Excluded (Expired) Exc…" at bounding box center [640, 230] width 125 height 24
select select ""pending""
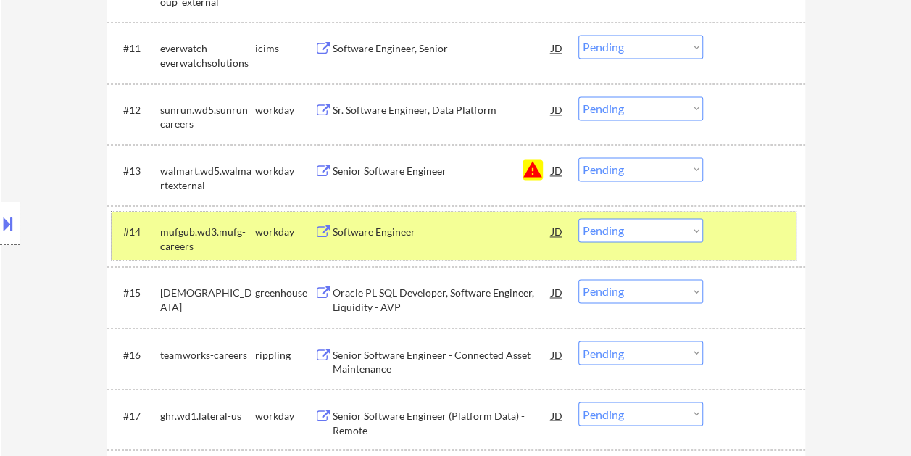
click at [721, 233] on div "#14 mufgub.wd3.mufg-careers workday Software Engineer JD warning_amber Choose a…" at bounding box center [454, 236] width 684 height 48
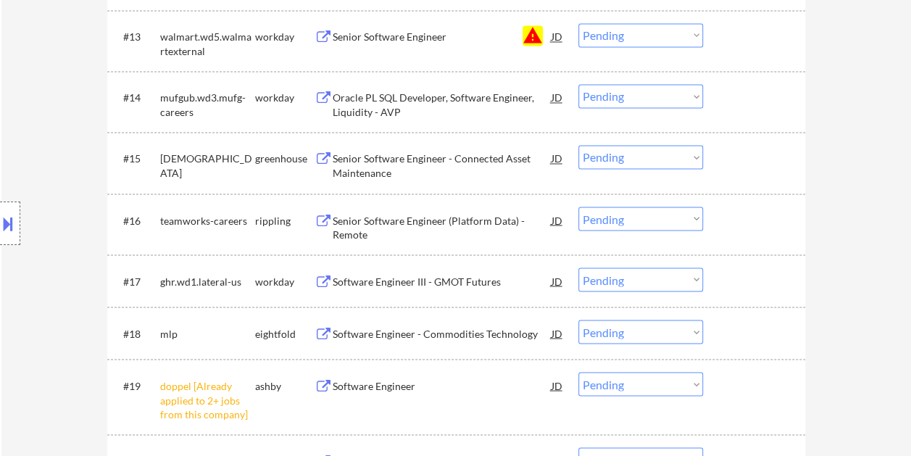
scroll to position [1184, 0]
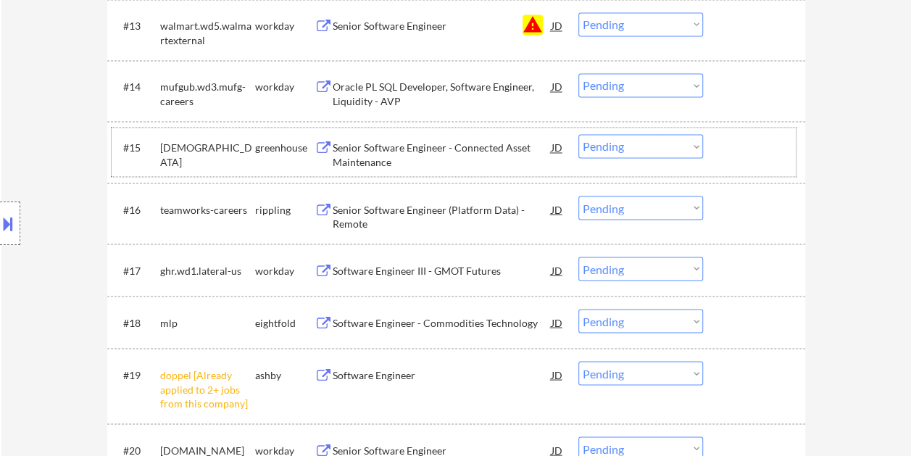
click at [749, 145] on div at bounding box center [756, 147] width 64 height 26
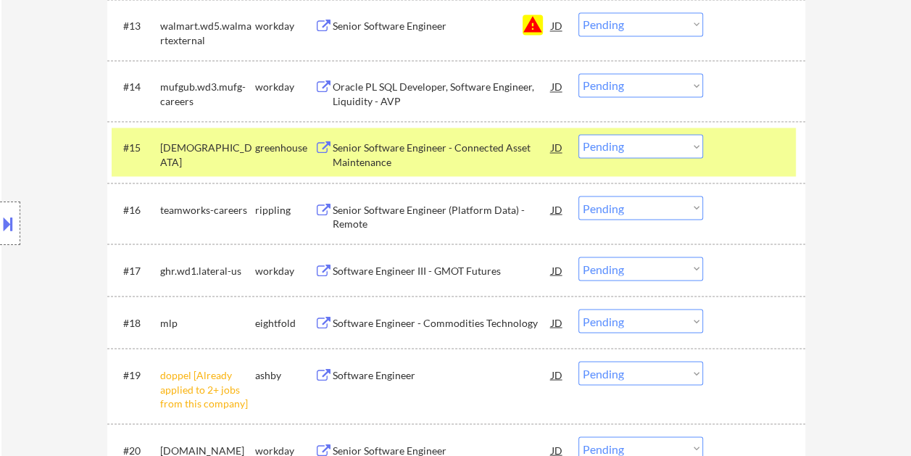
click at [742, 141] on div at bounding box center [756, 147] width 64 height 26
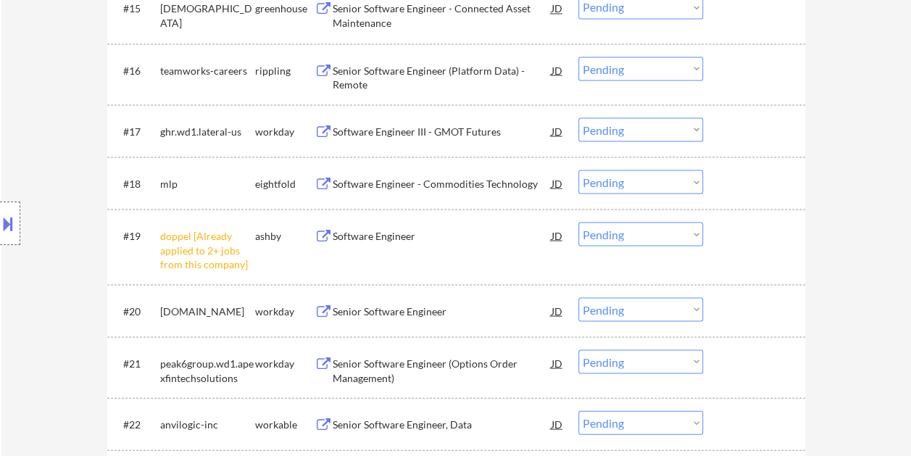
scroll to position [1329, 0]
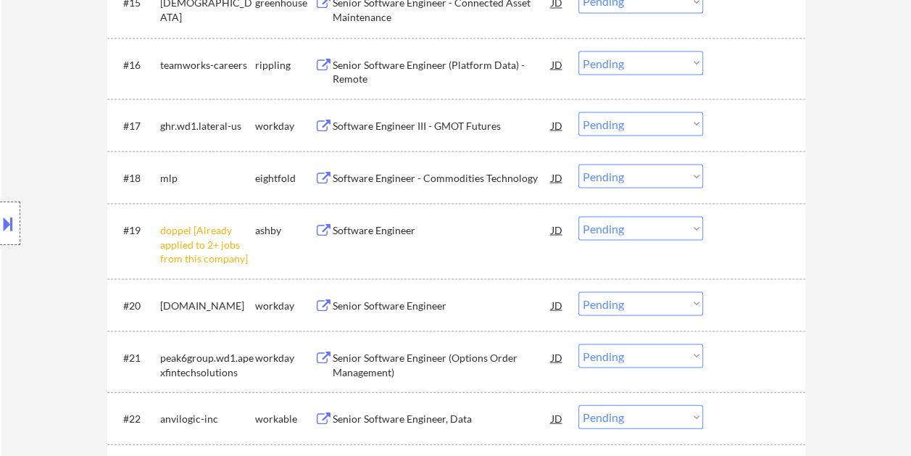
click at [740, 67] on div at bounding box center [756, 64] width 64 height 26
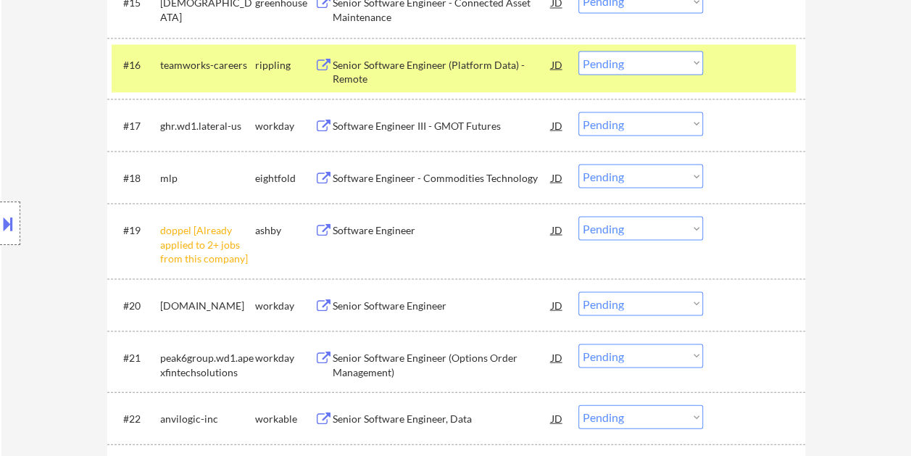
click at [388, 77] on div "Senior Software Engineer (Platform Data) - Remote" at bounding box center [441, 71] width 219 height 28
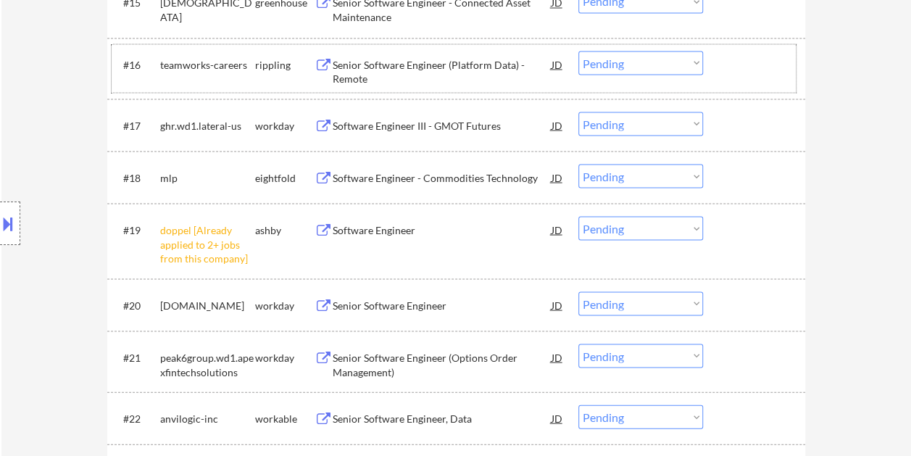
click at [734, 67] on div at bounding box center [756, 64] width 64 height 26
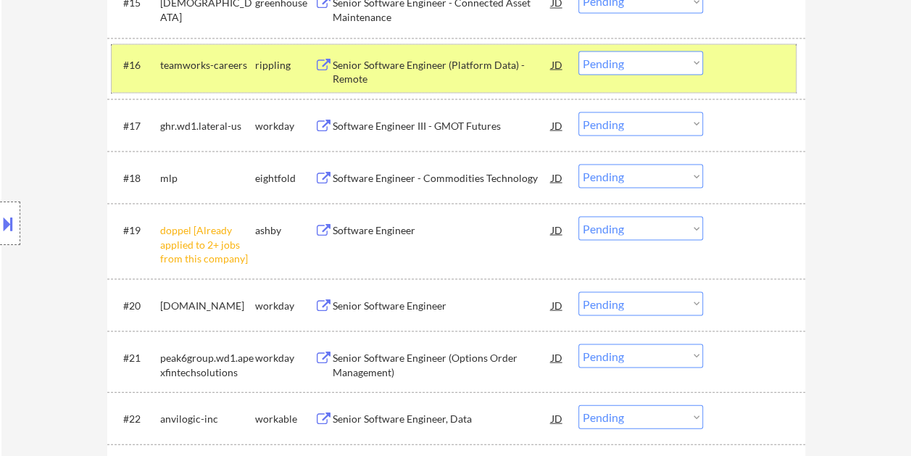
click at [690, 67] on select "Choose an option... Pending Applied Excluded (Questions) Excluded (Expired) Exc…" at bounding box center [640, 63] width 125 height 24
click at [578, 51] on select "Choose an option... Pending Applied Excluded (Questions) Excluded (Expired) Exc…" at bounding box center [640, 63] width 125 height 24
click at [761, 80] on div "#16 teamworks-careers rippling Senior Software Engineer (Platform Data) - Remot…" at bounding box center [454, 68] width 684 height 48
select select ""pending""
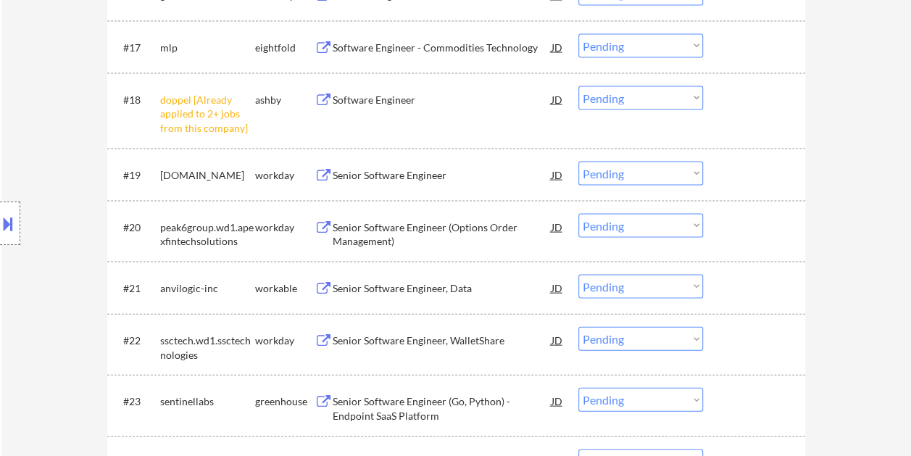
scroll to position [1403, 0]
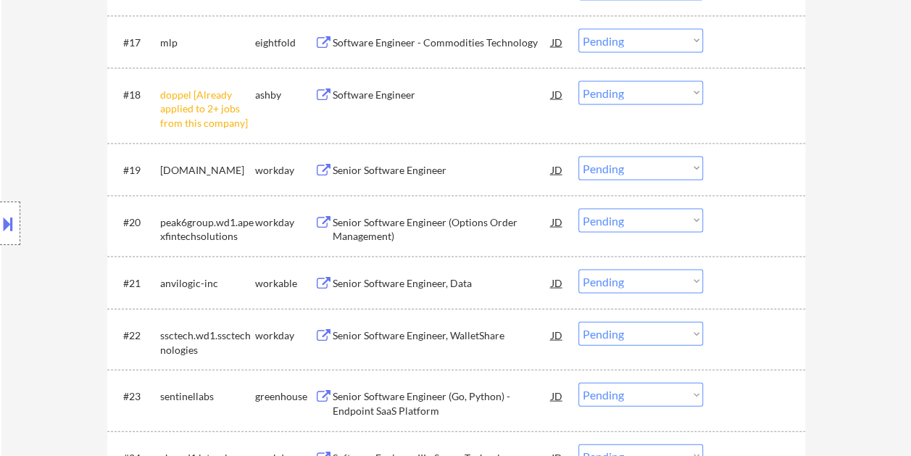
click at [740, 278] on div at bounding box center [756, 282] width 64 height 26
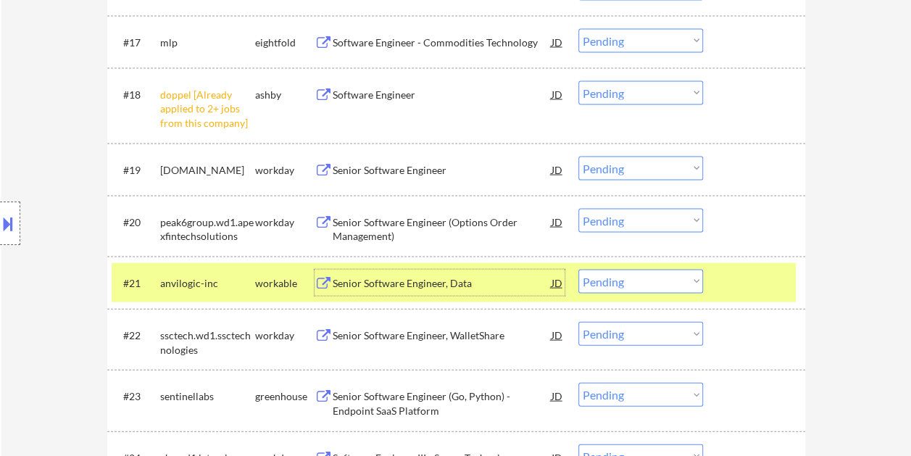
click at [487, 272] on div "Senior Software Engineer, Data" at bounding box center [441, 282] width 219 height 26
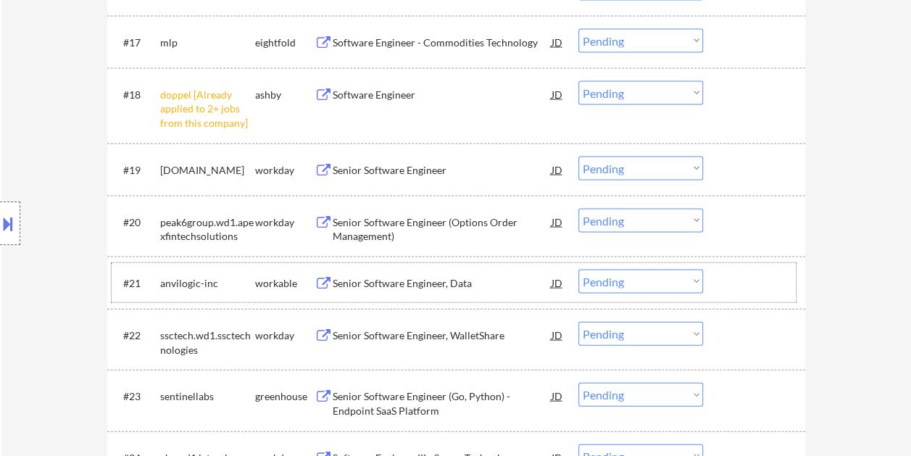
click at [762, 285] on div at bounding box center [756, 282] width 64 height 26
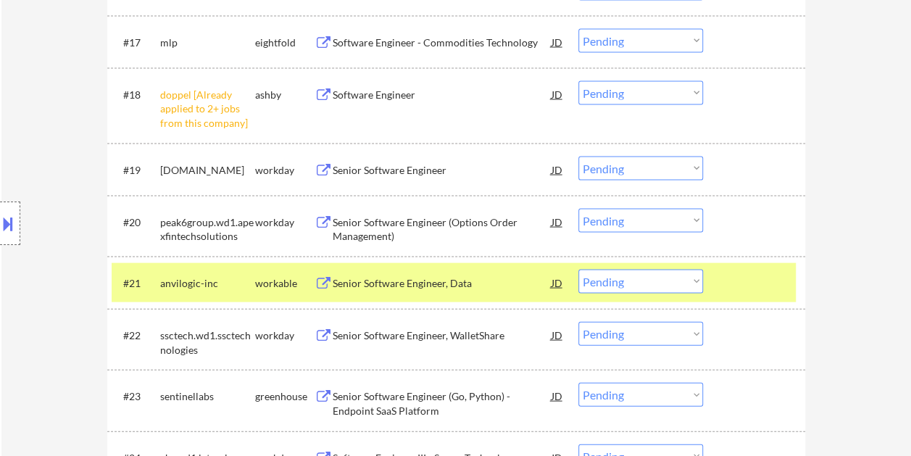
click at [685, 285] on select "Choose an option... Pending Applied Excluded (Questions) Excluded (Expired) Exc…" at bounding box center [640, 281] width 125 height 24
click at [578, 269] on select "Choose an option... Pending Applied Excluded (Questions) Excluded (Expired) Exc…" at bounding box center [640, 281] width 125 height 24
click at [743, 280] on div "[DATE]" at bounding box center [756, 283] width 64 height 14
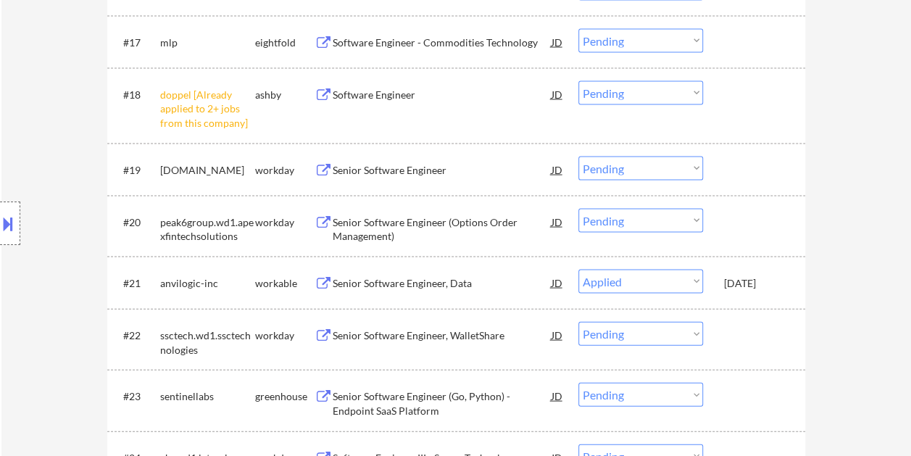
select select ""pending""
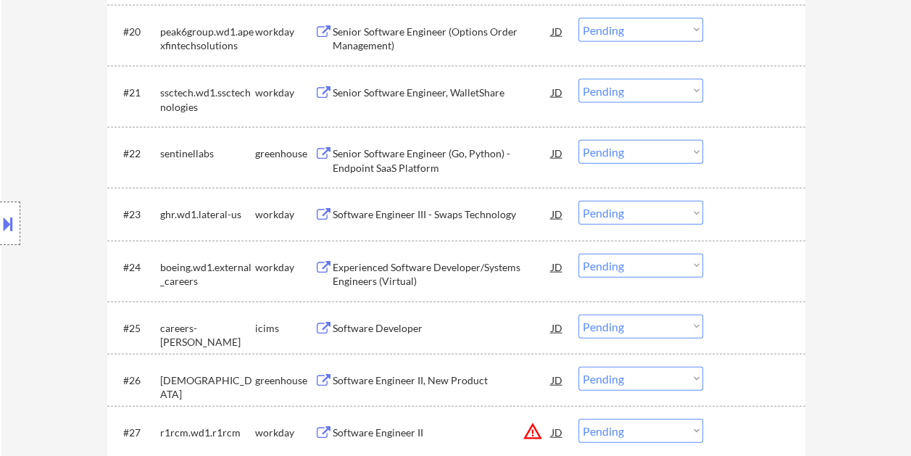
scroll to position [1599, 0]
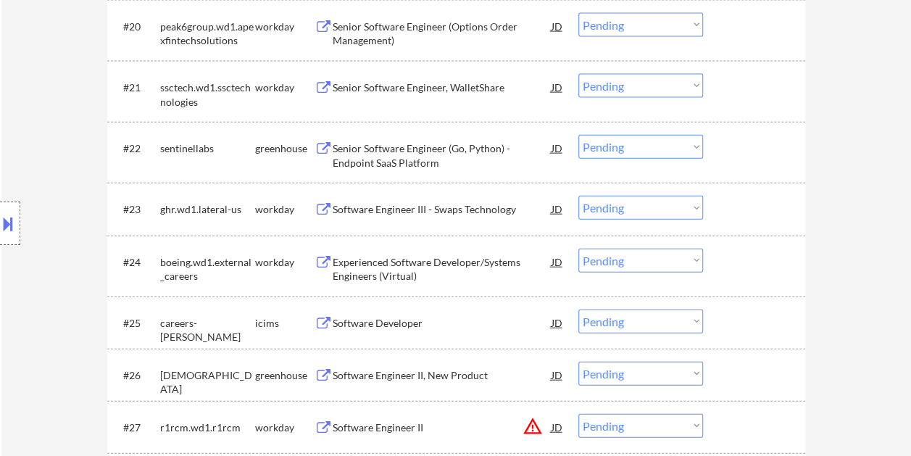
click at [732, 159] on div at bounding box center [756, 148] width 64 height 26
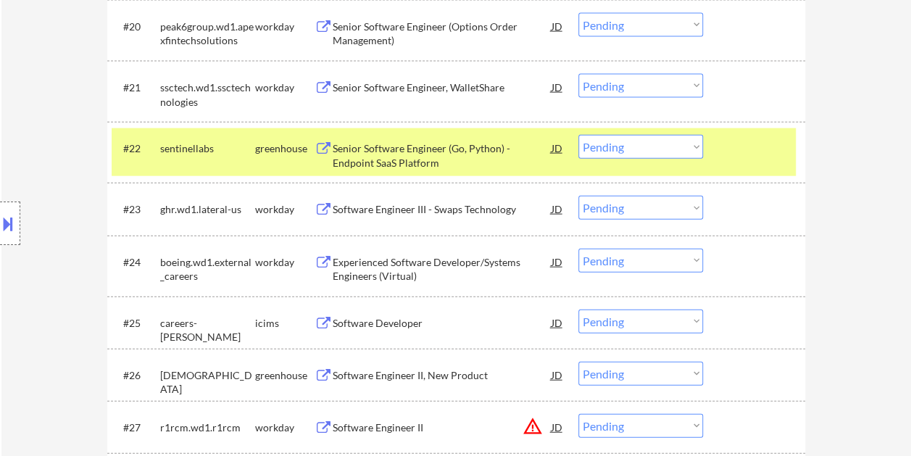
click at [430, 143] on div "Senior Software Engineer (Go, Python) - Endpoint SaaS Platform" at bounding box center [441, 155] width 219 height 28
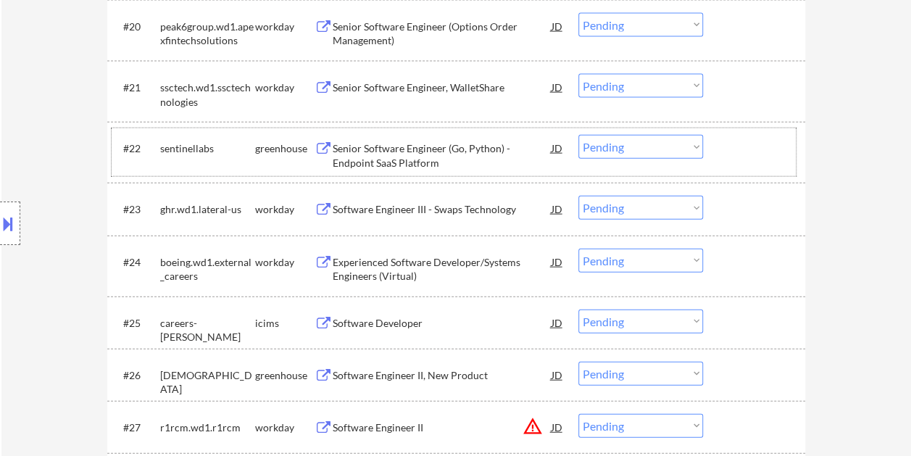
drag, startPoint x: 752, startPoint y: 135, endPoint x: 716, endPoint y: 141, distance: 36.1
click at [751, 135] on div at bounding box center [756, 148] width 64 height 26
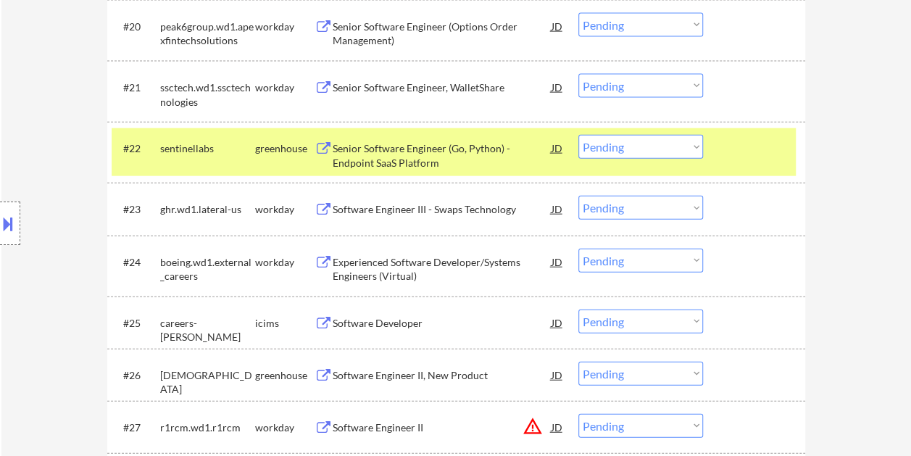
click at [698, 145] on select "Choose an option... Pending Applied Excluded (Questions) Excluded (Expired) Exc…" at bounding box center [640, 147] width 125 height 24
click at [578, 135] on select "Choose an option... Pending Applied Excluded (Questions) Excluded (Expired) Exc…" at bounding box center [640, 147] width 125 height 24
select select ""pending""
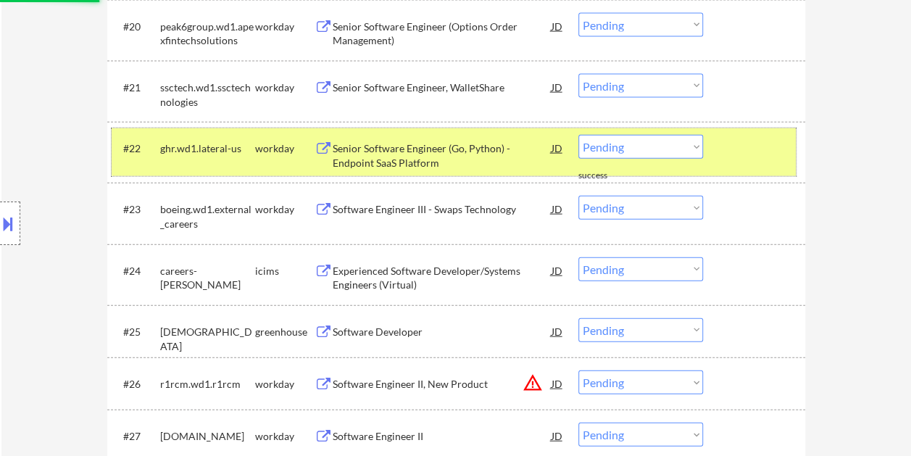
click at [724, 152] on div at bounding box center [756, 148] width 64 height 26
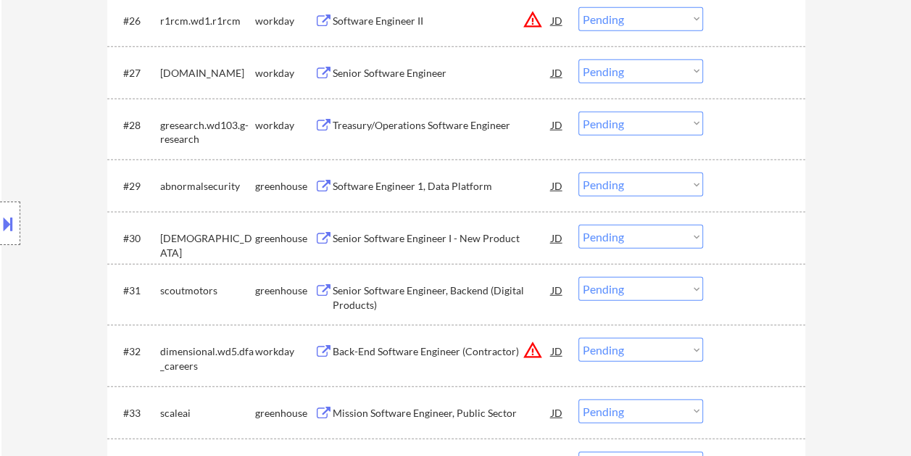
scroll to position [1961, 0]
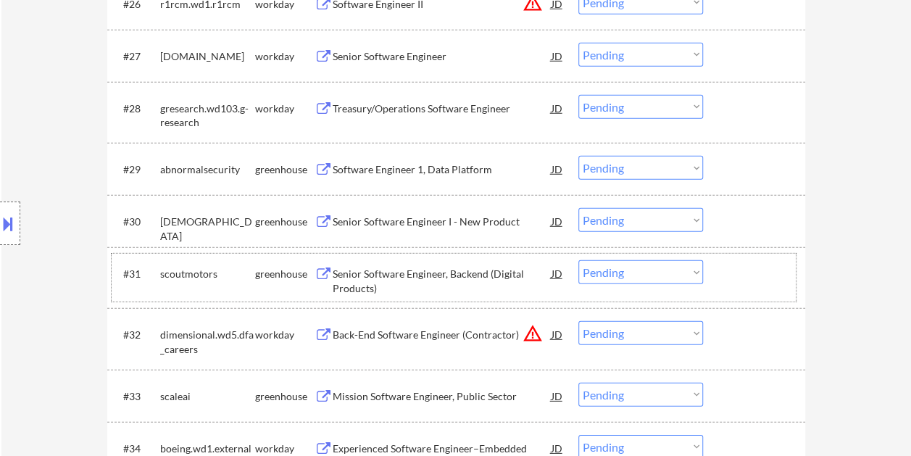
drag, startPoint x: 776, startPoint y: 272, endPoint x: 606, endPoint y: 285, distance: 169.9
click at [774, 272] on div at bounding box center [756, 273] width 64 height 26
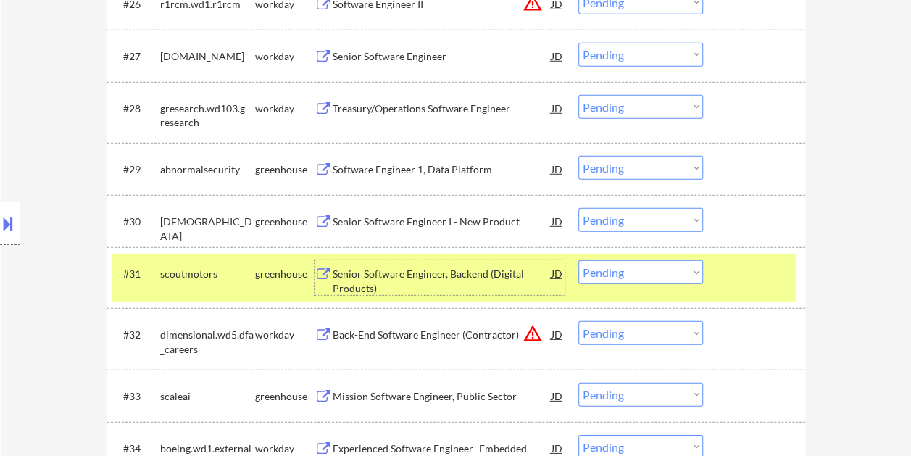
click at [524, 273] on div "Senior Software Engineer, Backend (Digital Products)" at bounding box center [441, 281] width 219 height 28
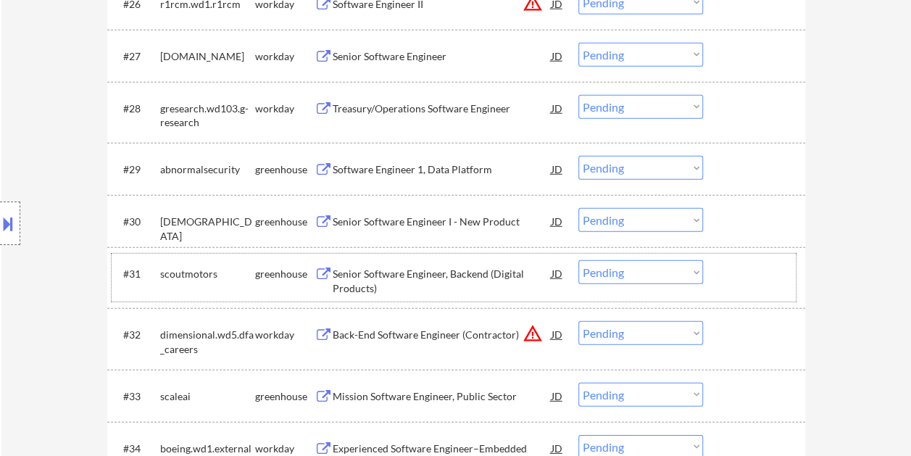
click at [719, 281] on div "#31 scoutmotors greenhouse Senior Software Engineer, Backend (Digital Products)…" at bounding box center [454, 278] width 684 height 48
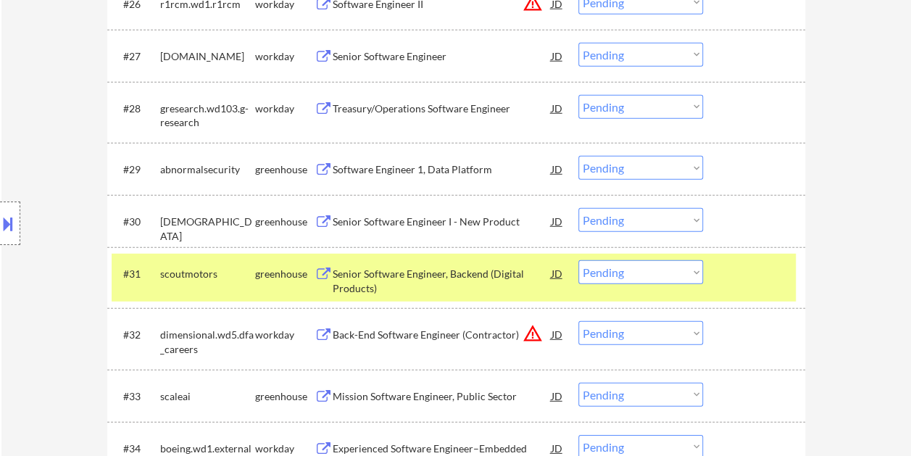
click at [691, 274] on select "Choose an option... Pending Applied Excluded (Questions) Excluded (Expired) Exc…" at bounding box center [640, 272] width 125 height 24
click at [578, 260] on select "Choose an option... Pending Applied Excluded (Questions) Excluded (Expired) Exc…" at bounding box center [640, 272] width 125 height 24
select select ""pending""
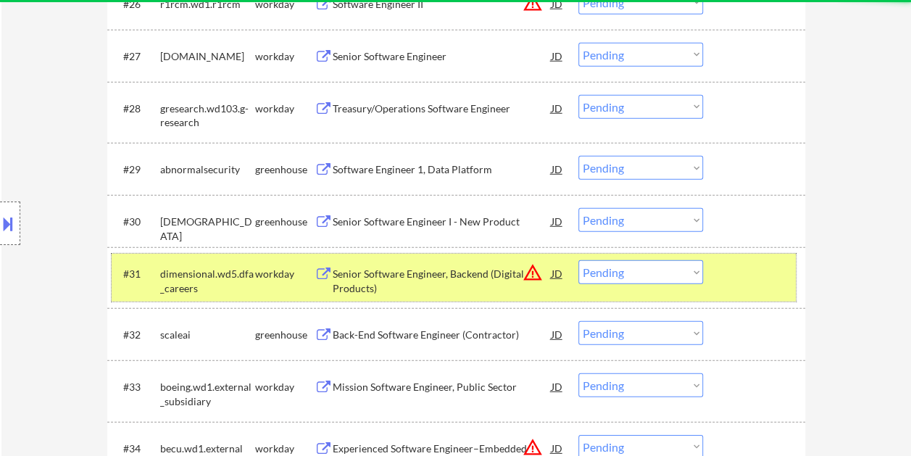
click at [725, 277] on div at bounding box center [756, 273] width 64 height 26
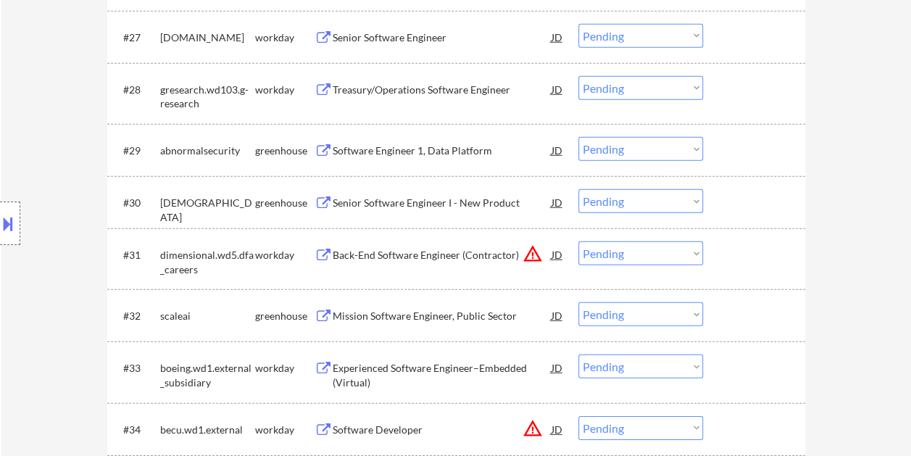
scroll to position [2033, 0]
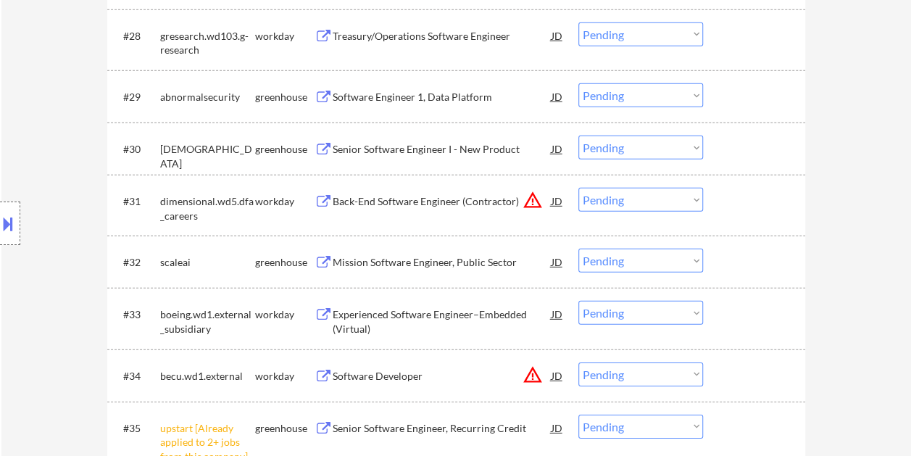
drag, startPoint x: 763, startPoint y: 262, endPoint x: 674, endPoint y: 271, distance: 89.5
click at [761, 264] on div at bounding box center [756, 261] width 64 height 26
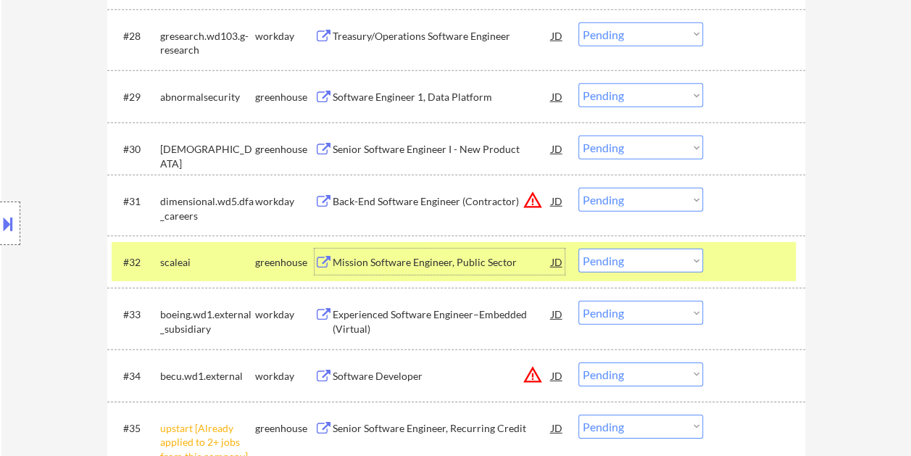
click at [477, 262] on div "Mission Software Engineer, Public Sector" at bounding box center [441, 262] width 219 height 14
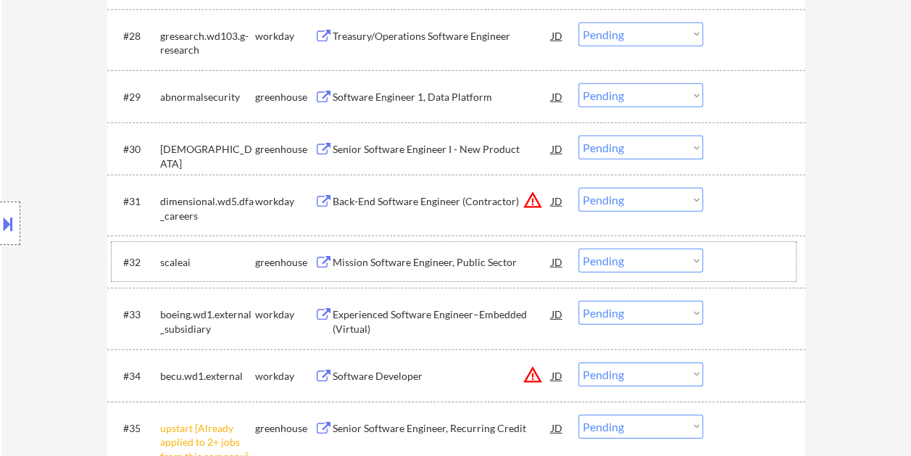
drag, startPoint x: 734, startPoint y: 265, endPoint x: 690, endPoint y: 262, distance: 45.0
click at [733, 264] on div at bounding box center [756, 261] width 64 height 26
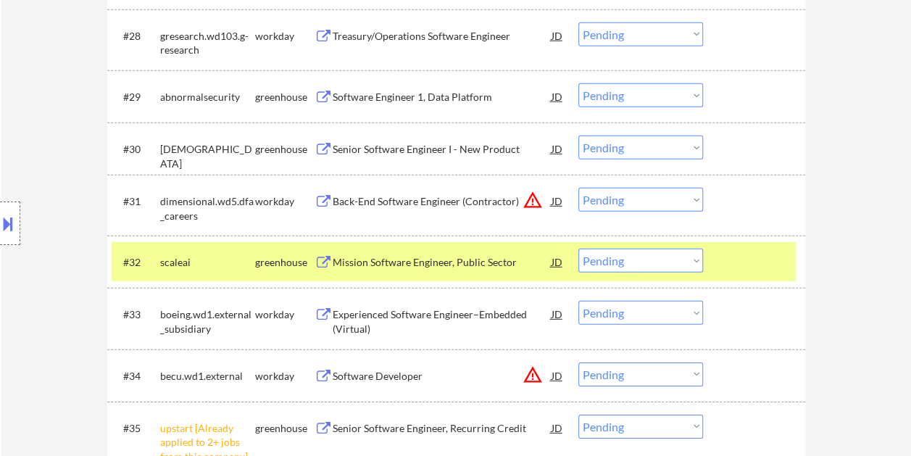
click at [687, 261] on select "Choose an option... Pending Applied Excluded (Questions) Excluded (Expired) Exc…" at bounding box center [640, 260] width 125 height 24
click at [578, 248] on select "Choose an option... Pending Applied Excluded (Questions) Excluded (Expired) Exc…" at bounding box center [640, 260] width 125 height 24
select select ""pending""
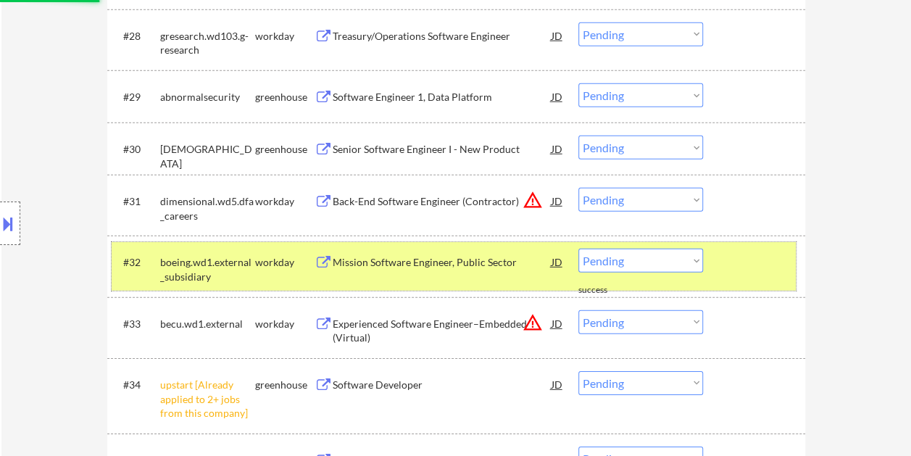
click at [776, 264] on div at bounding box center [756, 261] width 64 height 26
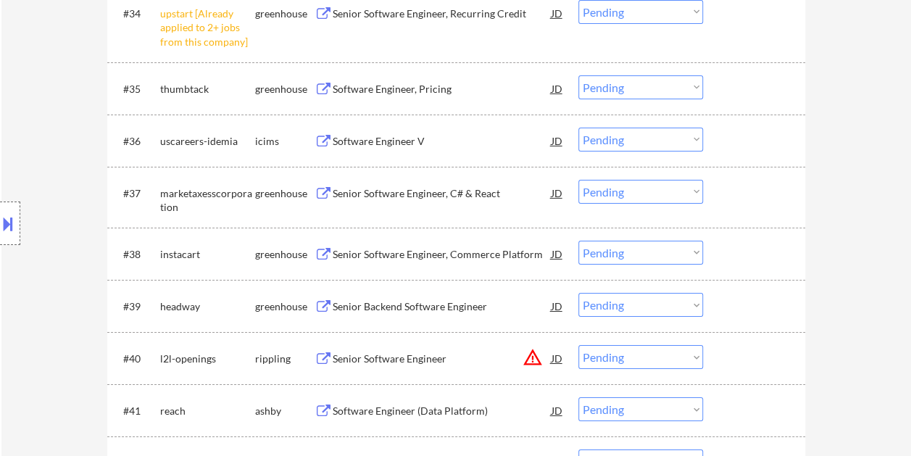
scroll to position [2468, 0]
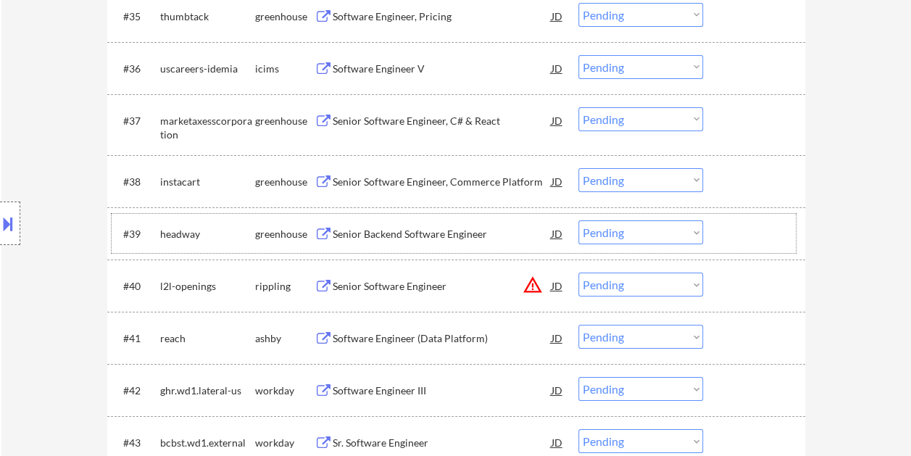
click at [740, 239] on div at bounding box center [756, 233] width 64 height 26
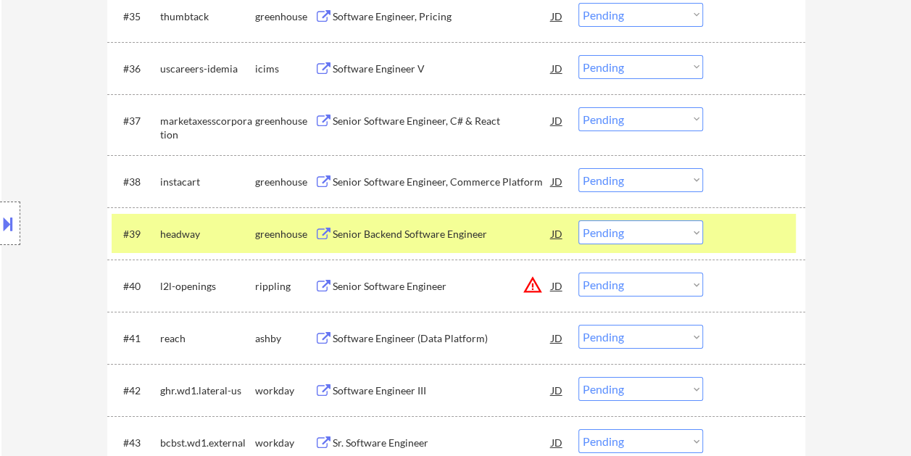
click at [452, 229] on div "Senior Backend Software Engineer" at bounding box center [441, 234] width 219 height 14
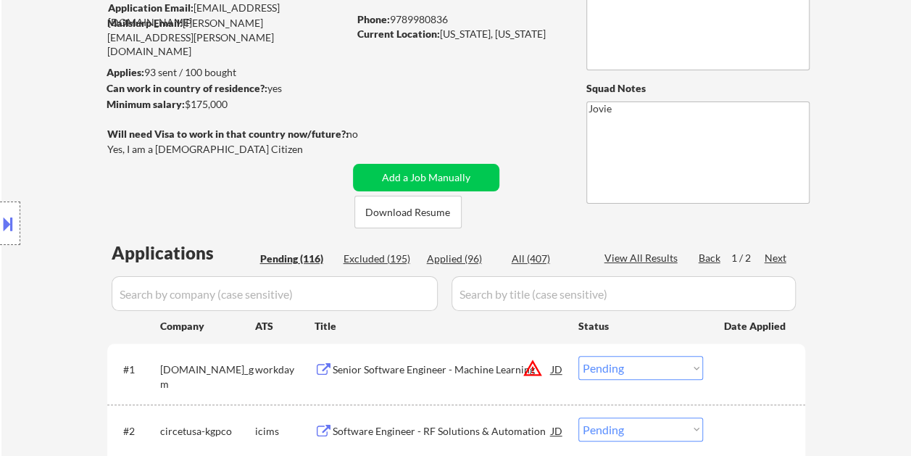
scroll to position [188, 0]
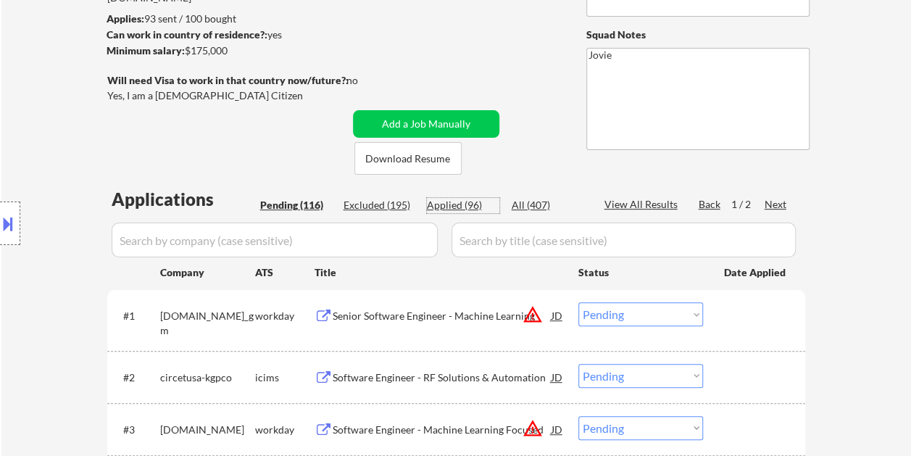
click at [461, 204] on div "Applied (96)" at bounding box center [463, 205] width 72 height 14
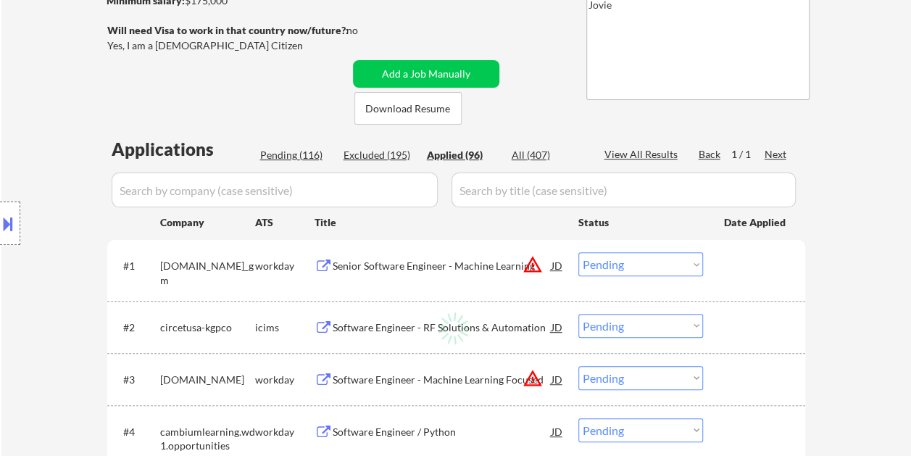
scroll to position [261, 0]
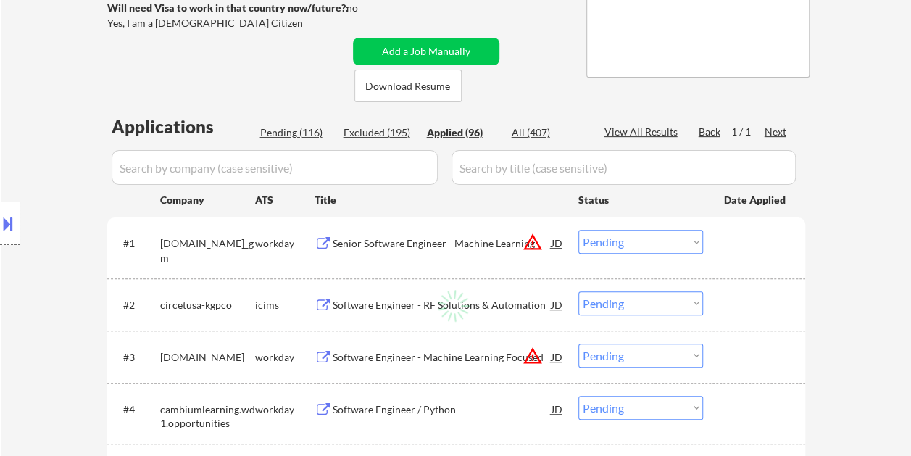
select select ""applied""
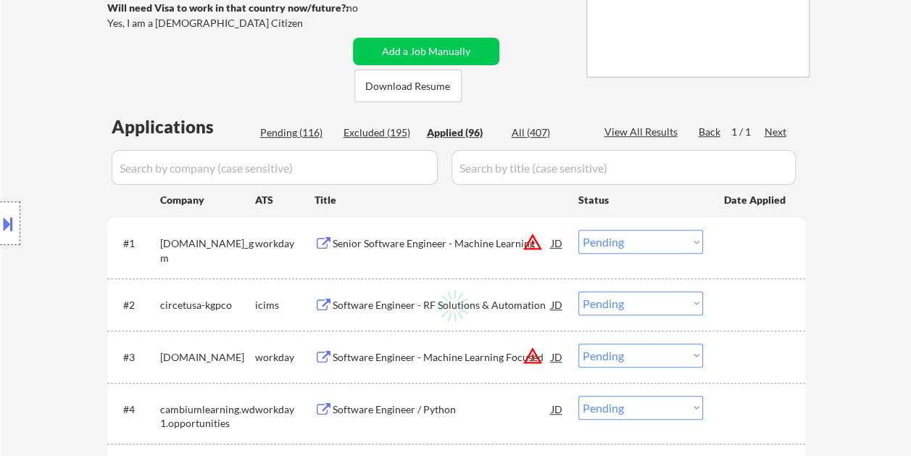
select select ""applied""
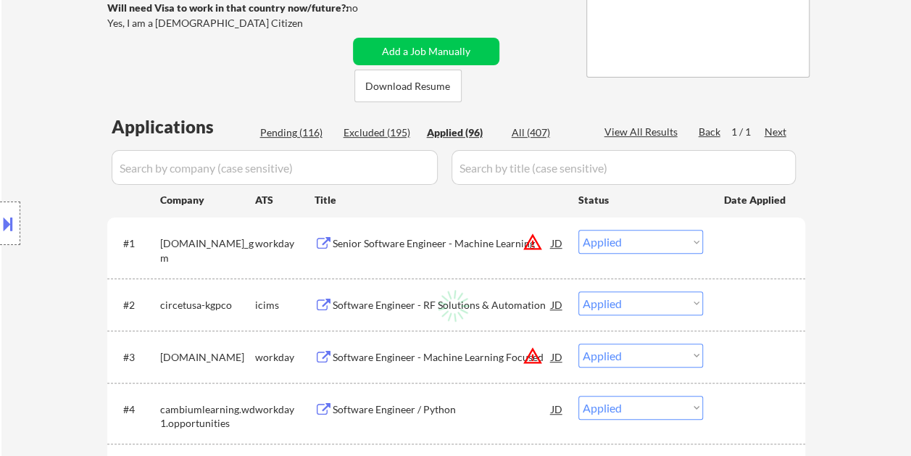
select select ""applied""
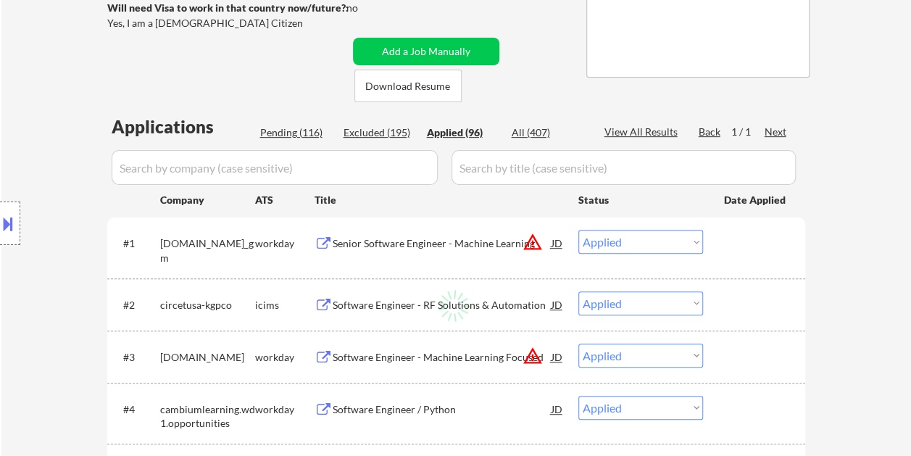
select select ""applied""
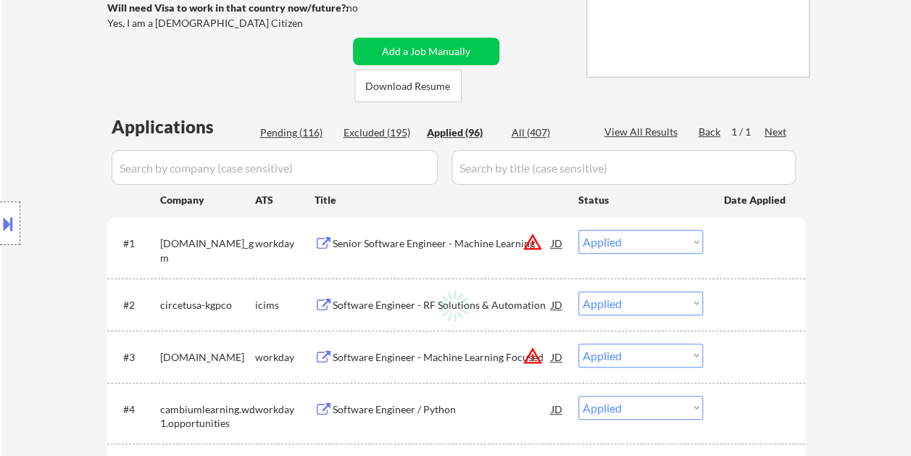
select select ""applied""
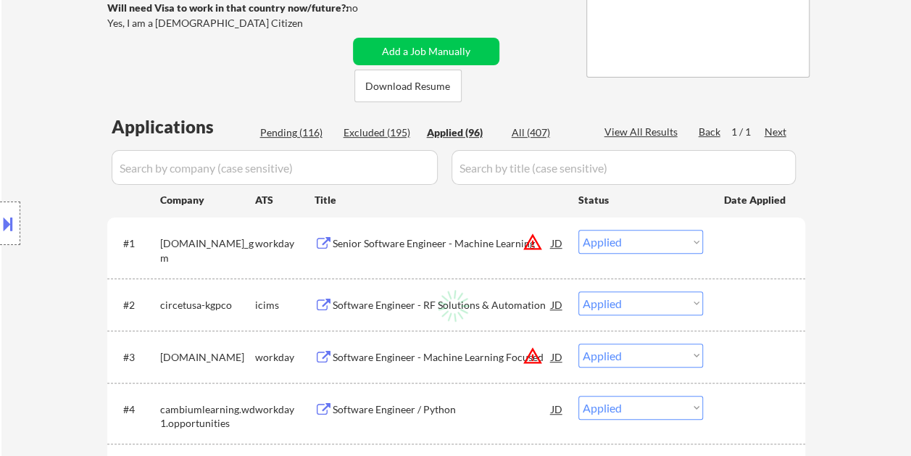
select select ""applied""
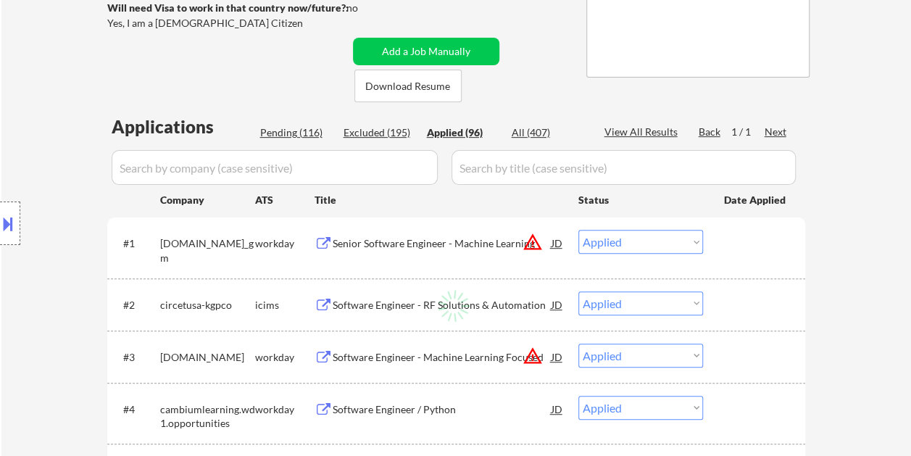
select select ""applied""
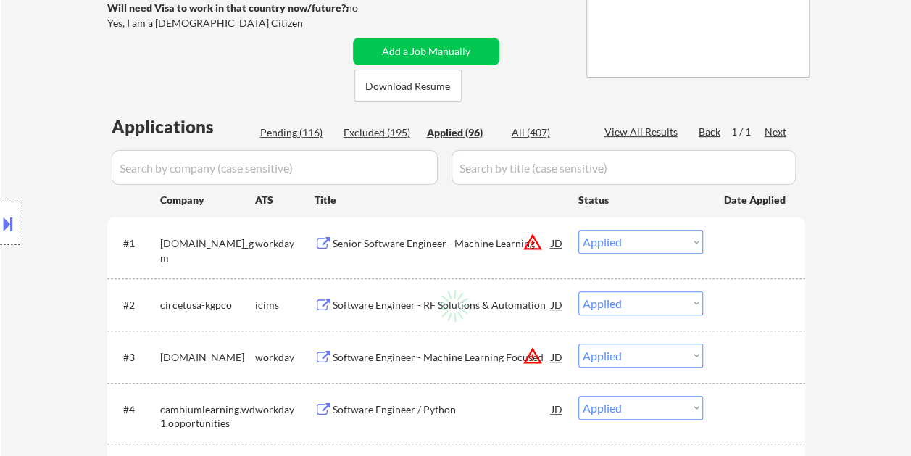
select select ""applied""
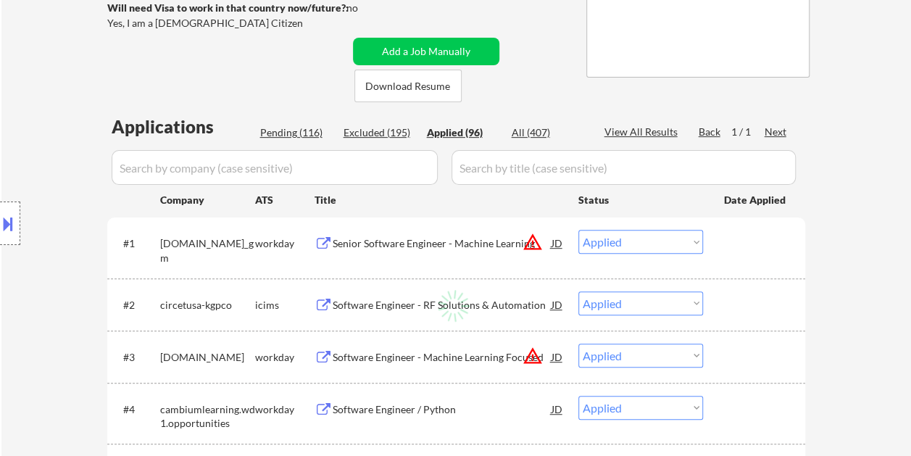
select select ""applied""
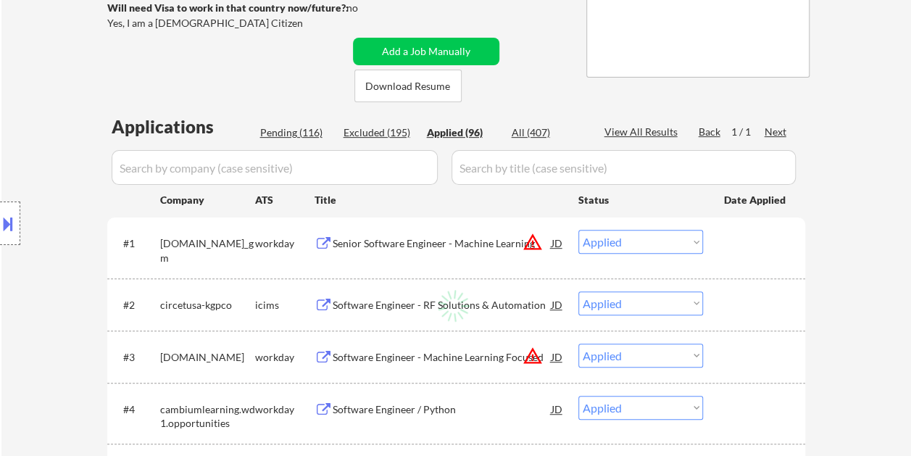
select select ""applied""
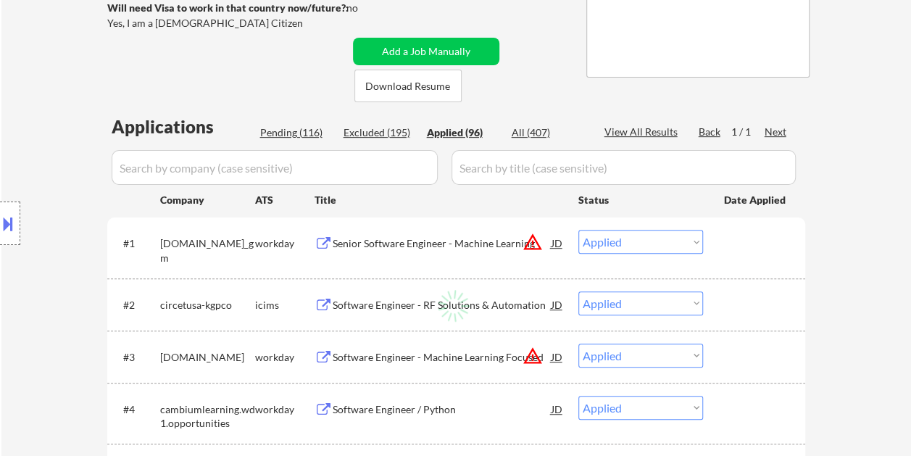
select select ""applied""
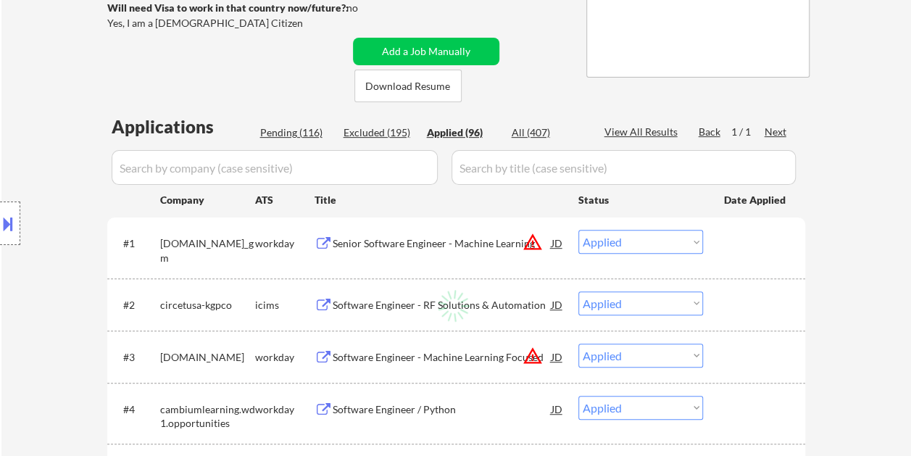
select select ""applied""
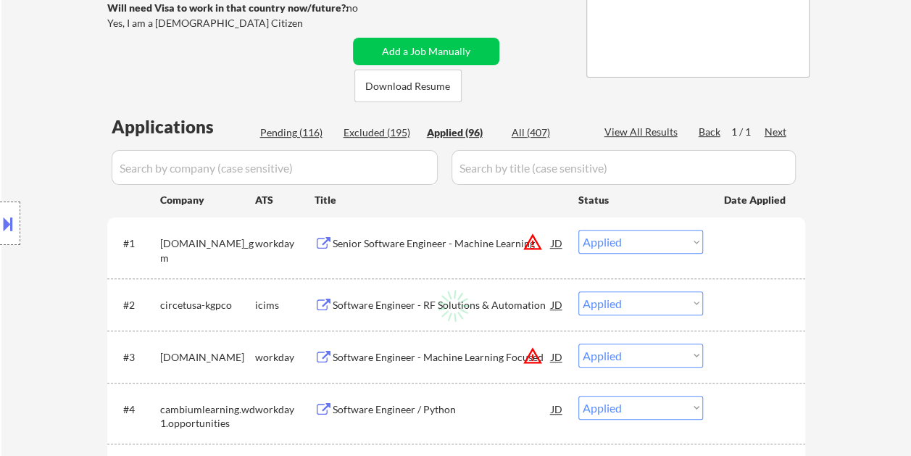
select select ""applied""
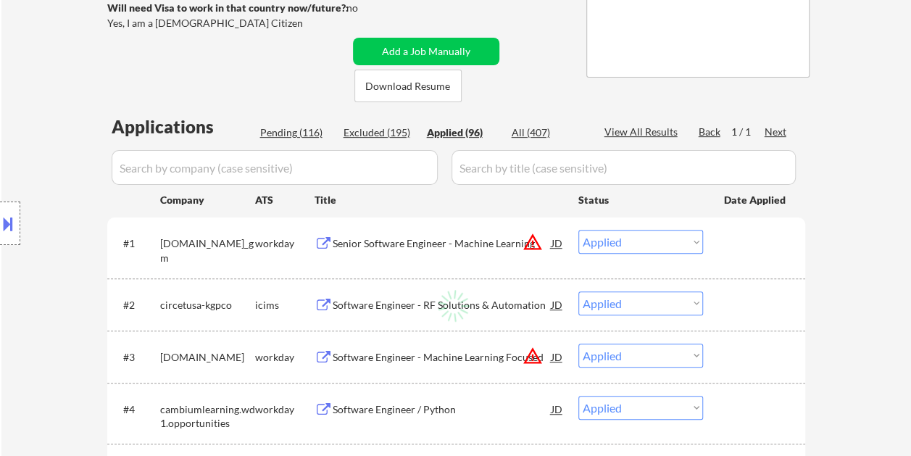
select select ""applied""
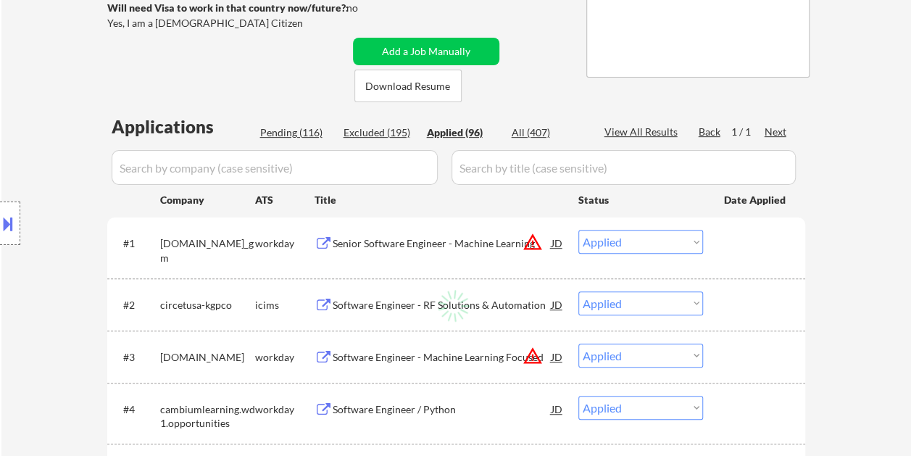
select select ""applied""
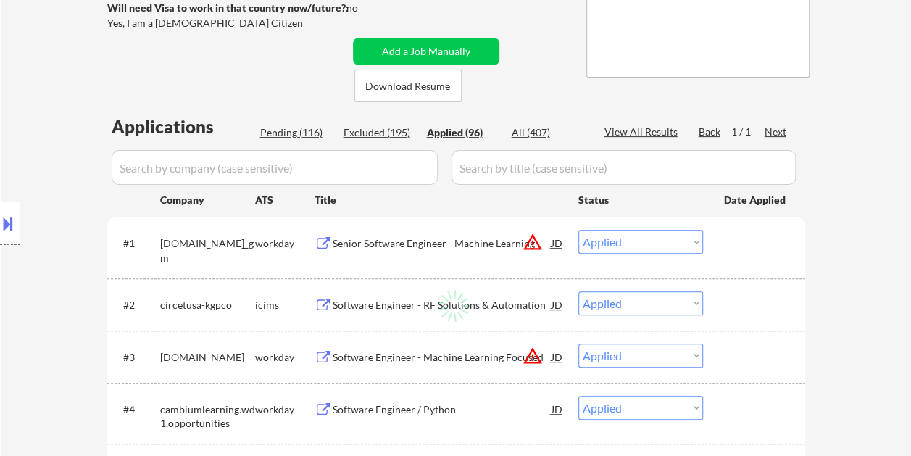
select select ""applied""
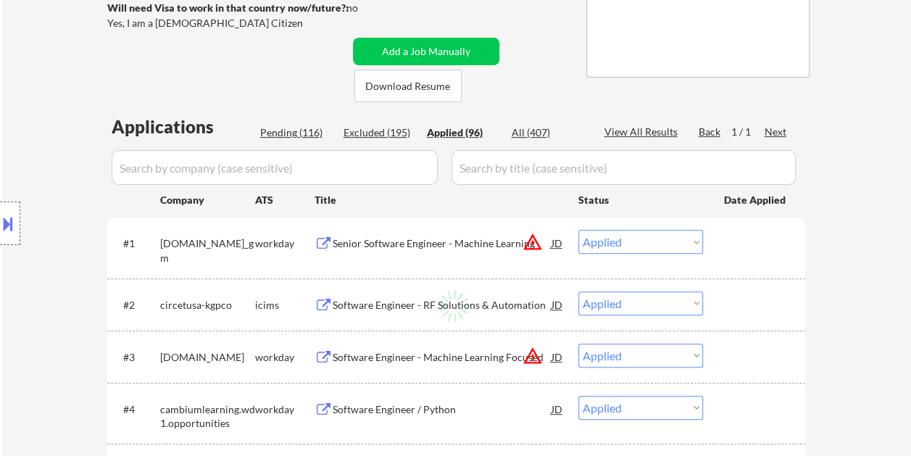
select select ""applied""
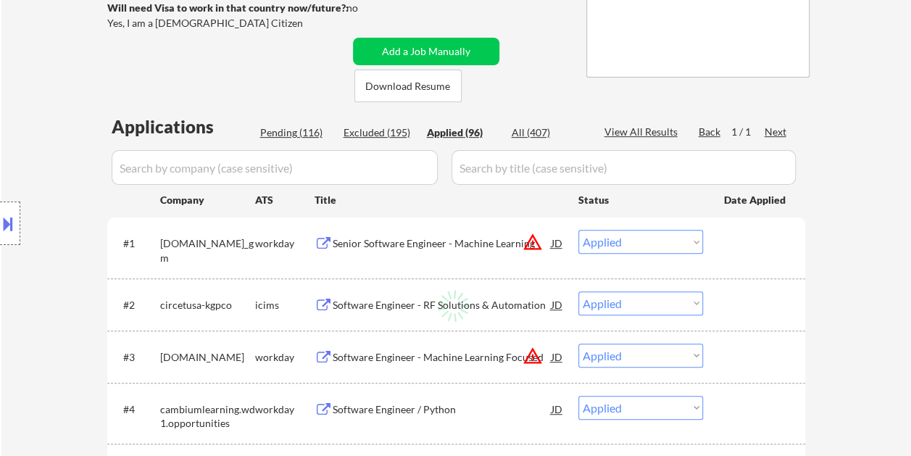
select select ""applied""
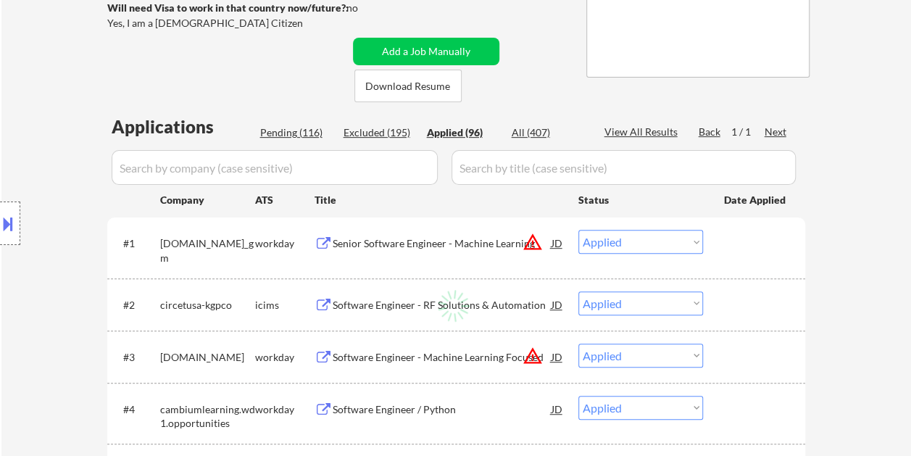
select select ""applied""
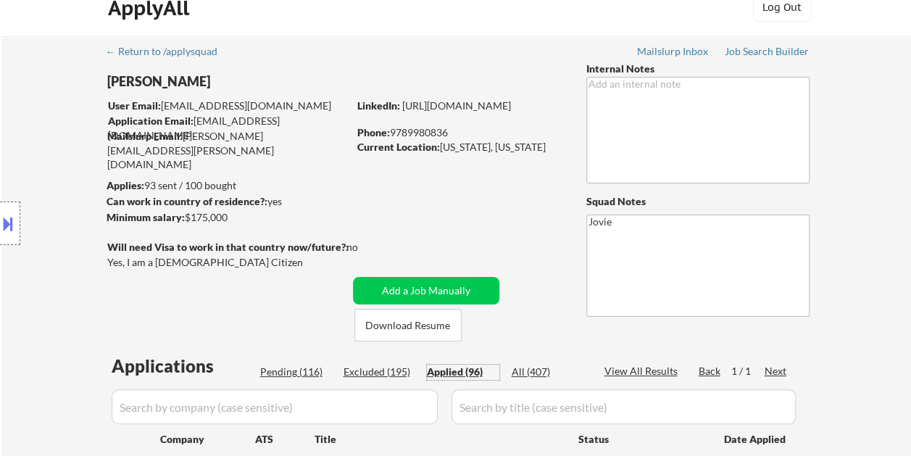
scroll to position [0, 0]
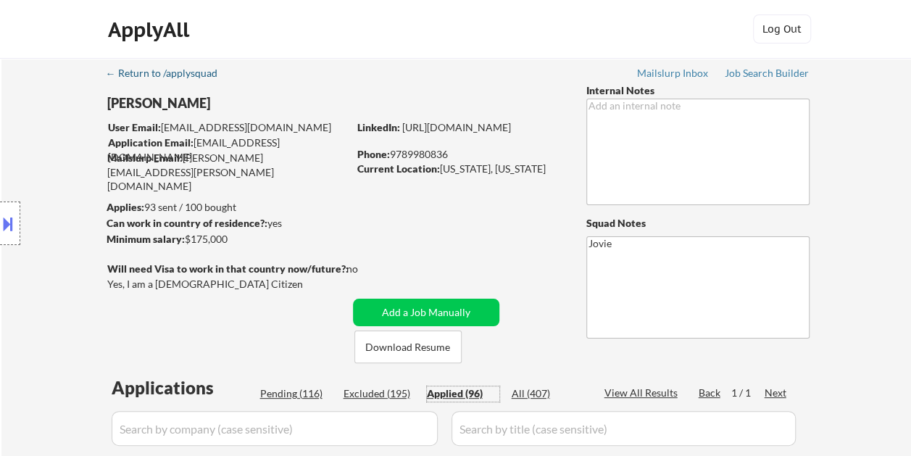
click at [184, 68] on div "← Return to /applysquad" at bounding box center [168, 73] width 125 height 10
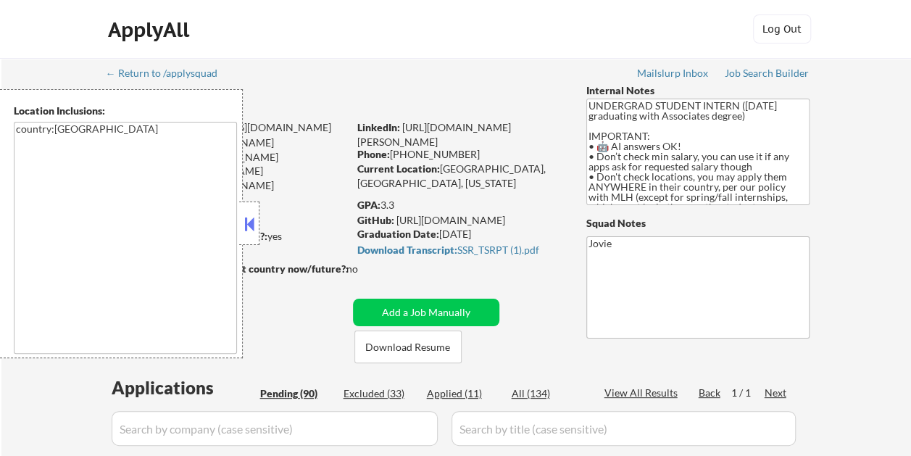
click at [255, 217] on button at bounding box center [249, 224] width 16 height 22
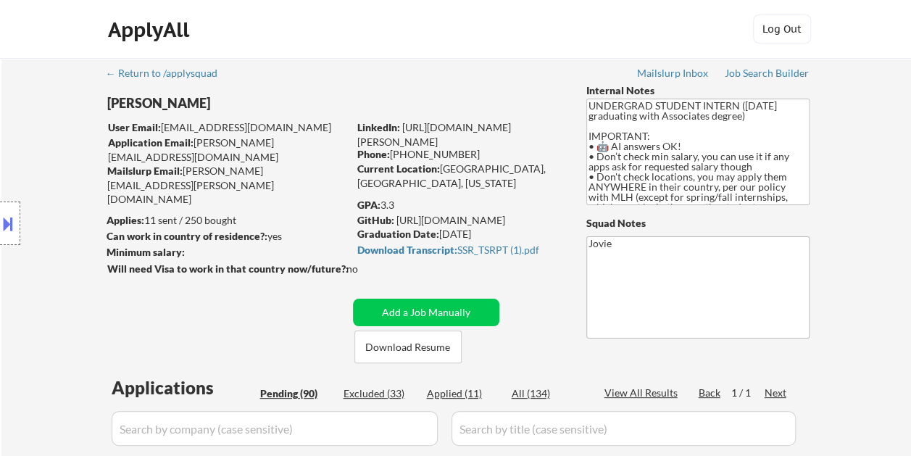
select select ""pending""
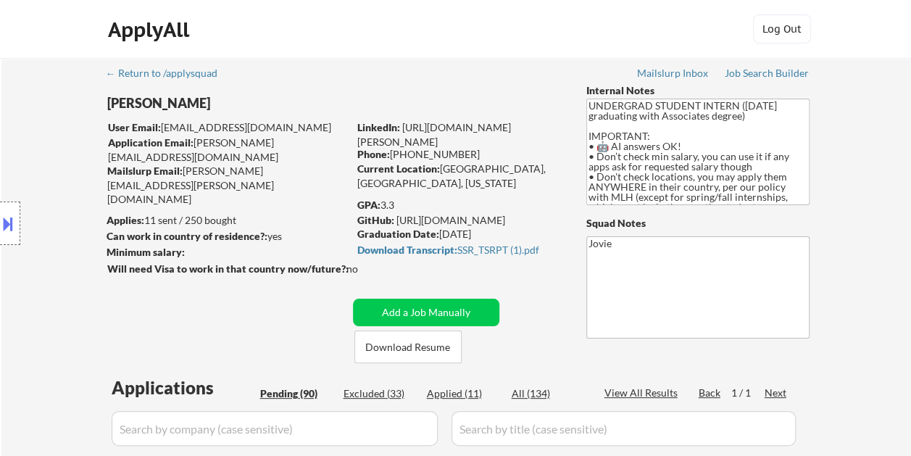
select select ""pending""
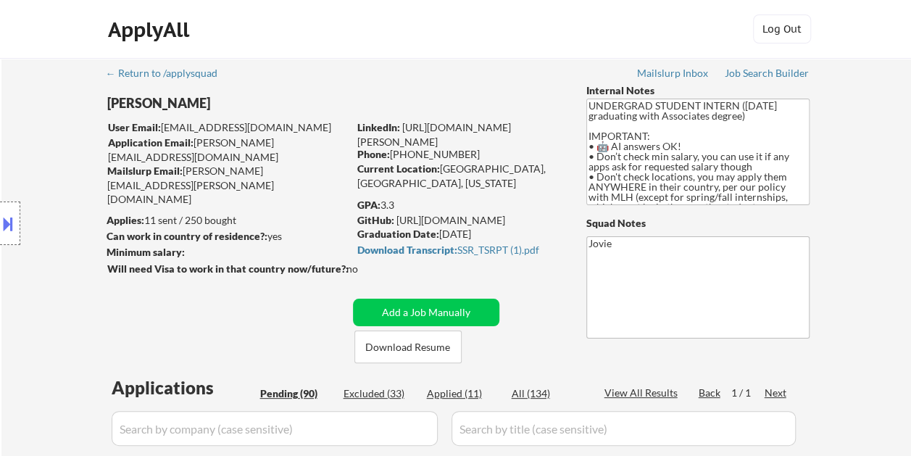
select select ""pending""
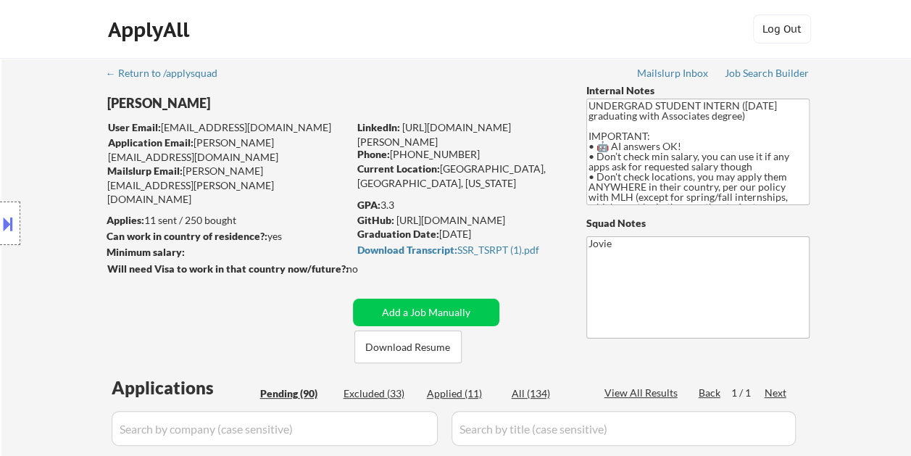
select select ""pending""
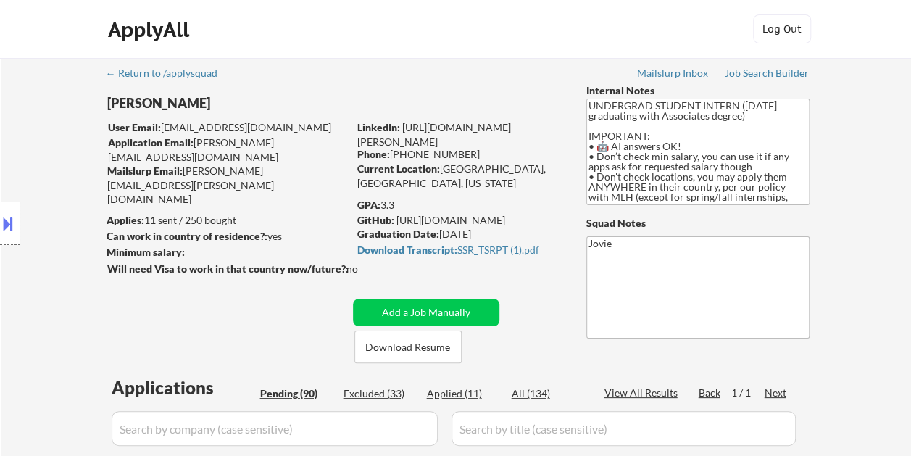
select select ""pending""
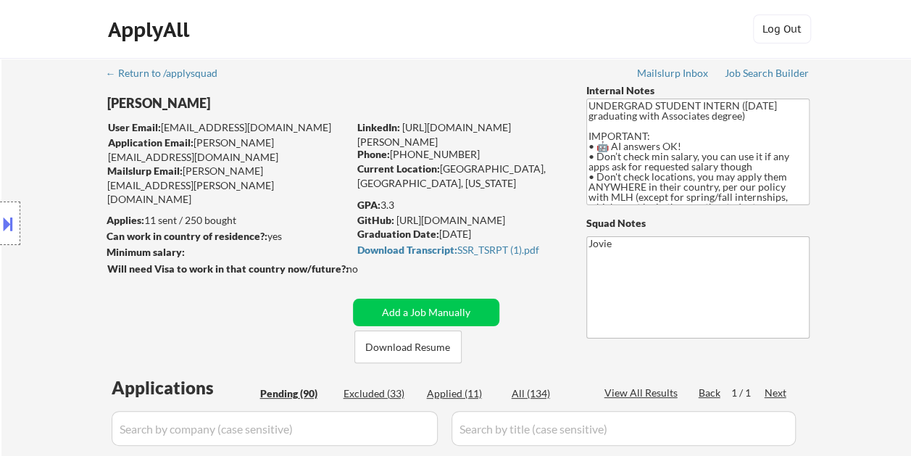
select select ""pending""
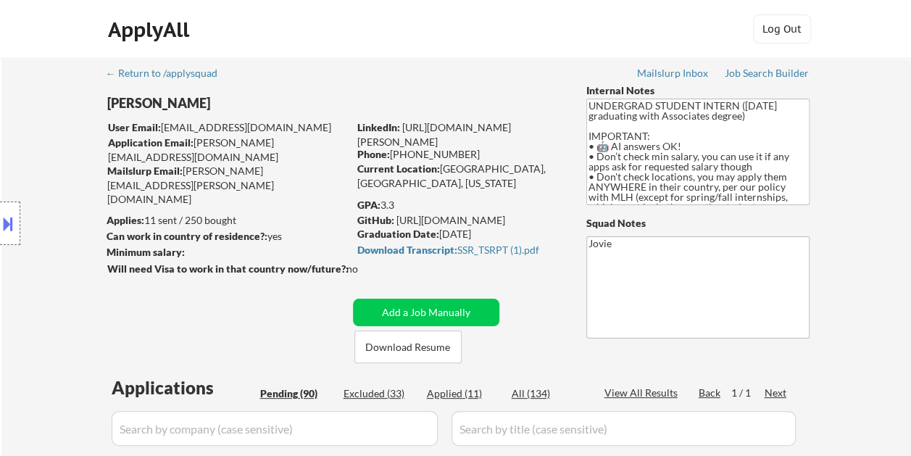
select select ""pending""
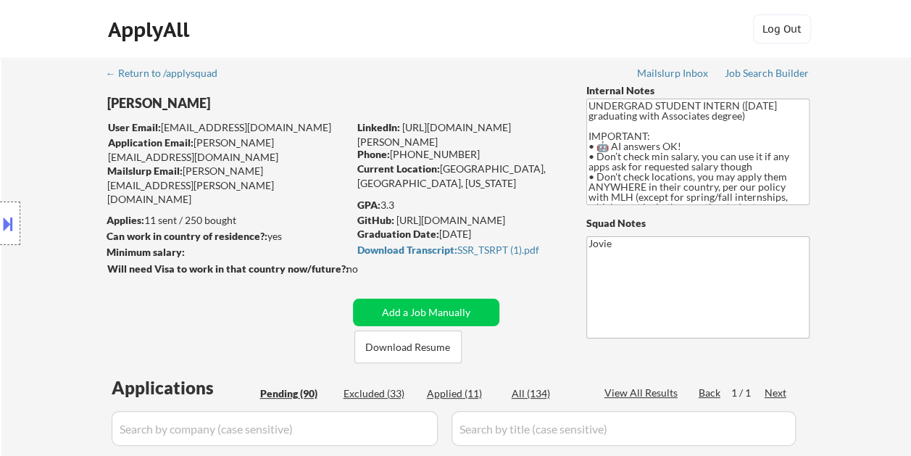
select select ""pending""
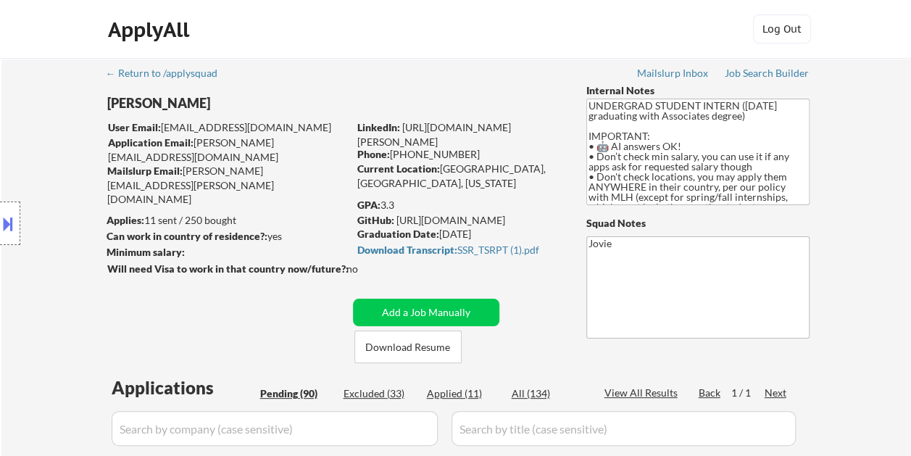
select select ""pending""
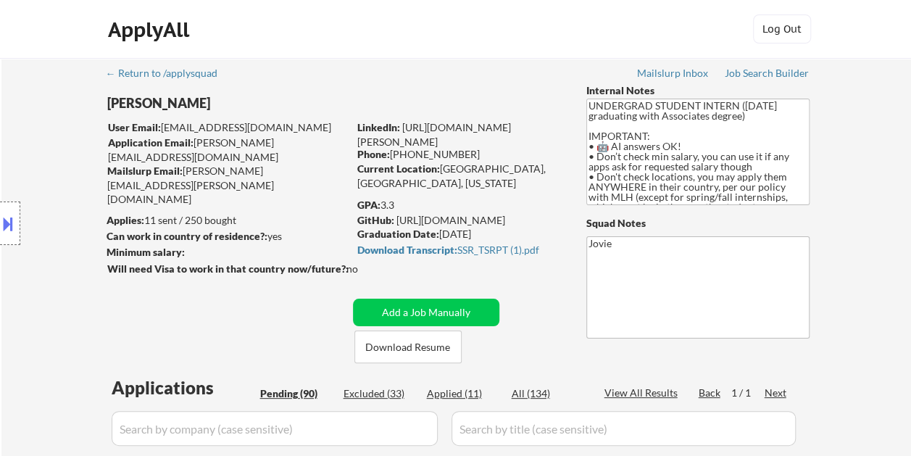
select select ""pending""
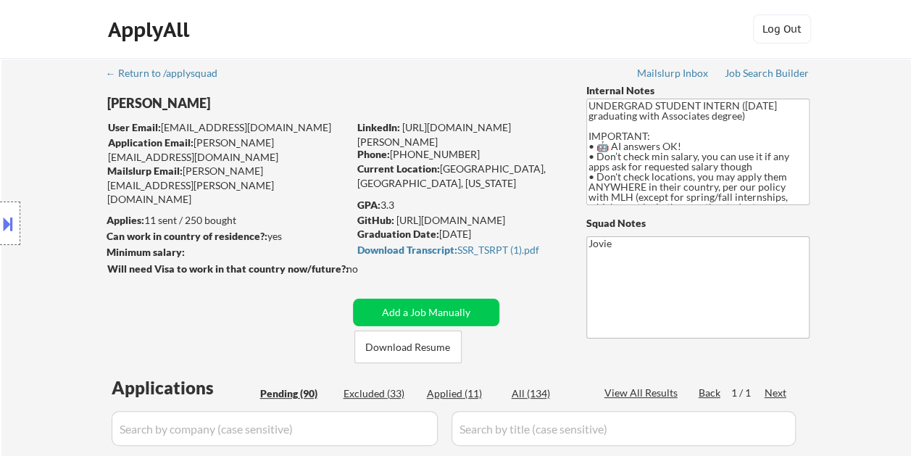
select select ""pending""
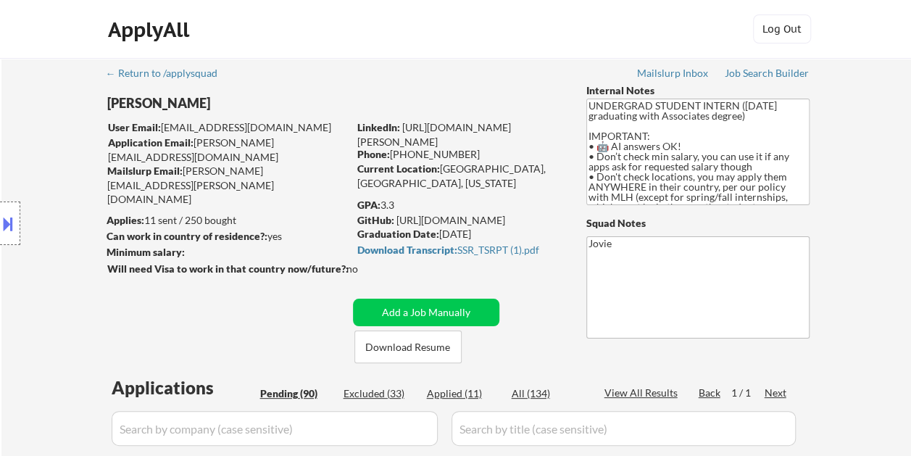
select select ""pending""
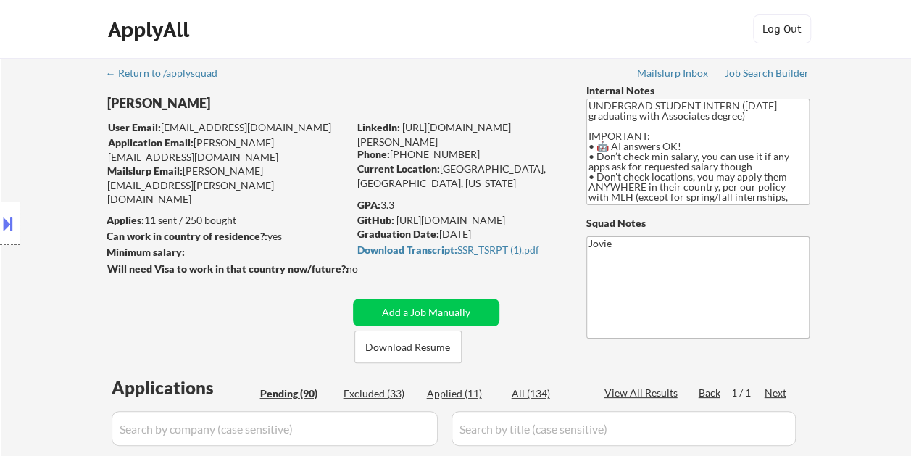
select select ""pending""
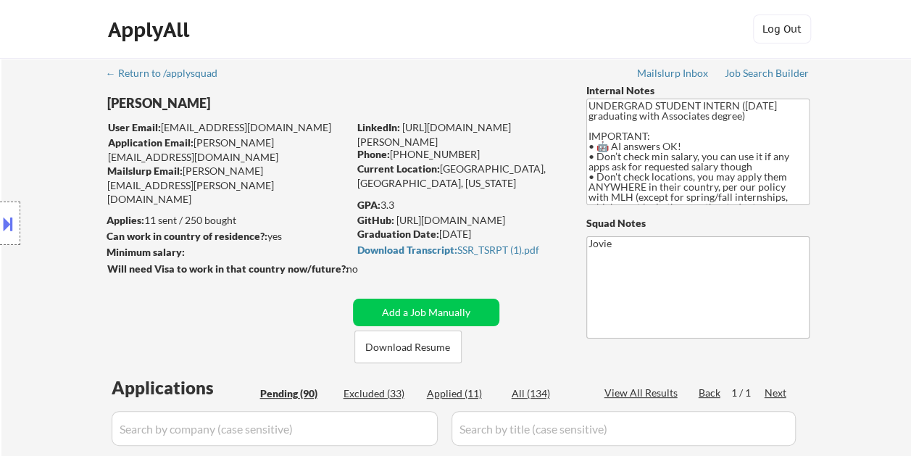
select select ""pending""
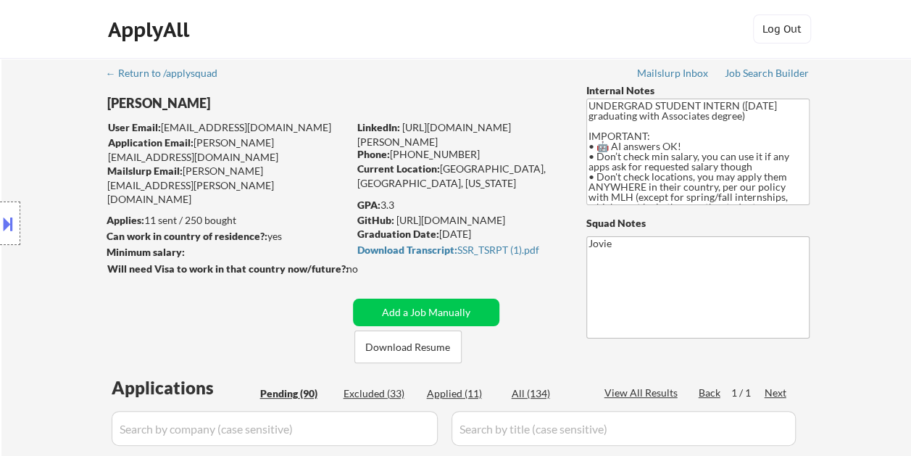
select select ""pending""
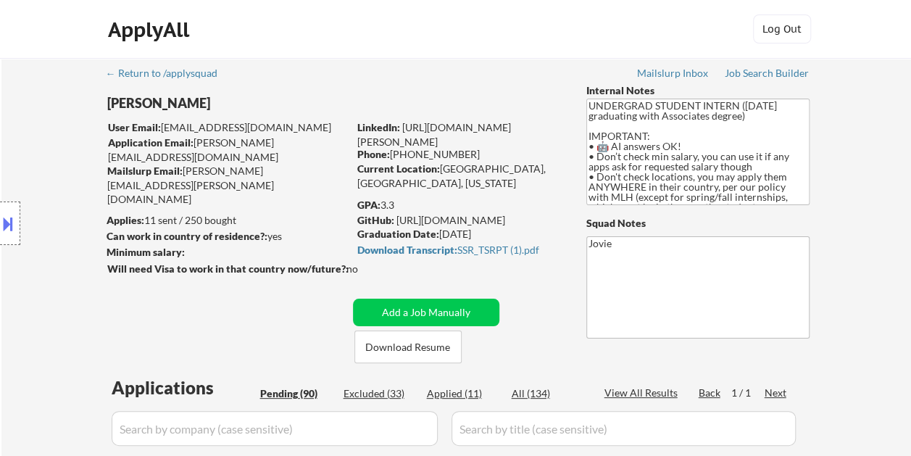
select select ""pending""
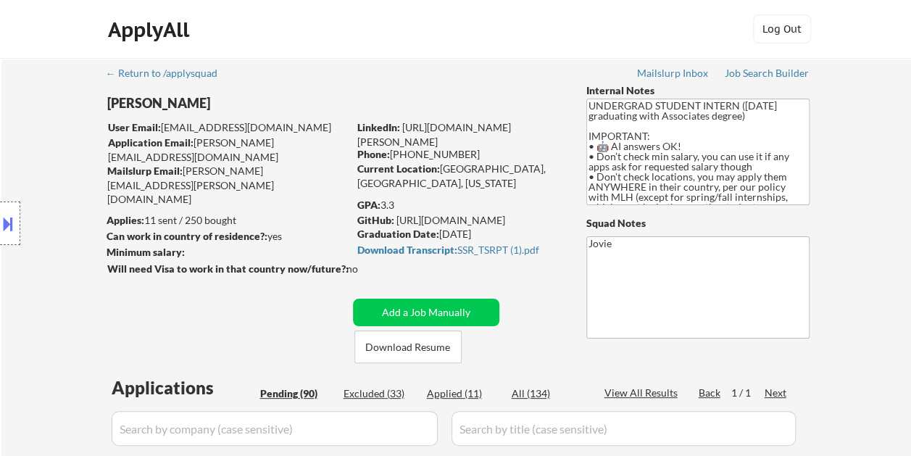
select select ""pending""
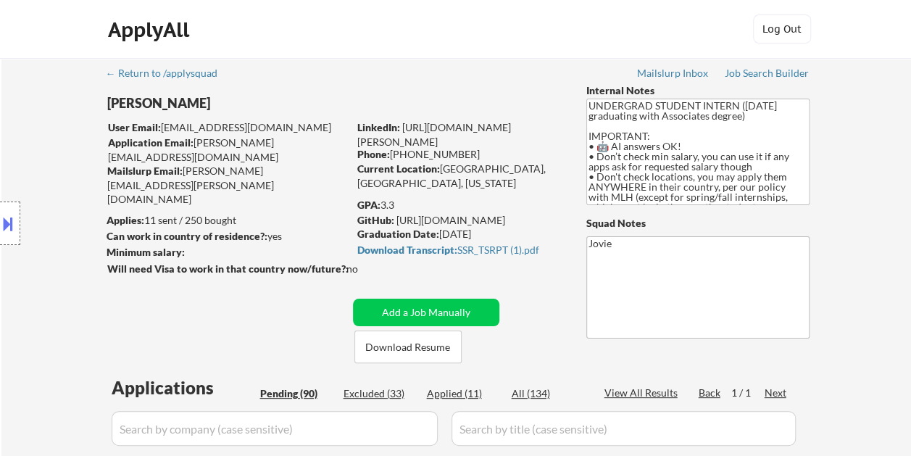
select select ""pending""
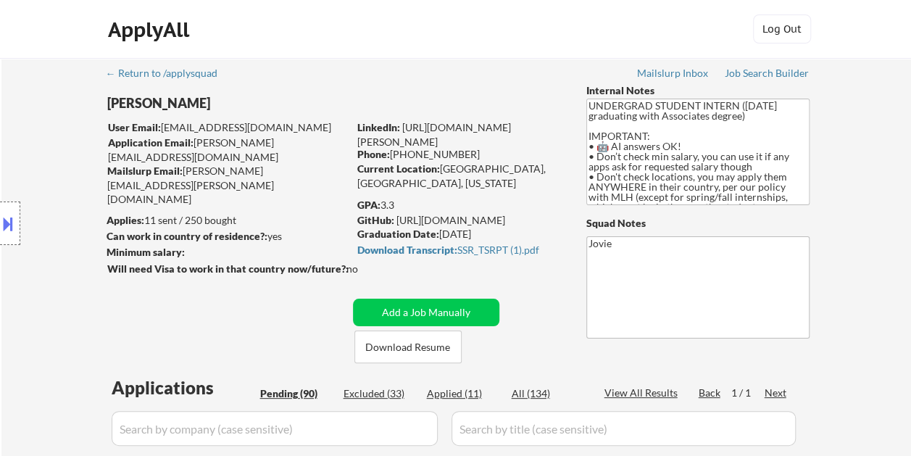
select select ""pending""
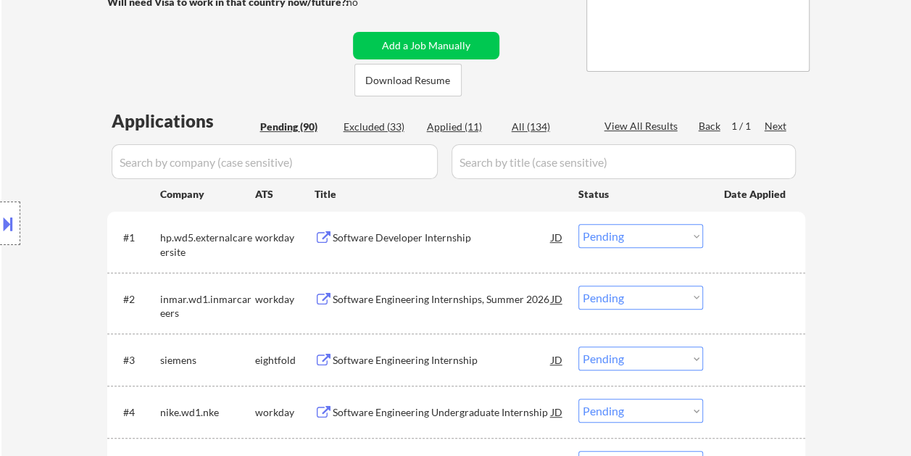
scroll to position [217, 0]
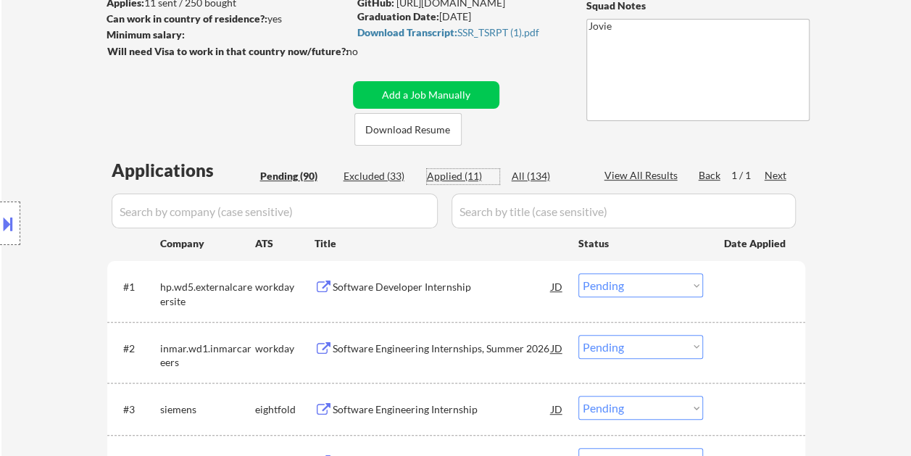
click at [458, 171] on div "Applied (11)" at bounding box center [463, 176] width 72 height 14
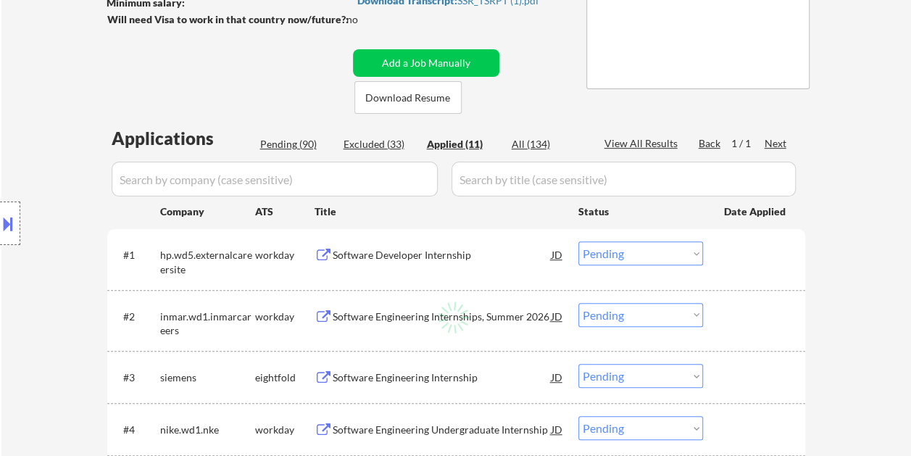
select select ""applied""
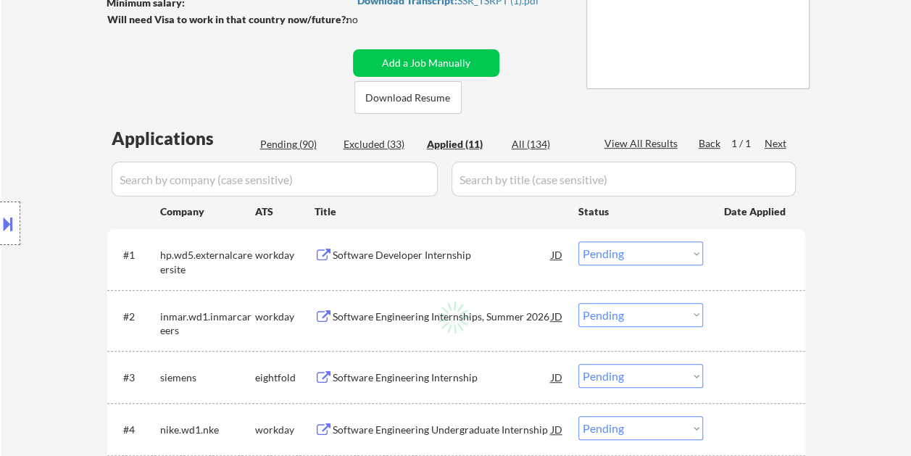
select select ""applied""
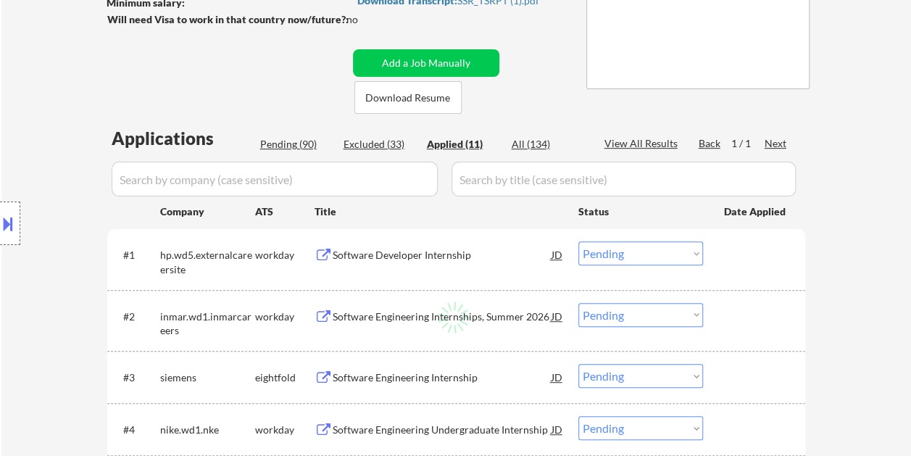
select select ""applied""
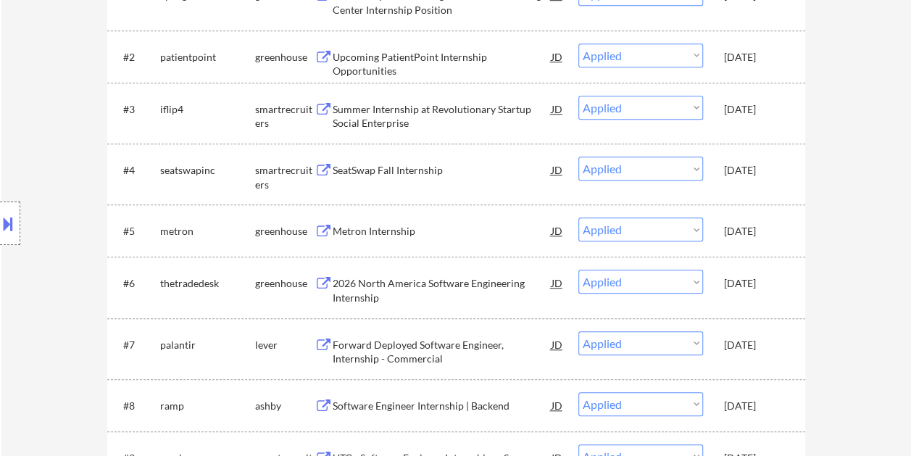
scroll to position [579, 0]
